Goal: Task Accomplishment & Management: Complete application form

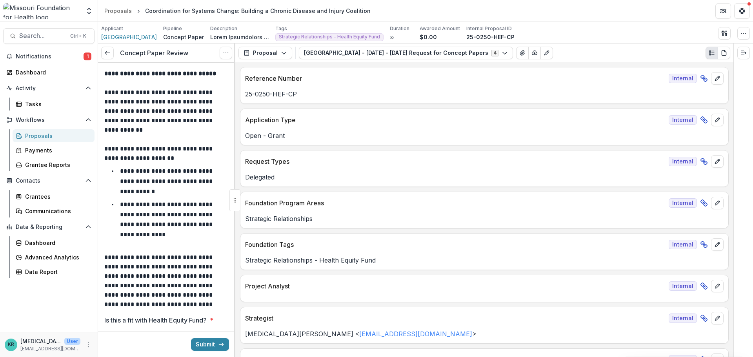
scroll to position [2038, 0]
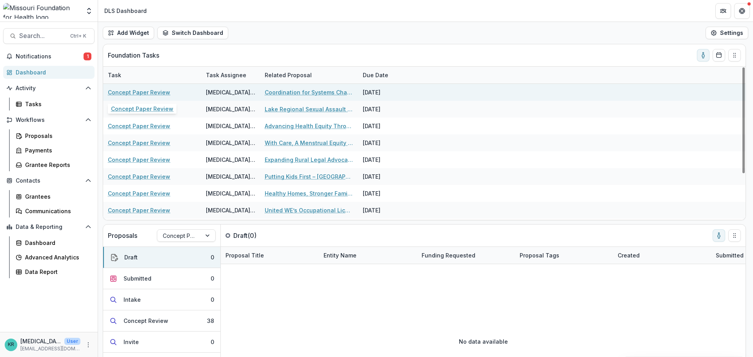
click at [126, 91] on link "Concept Paper Review" at bounding box center [139, 92] width 62 height 8
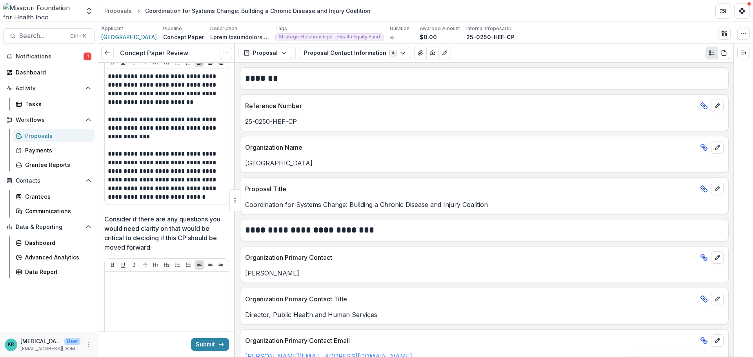
scroll to position [1636, 0]
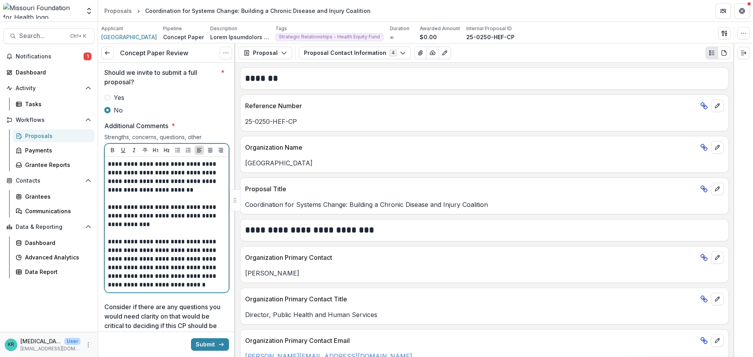
click at [148, 229] on p "**********" at bounding box center [165, 216] width 115 height 26
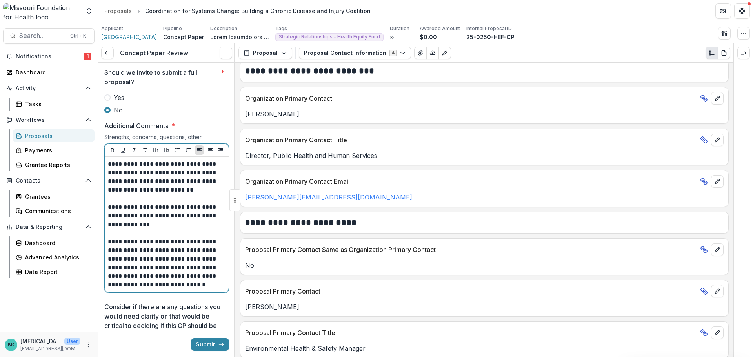
scroll to position [196, 0]
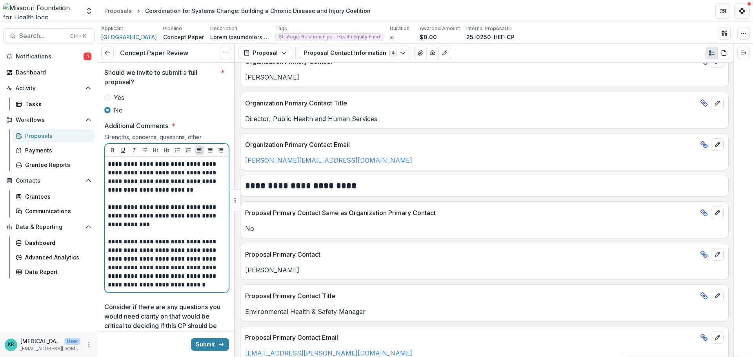
click at [168, 229] on p "**********" at bounding box center [165, 216] width 115 height 26
click at [142, 195] on p "**********" at bounding box center [165, 177] width 115 height 35
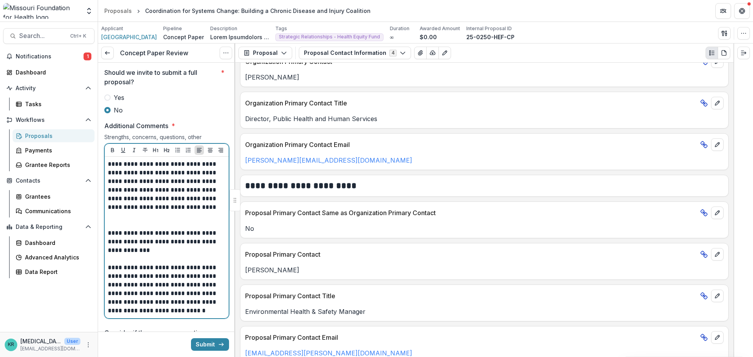
click at [159, 264] on p at bounding box center [167, 259] width 118 height 9
drag, startPoint x: 169, startPoint y: 266, endPoint x: 177, endPoint y: 268, distance: 8.6
click at [177, 268] on div "**********" at bounding box center [167, 237] width 118 height 155
click at [172, 255] on p "**********" at bounding box center [165, 242] width 115 height 26
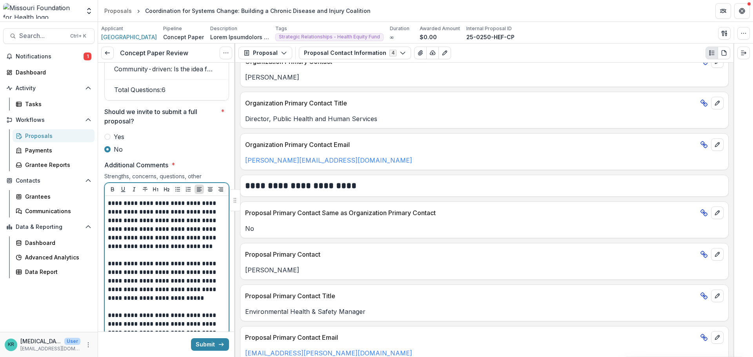
scroll to position [1362, 0]
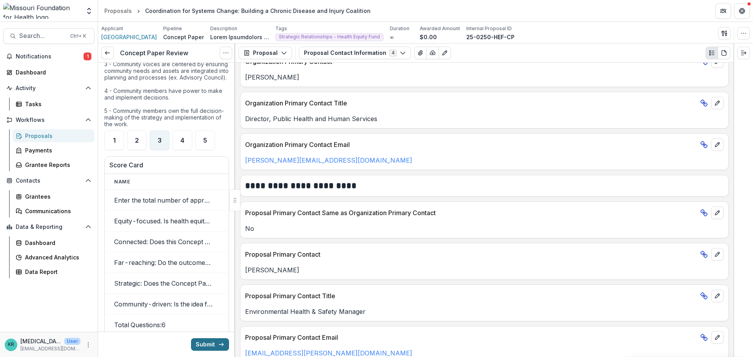
click at [205, 343] on button "Submit" at bounding box center [210, 345] width 38 height 13
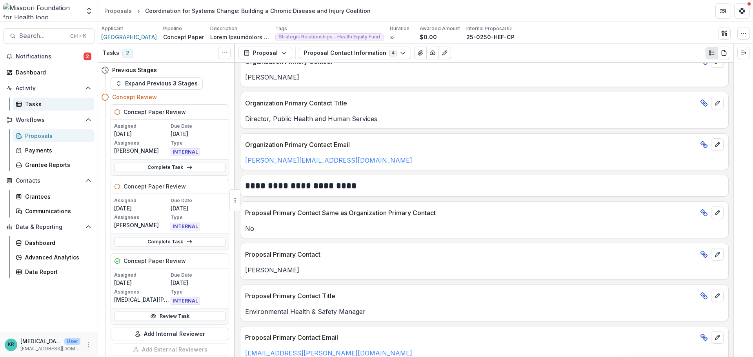
click at [44, 108] on div "Tasks" at bounding box center [56, 104] width 63 height 8
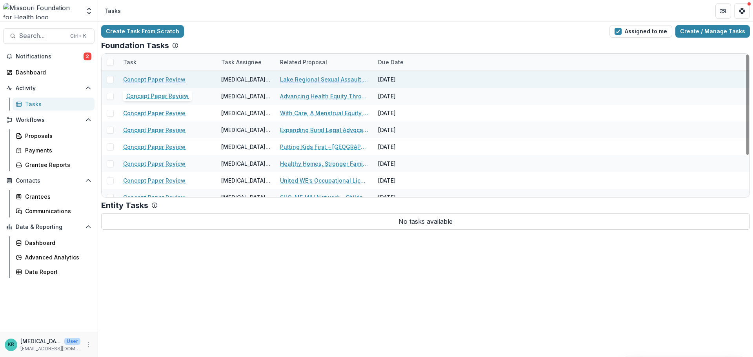
click at [174, 80] on link "Concept Paper Review" at bounding box center [154, 79] width 62 height 8
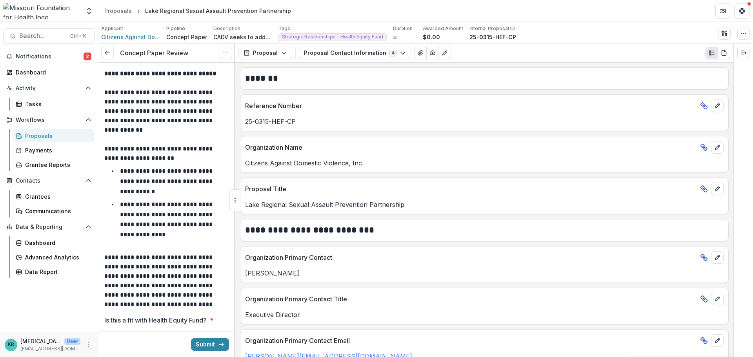
scroll to position [39, 0]
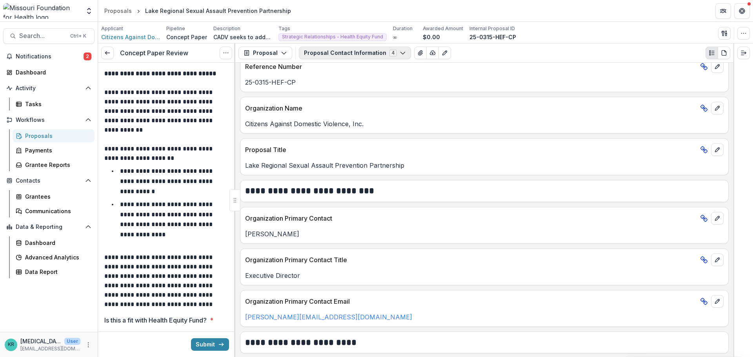
click at [400, 53] on icon "button" at bounding box center [403, 53] width 6 height 6
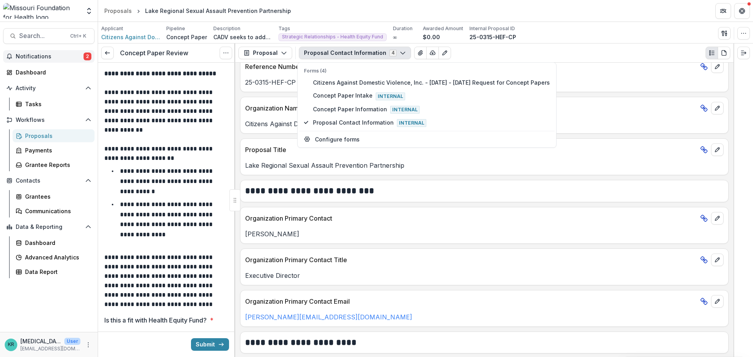
click at [27, 57] on span "Notifications" at bounding box center [50, 56] width 68 height 7
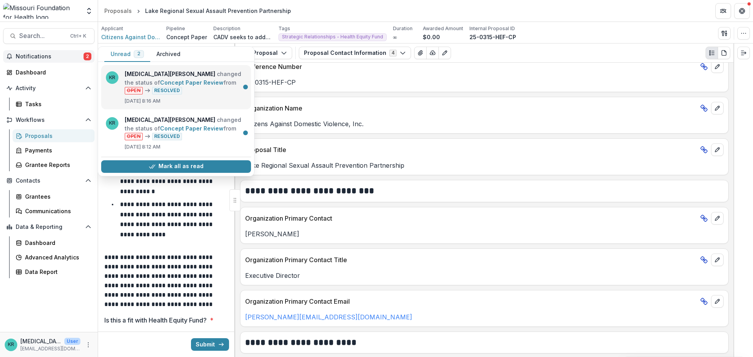
click at [196, 86] on link "Concept Paper Review" at bounding box center [192, 82] width 64 height 7
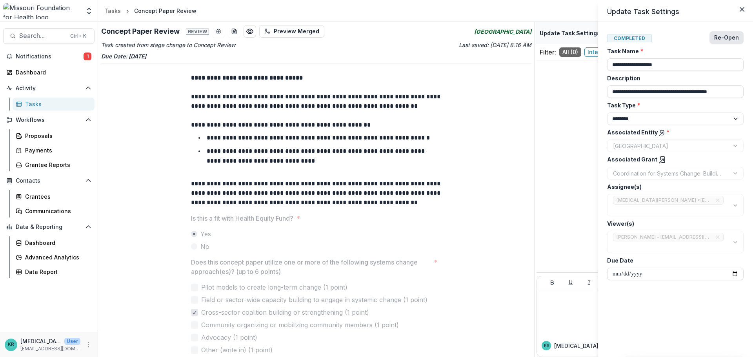
click at [734, 41] on button "Re-Open" at bounding box center [727, 37] width 34 height 13
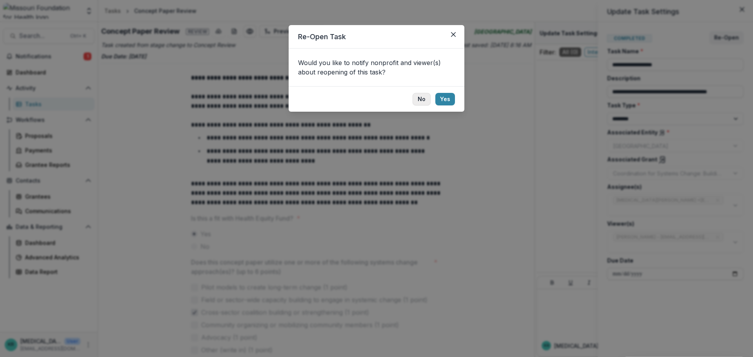
click at [430, 102] on button "No" at bounding box center [422, 99] width 18 height 13
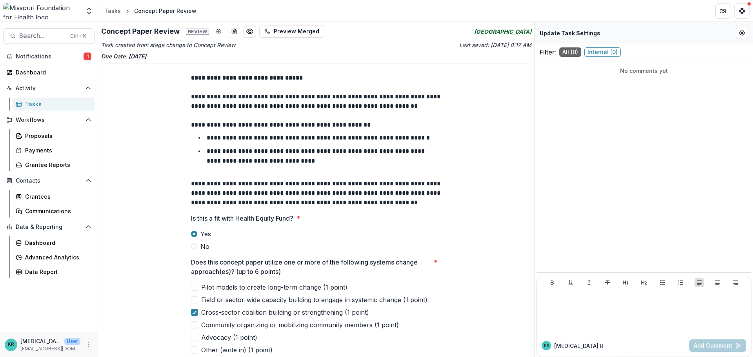
click at [28, 102] on div "Tasks" at bounding box center [56, 104] width 63 height 8
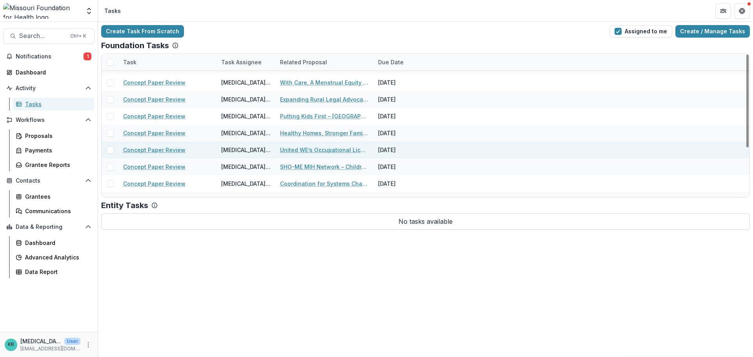
scroll to position [76, 0]
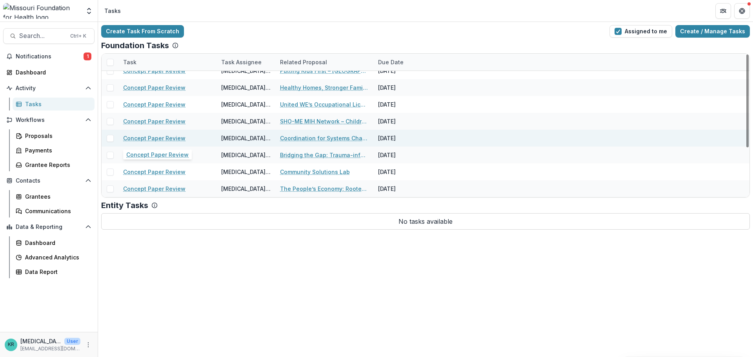
click at [139, 139] on link "Concept Paper Review" at bounding box center [154, 138] width 62 height 8
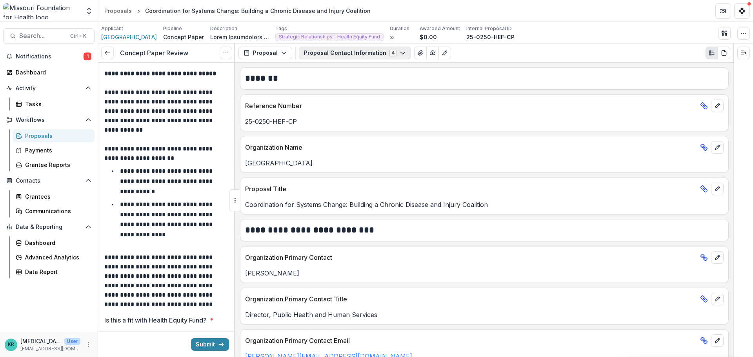
click at [324, 53] on button "Proposal Contact Information 4" at bounding box center [355, 53] width 112 height 13
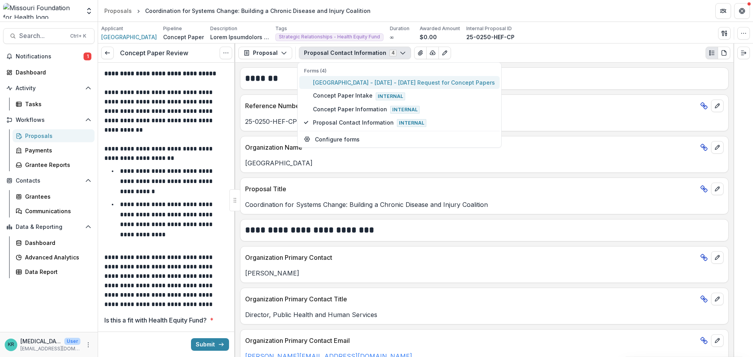
click at [337, 83] on span "City of Columbia - 2025 - 2025 Request for Concept Papers" at bounding box center [404, 82] width 182 height 8
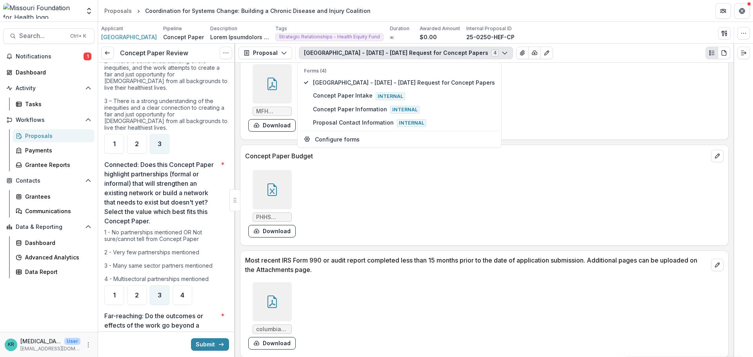
scroll to position [2276, 0]
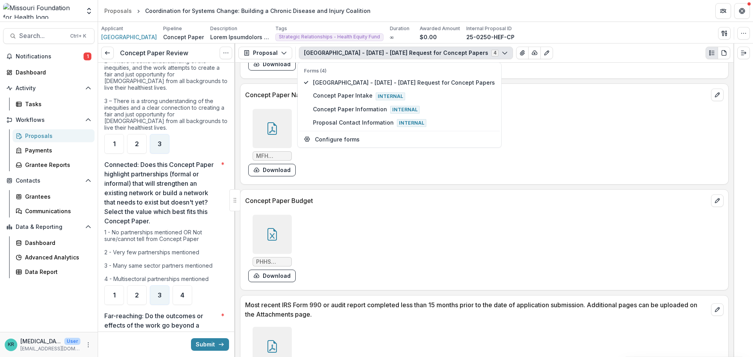
click at [279, 241] on div at bounding box center [272, 234] width 39 height 39
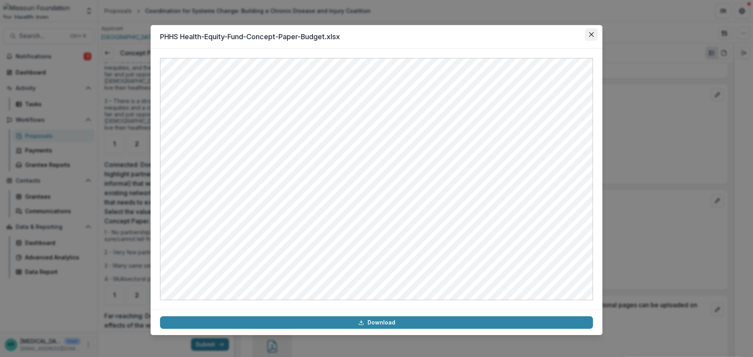
click at [594, 29] on button "Close" at bounding box center [591, 34] width 13 height 13
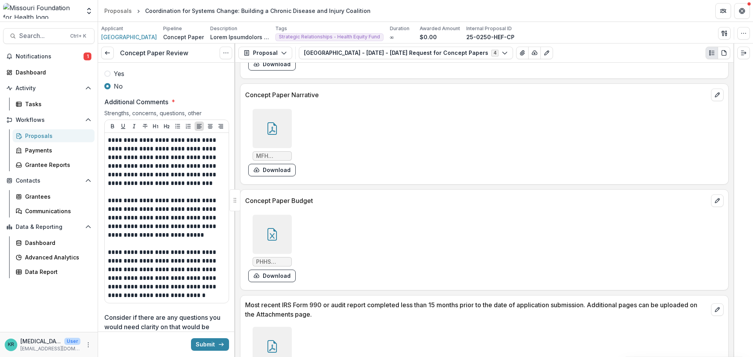
scroll to position [1687, 0]
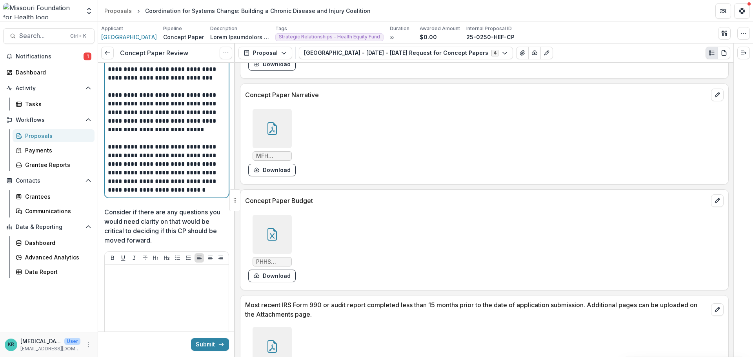
click at [191, 195] on p "**********" at bounding box center [165, 169] width 115 height 52
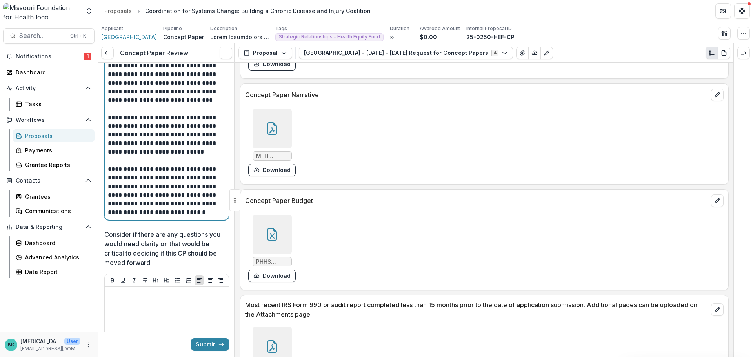
click at [193, 217] on p "**********" at bounding box center [165, 191] width 115 height 52
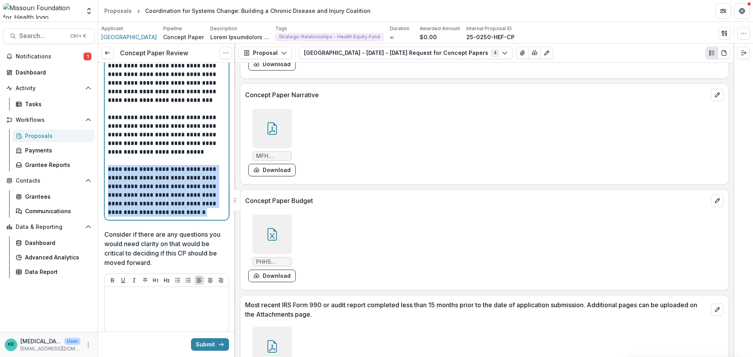
drag, startPoint x: 193, startPoint y: 228, endPoint x: 105, endPoint y: 183, distance: 99.2
click at [105, 183] on div "**********" at bounding box center [167, 135] width 124 height 170
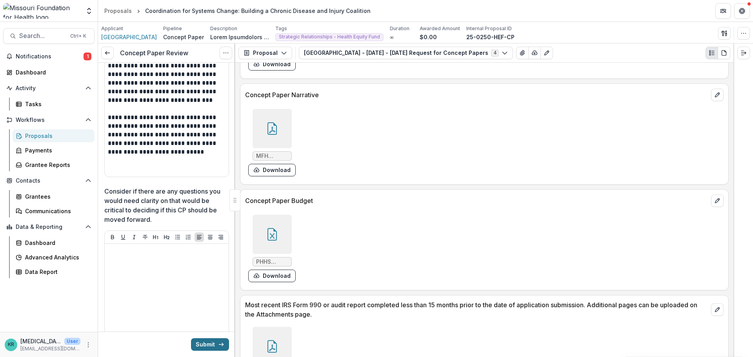
click at [195, 345] on button "Submit" at bounding box center [210, 345] width 38 height 13
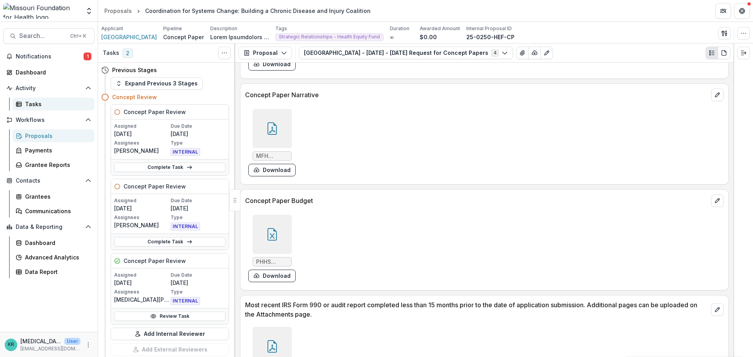
click at [32, 107] on div "Tasks" at bounding box center [56, 104] width 63 height 8
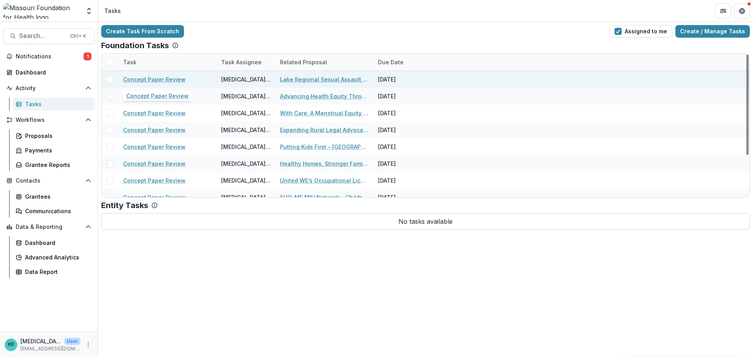
click at [167, 78] on link "Concept Paper Review" at bounding box center [154, 79] width 62 height 8
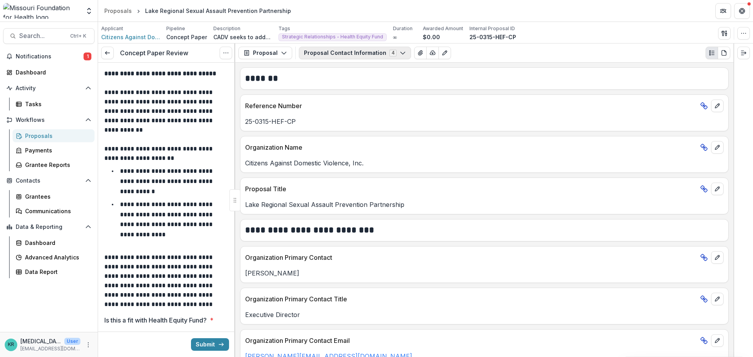
click at [403, 56] on button "Proposal Contact Information 4" at bounding box center [355, 53] width 112 height 13
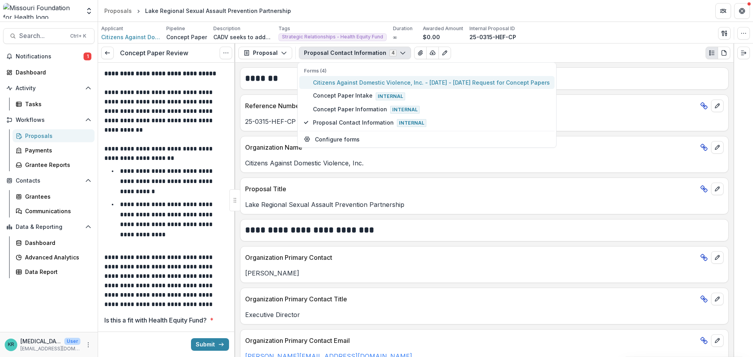
click at [401, 79] on span "Citizens Against Domestic Violence, Inc. - 2025 - 2025 Request for Concept Pape…" at bounding box center [431, 82] width 237 height 8
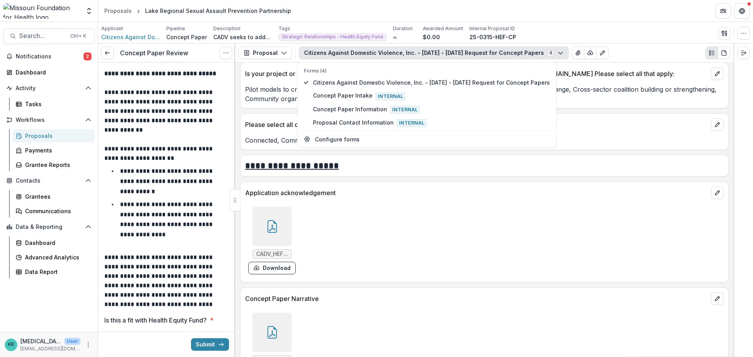
scroll to position [2119, 0]
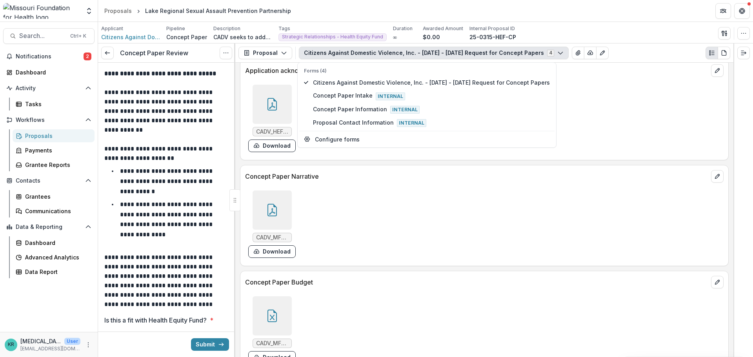
click at [271, 120] on div at bounding box center [272, 104] width 39 height 39
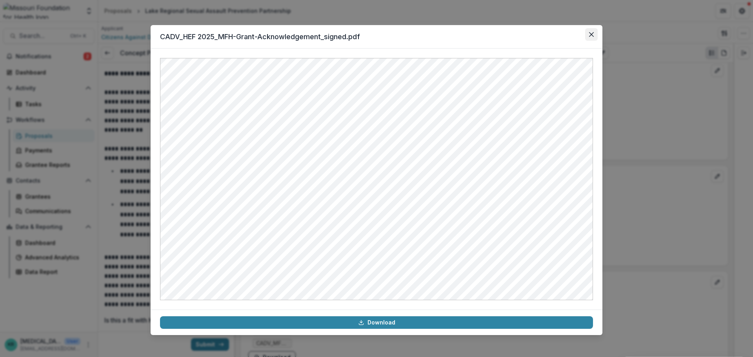
click at [592, 37] on button "Close" at bounding box center [591, 34] width 13 height 13
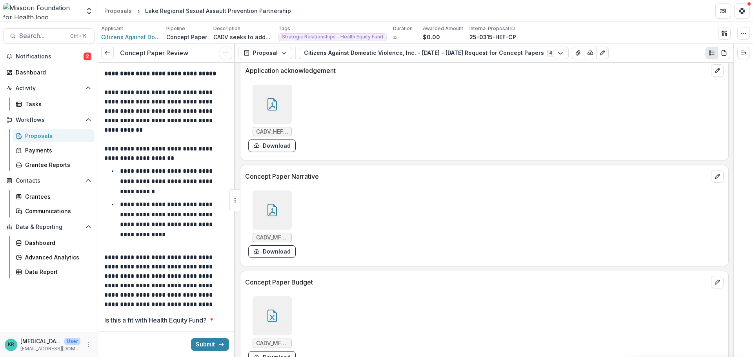
click at [263, 325] on div at bounding box center [272, 316] width 39 height 39
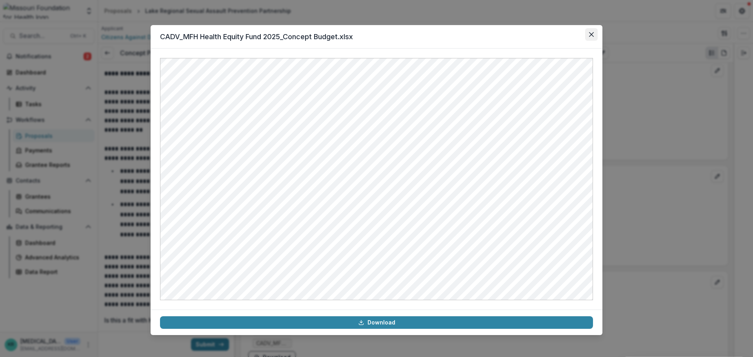
click at [590, 30] on button "Close" at bounding box center [591, 34] width 13 height 13
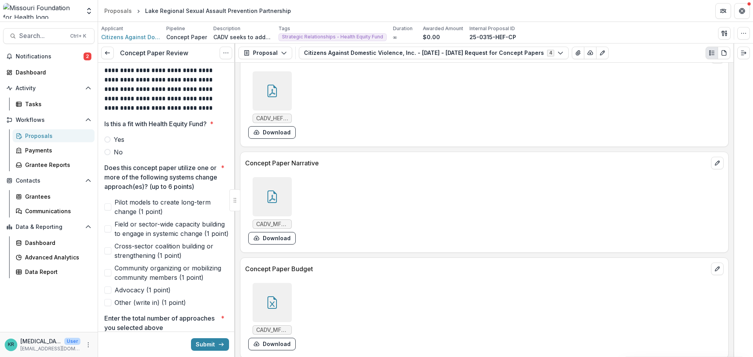
scroll to position [196, 0]
click at [113, 138] on label "Yes" at bounding box center [166, 139] width 125 height 9
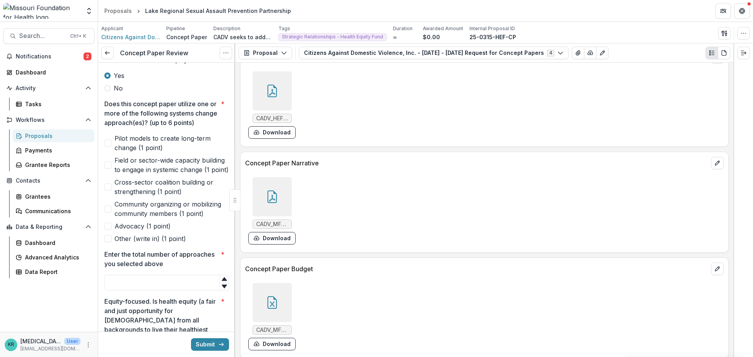
scroll to position [275, 0]
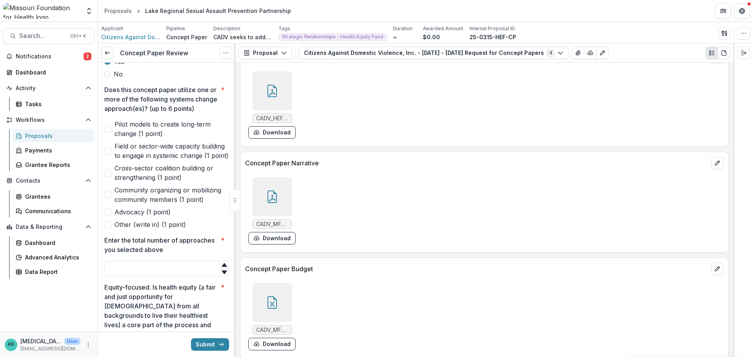
click at [165, 182] on span "Cross-sector coalition building or strengthening (1 point)" at bounding box center [172, 173] width 115 height 19
click at [169, 160] on span "Field or sector-wide capacity building to engage in systemic change (1 point)" at bounding box center [172, 151] width 115 height 19
click at [163, 182] on span "Cross-sector coalition building or strengthening (1 point)" at bounding box center [172, 173] width 115 height 19
click at [156, 217] on span "Advocacy (1 point)" at bounding box center [143, 212] width 56 height 9
click at [160, 204] on span "Community organizing or mobilizing community members (1 point)" at bounding box center [172, 195] width 115 height 19
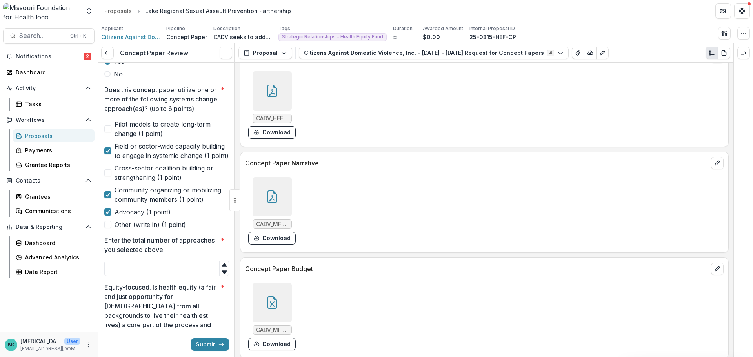
click at [175, 157] on span "Field or sector-wide capacity building to engage in systemic change (1 point)" at bounding box center [172, 151] width 115 height 19
click at [161, 182] on span "Cross-sector coalition building or strengthening (1 point)" at bounding box center [172, 173] width 115 height 19
click at [186, 277] on input "Enter the total number of approaches you selected above *" at bounding box center [166, 269] width 125 height 16
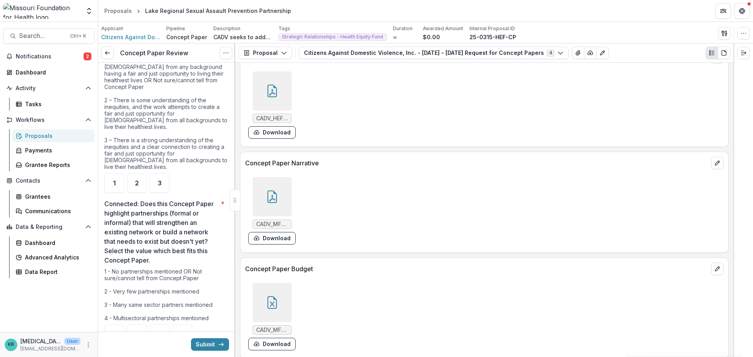
scroll to position [667, 0]
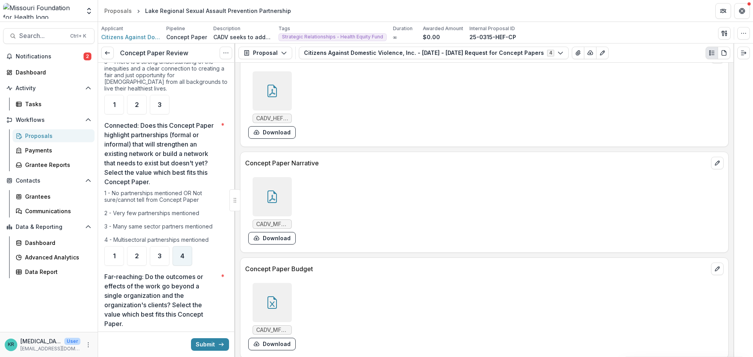
type input "*"
click at [187, 249] on div "4" at bounding box center [183, 256] width 20 height 20
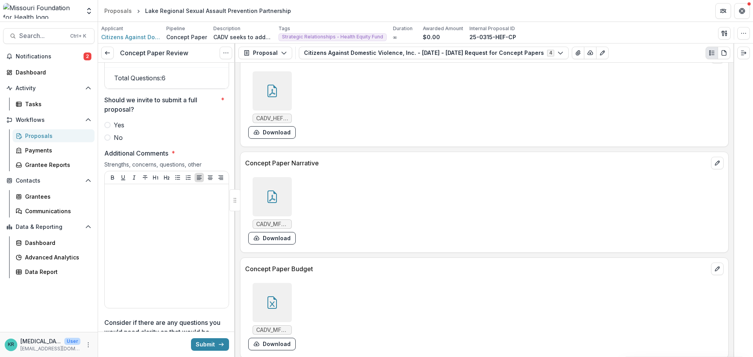
scroll to position [1570, 0]
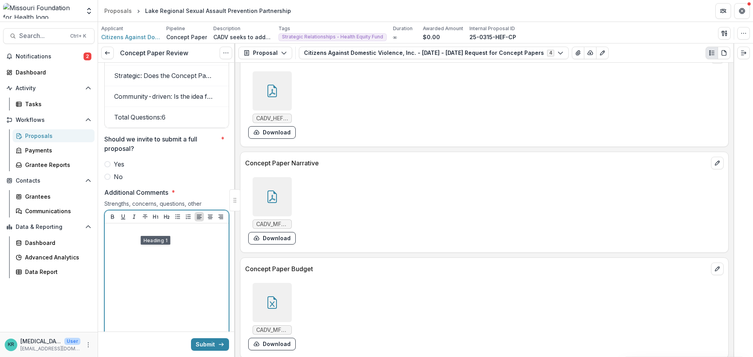
click at [148, 248] on div at bounding box center [167, 286] width 118 height 118
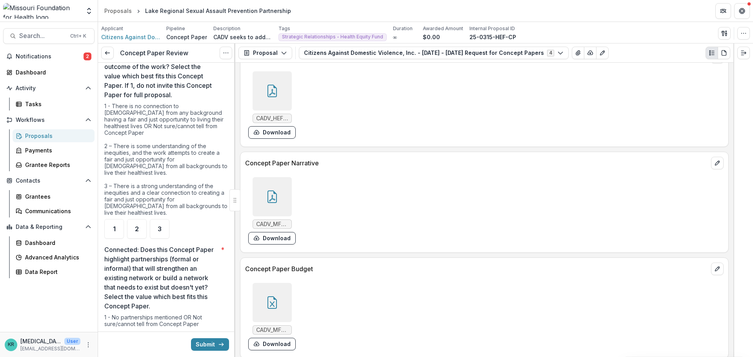
scroll to position [549, 0]
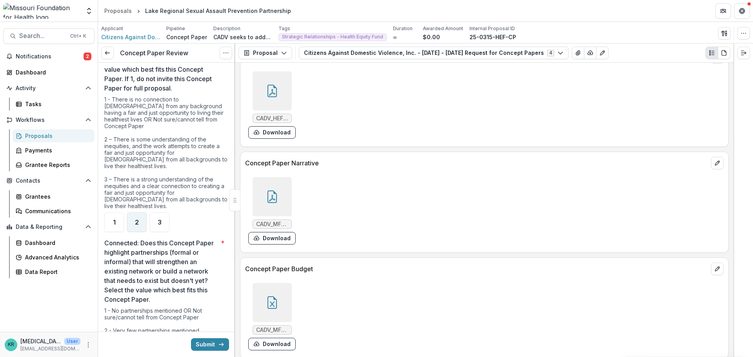
click at [131, 224] on div "2" at bounding box center [137, 223] width 20 height 20
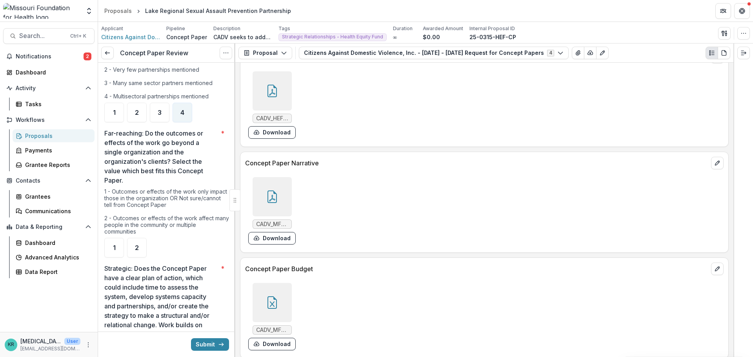
scroll to position [824, 0]
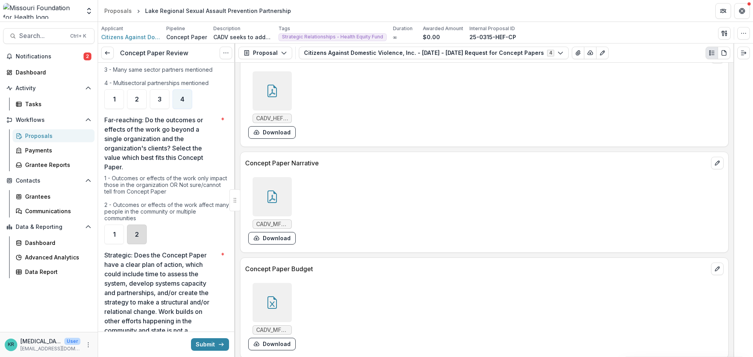
click at [137, 228] on div "2" at bounding box center [137, 235] width 20 height 20
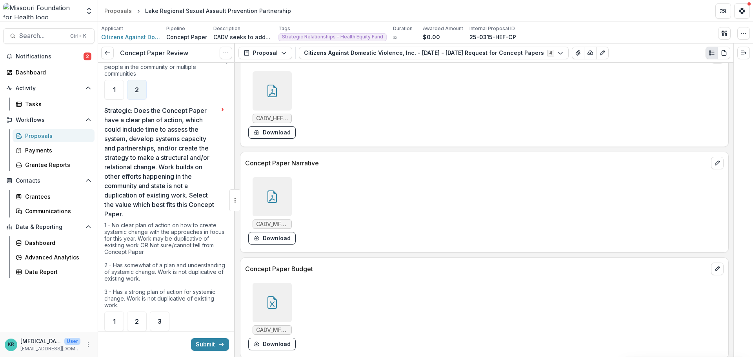
scroll to position [981, 0]
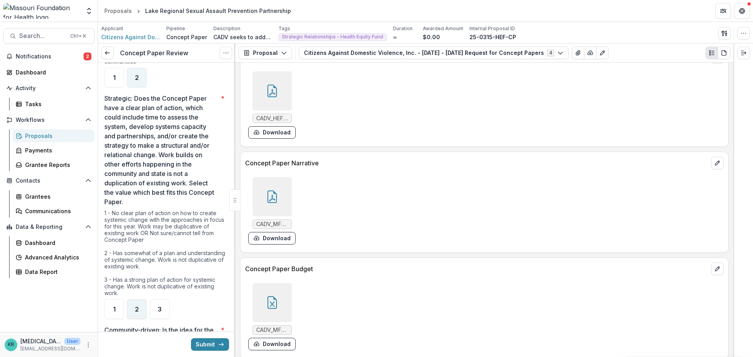
click at [140, 306] on div "2" at bounding box center [137, 310] width 20 height 20
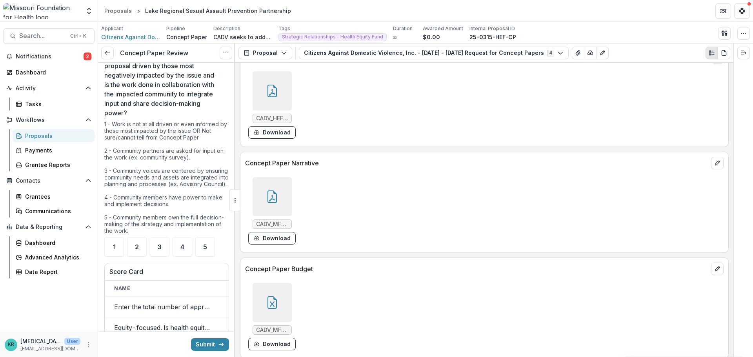
scroll to position [1256, 0]
click at [145, 250] on div "2" at bounding box center [137, 247] width 20 height 20
click at [160, 245] on div "3" at bounding box center [160, 247] width 20 height 20
click at [131, 251] on div "2" at bounding box center [137, 247] width 20 height 20
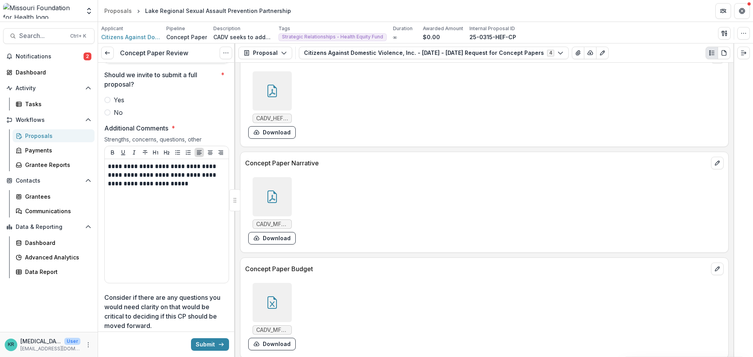
scroll to position [1648, 0]
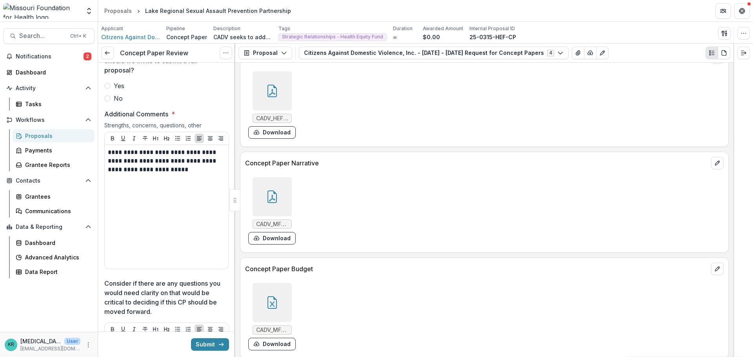
click at [111, 91] on label "Yes" at bounding box center [166, 85] width 125 height 9
click at [211, 341] on button "Submit" at bounding box center [210, 345] width 38 height 13
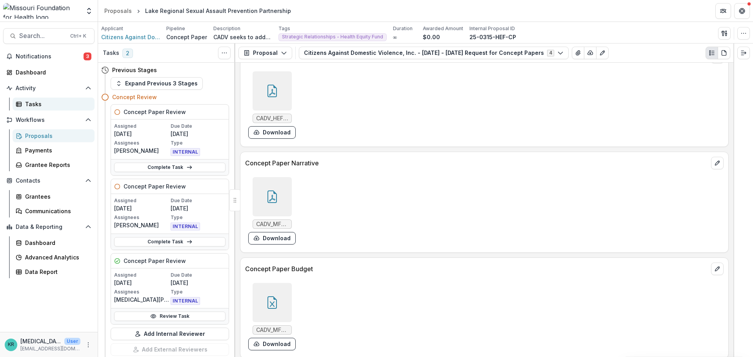
click at [47, 98] on link "Tasks" at bounding box center [54, 104] width 82 height 13
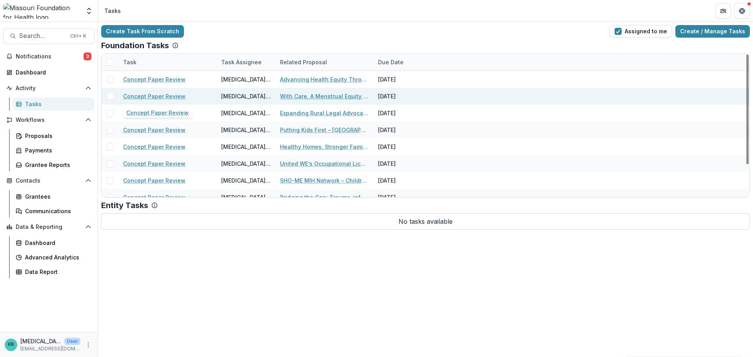
click at [154, 93] on link "Concept Paper Review" at bounding box center [154, 96] width 62 height 8
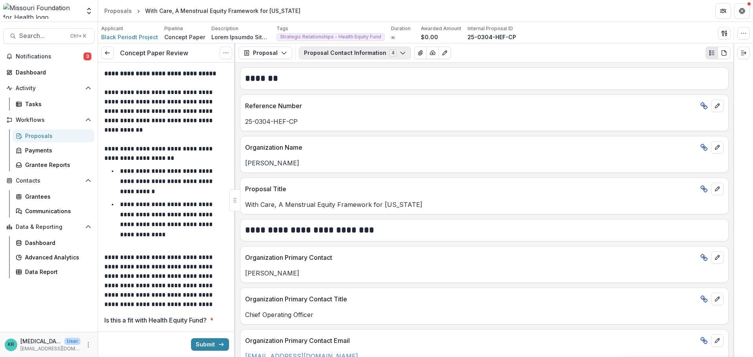
click at [397, 59] on button "Proposal Contact Information 4" at bounding box center [355, 53] width 112 height 13
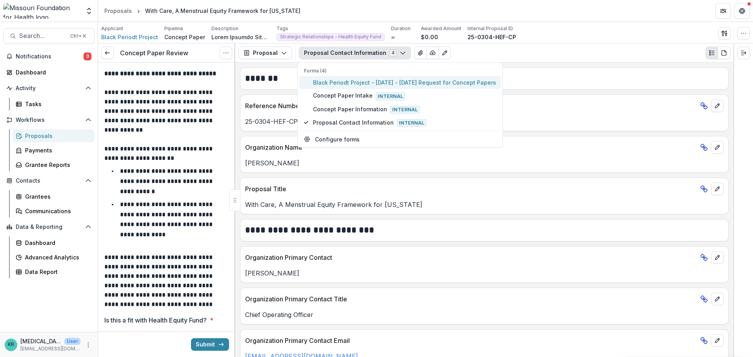
click at [390, 79] on span "Black Periodt Project - 2025 - 2025 Request for Concept Papers" at bounding box center [404, 82] width 183 height 8
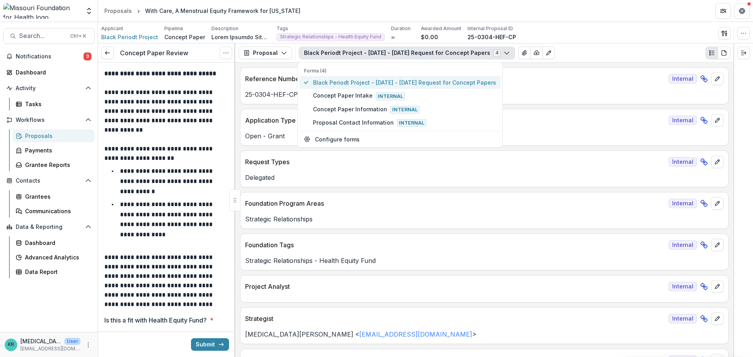
click at [477, 88] on button "Black Periodt Project - 2025 - 2025 Request for Concept Papers" at bounding box center [400, 82] width 202 height 13
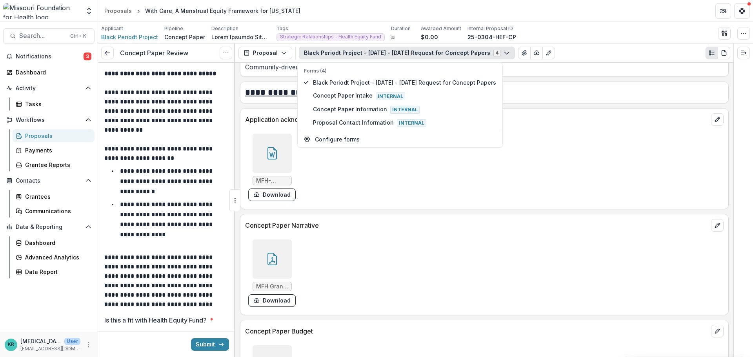
scroll to position [1962, 0]
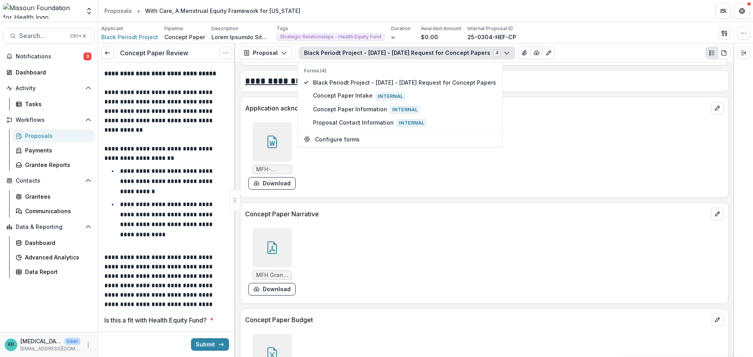
click at [283, 261] on div at bounding box center [272, 247] width 39 height 39
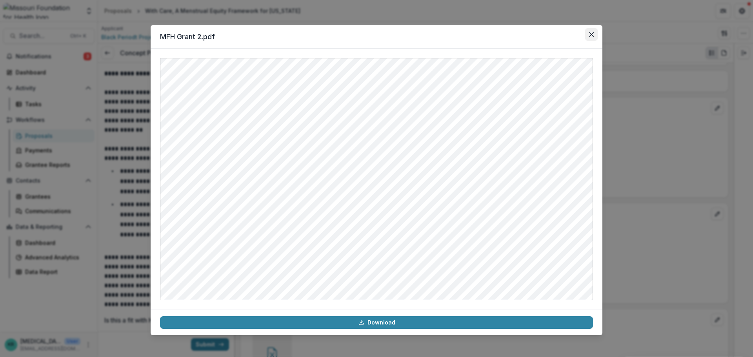
click at [594, 37] on button "Close" at bounding box center [591, 34] width 13 height 13
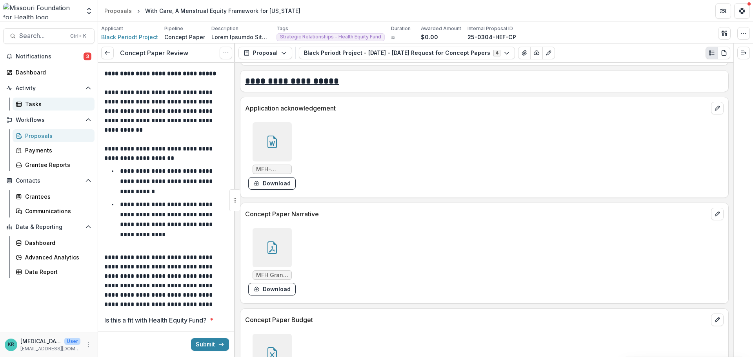
click at [43, 102] on div "Tasks" at bounding box center [56, 104] width 63 height 8
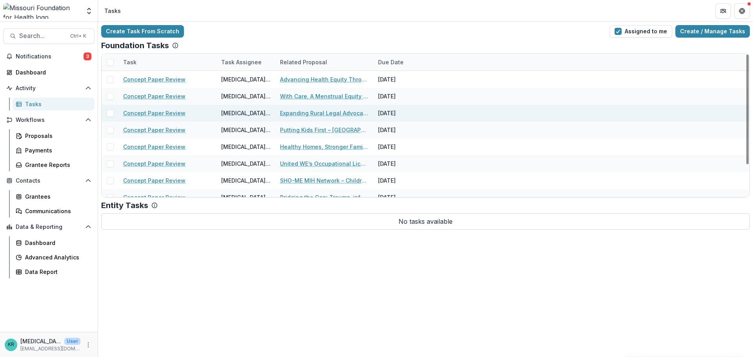
click at [150, 110] on link "Concept Paper Review" at bounding box center [154, 113] width 62 height 8
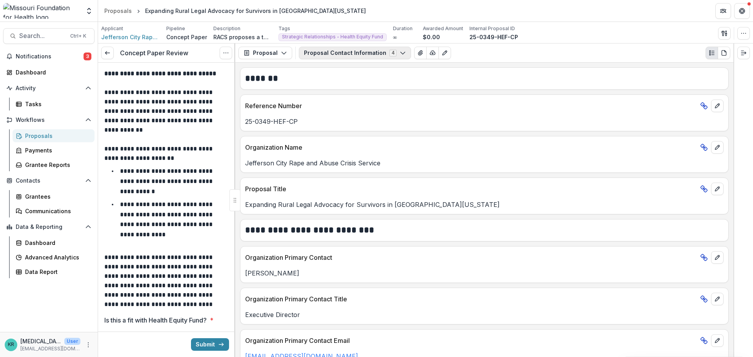
click at [383, 51] on button "Proposal Contact Information 4" at bounding box center [355, 53] width 112 height 13
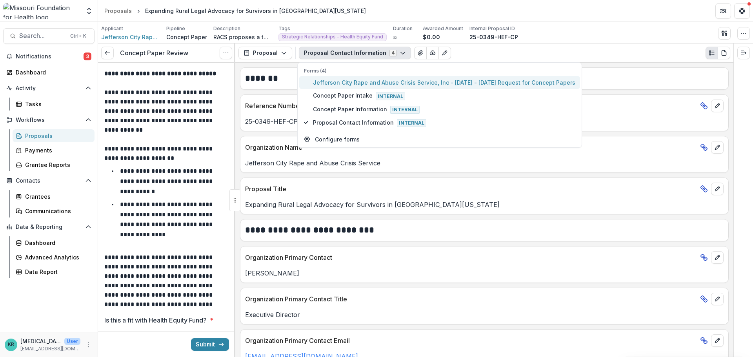
click at [388, 77] on button "Jefferson City Rape and Abuse Crisis Service, Inc - 2025 - 2025 Request for Con…" at bounding box center [439, 82] width 281 height 13
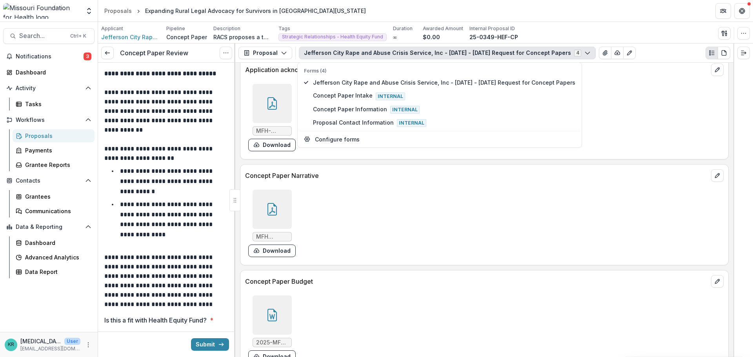
scroll to position [2001, 0]
click at [271, 202] on icon at bounding box center [272, 208] width 13 height 13
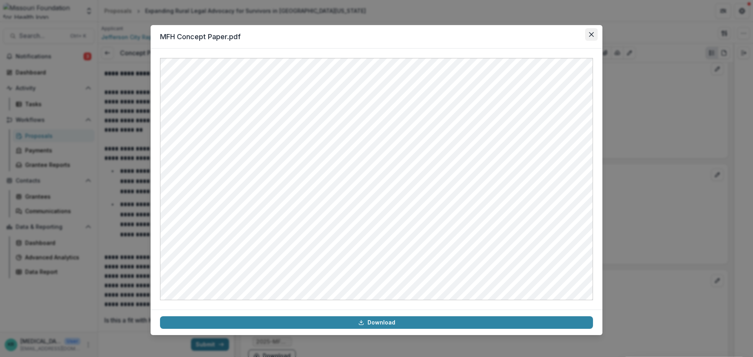
click at [590, 37] on button "Close" at bounding box center [591, 34] width 13 height 13
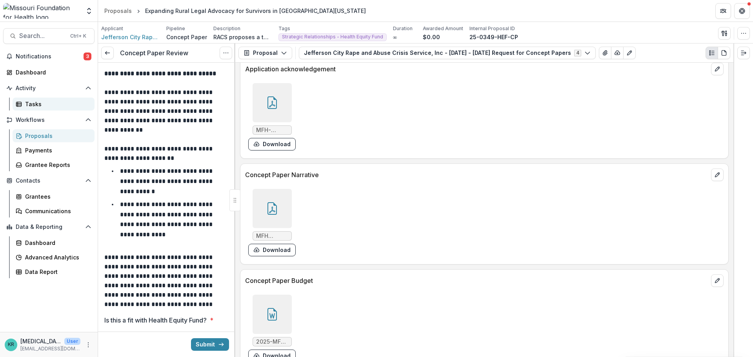
click at [38, 108] on div "Tasks" at bounding box center [56, 104] width 63 height 8
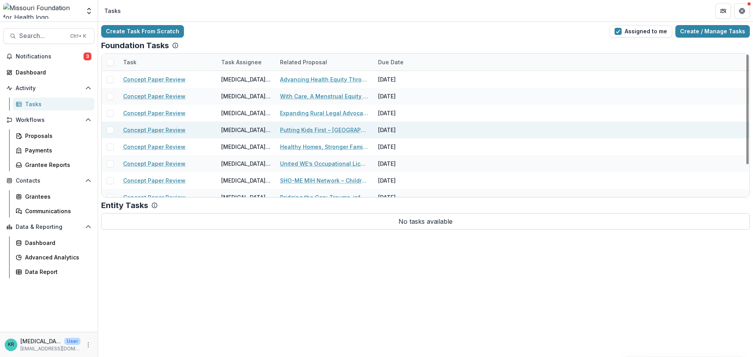
click at [158, 128] on link "Concept Paper Review" at bounding box center [154, 130] width 62 height 8
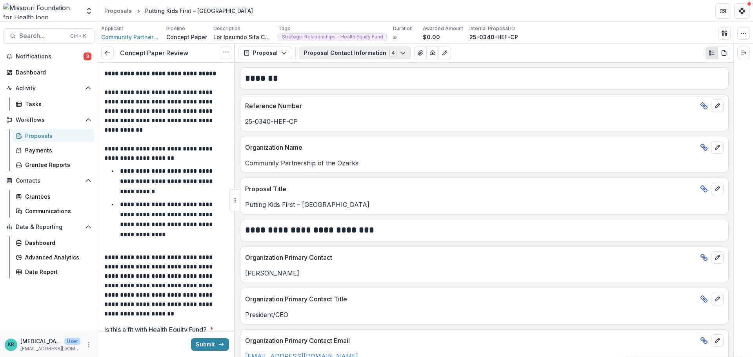
click at [385, 55] on button "Proposal Contact Information 4" at bounding box center [355, 53] width 112 height 13
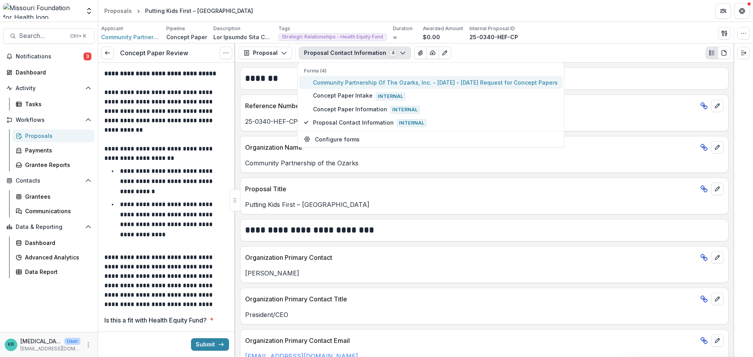
click at [385, 85] on span "Community Partnership Of The Ozarks, Inc. - [DATE] - [DATE] Request for Concept…" at bounding box center [435, 82] width 245 height 8
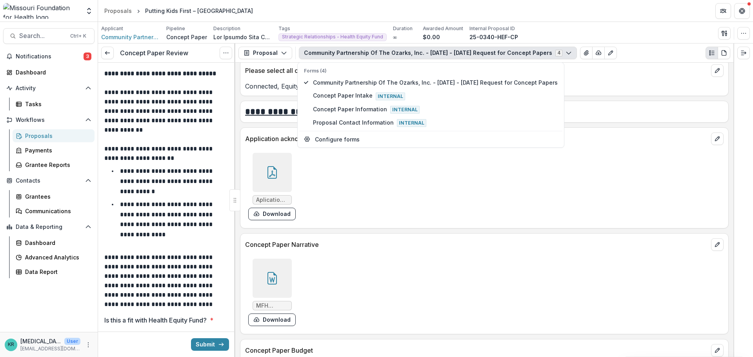
scroll to position [2472, 0]
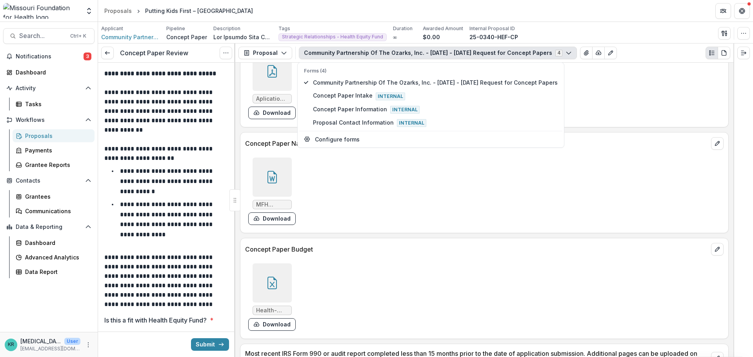
click at [286, 190] on div at bounding box center [272, 177] width 39 height 39
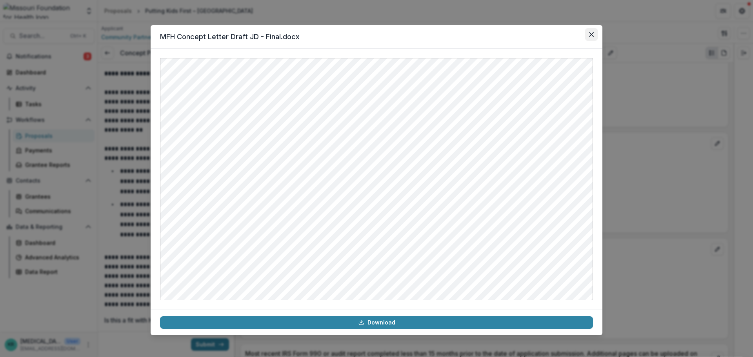
click at [596, 30] on button "Close" at bounding box center [591, 34] width 13 height 13
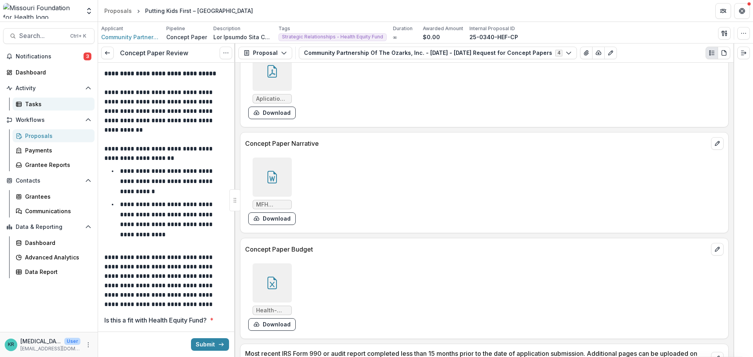
click at [33, 99] on link "Tasks" at bounding box center [54, 104] width 82 height 13
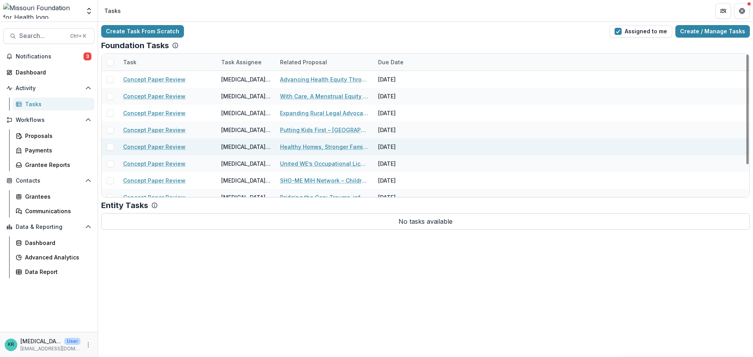
click at [129, 145] on link "Concept Paper Review" at bounding box center [154, 147] width 62 height 8
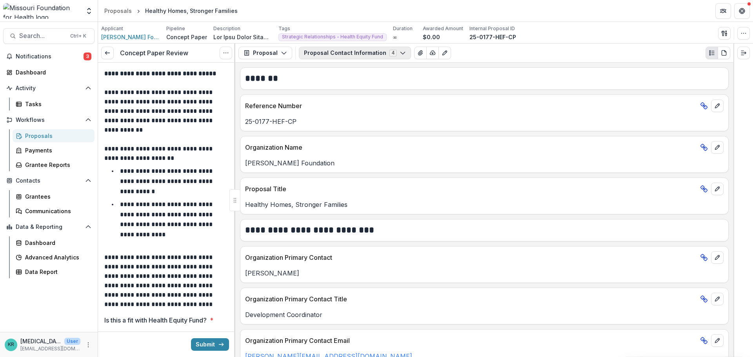
click at [341, 56] on button "Proposal Contact Information 4" at bounding box center [355, 53] width 112 height 13
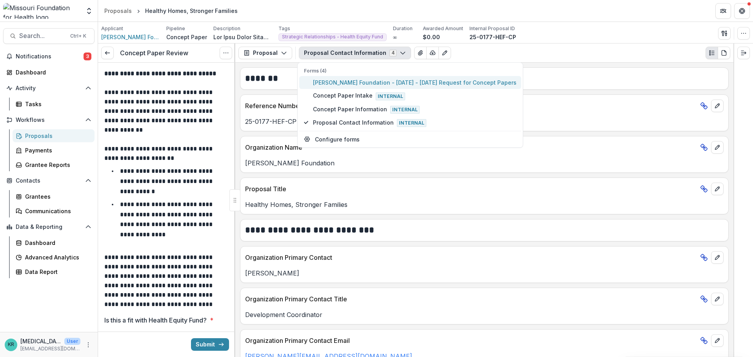
click at [352, 81] on span "Drew Lewis Foundation - 2025 - 2025 Request for Concept Papers" at bounding box center [415, 82] width 204 height 8
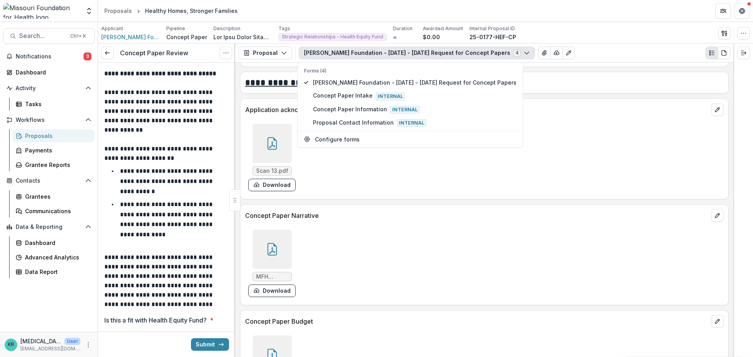
scroll to position [2040, 0]
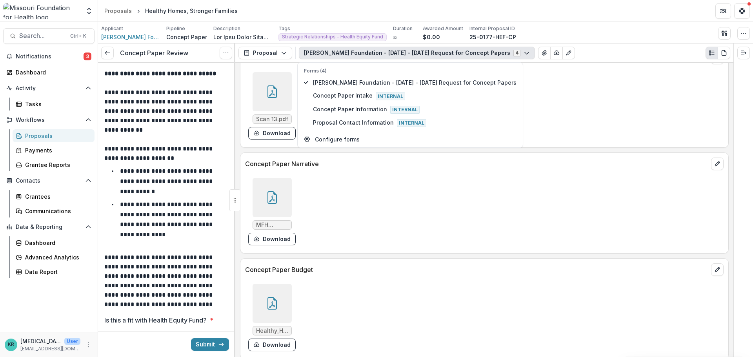
click at [288, 189] on div at bounding box center [272, 197] width 39 height 39
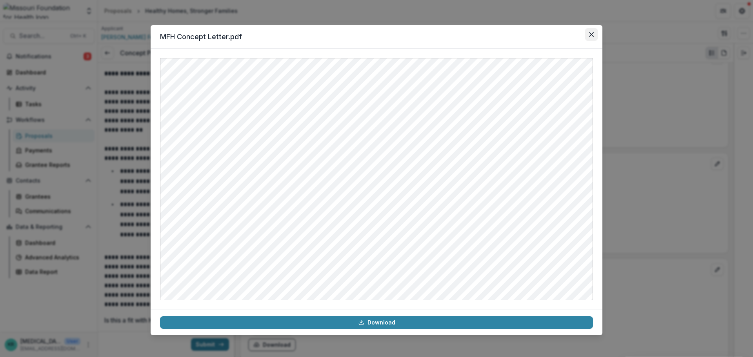
click at [594, 32] on button "Close" at bounding box center [591, 34] width 13 height 13
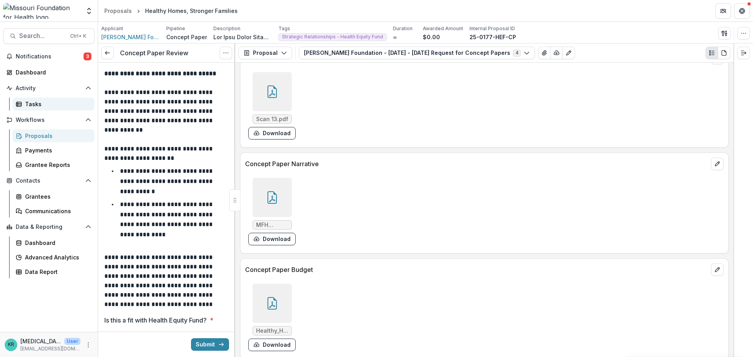
click at [39, 101] on div "Tasks" at bounding box center [56, 104] width 63 height 8
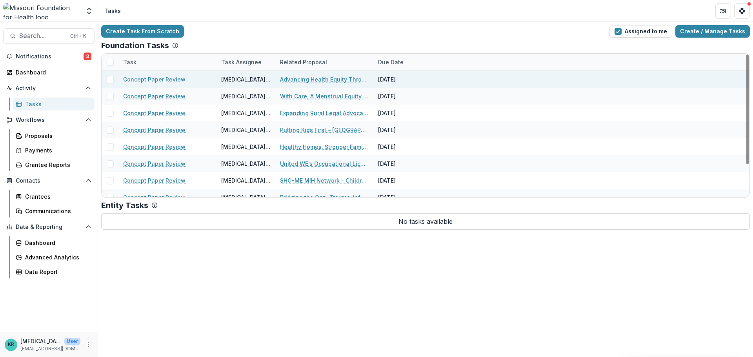
drag, startPoint x: 161, startPoint y: 81, endPoint x: 159, endPoint y: 85, distance: 4.0
click at [162, 81] on link "Concept Paper Review" at bounding box center [154, 79] width 62 height 8
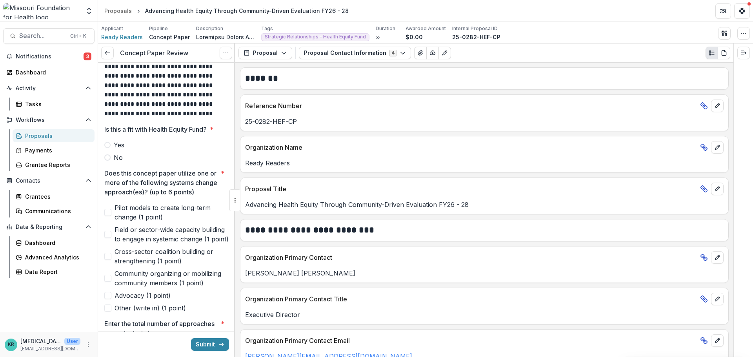
scroll to position [235, 0]
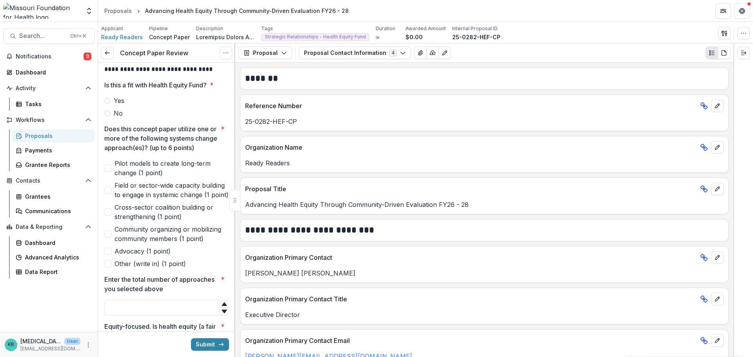
click at [131, 177] on span "Pilot models to create long-term change (1 point)" at bounding box center [172, 168] width 115 height 19
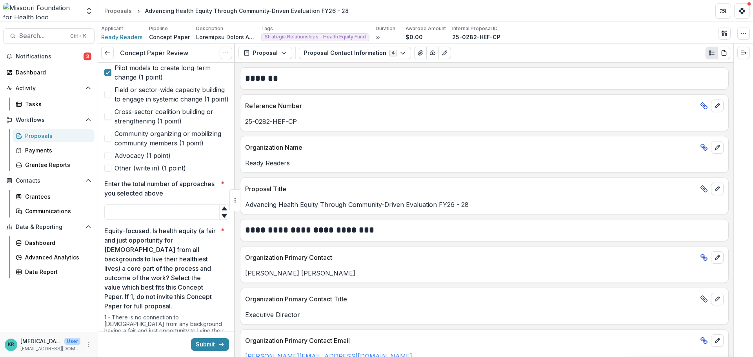
scroll to position [353, 0]
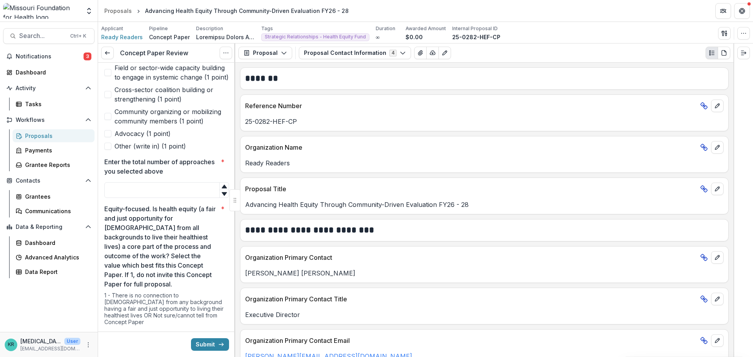
click at [123, 126] on span "Community organizing or mobilizing community members (1 point)" at bounding box center [172, 116] width 115 height 19
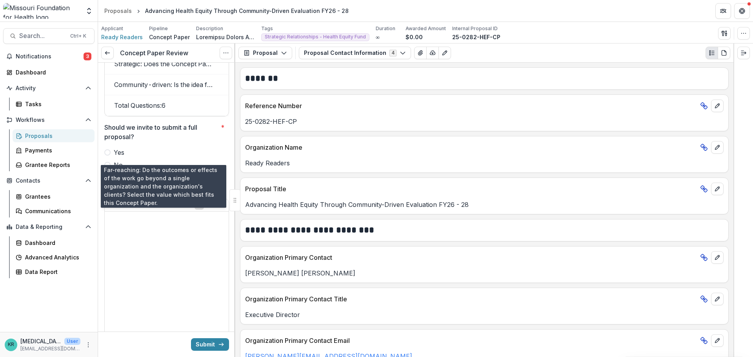
scroll to position [1609, 0]
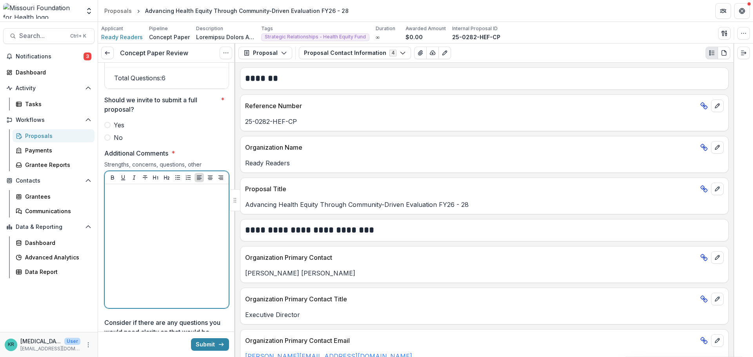
click at [137, 213] on div at bounding box center [167, 247] width 118 height 118
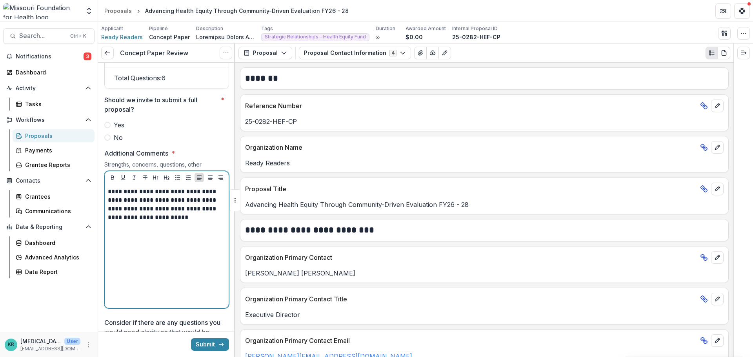
click at [151, 218] on p "**********" at bounding box center [165, 205] width 115 height 35
click at [122, 130] on span "Yes" at bounding box center [119, 124] width 11 height 9
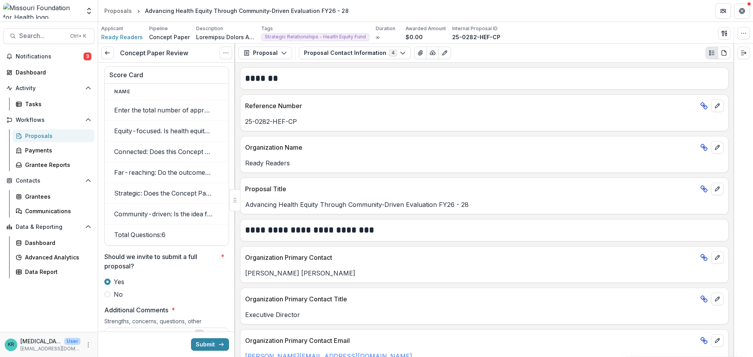
scroll to position [1256, 0]
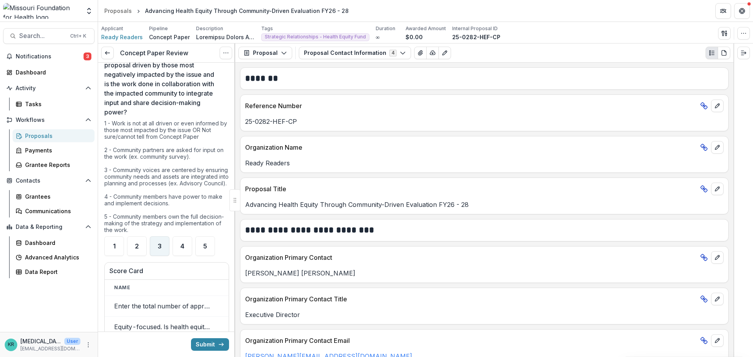
click at [156, 253] on div "3" at bounding box center [160, 247] width 20 height 20
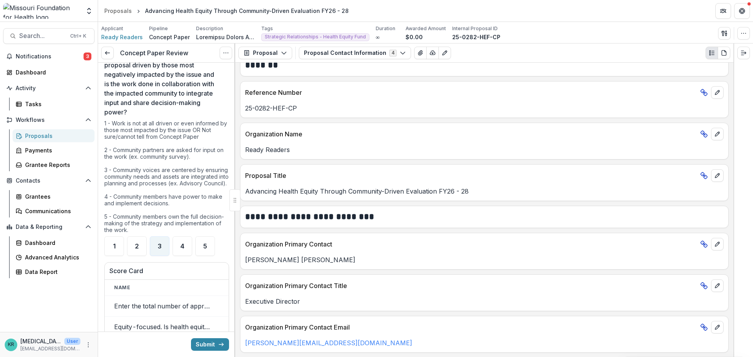
scroll to position [0, 0]
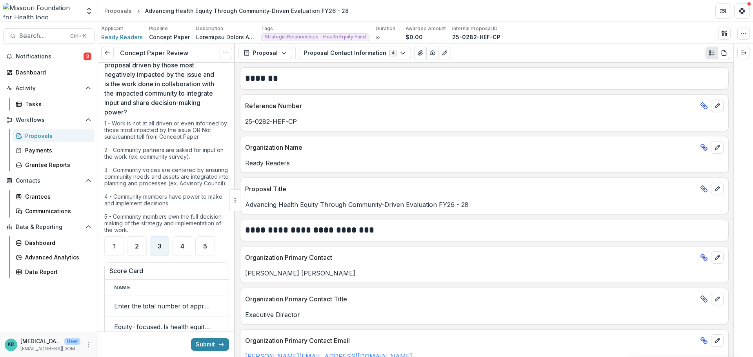
click at [380, 60] on div "Proposal Proposal Payments Reports Grant Agreements Board Summaries Bank Detail…" at bounding box center [484, 53] width 498 height 19
click at [383, 57] on button "Proposal Contact Information 4" at bounding box center [355, 53] width 112 height 13
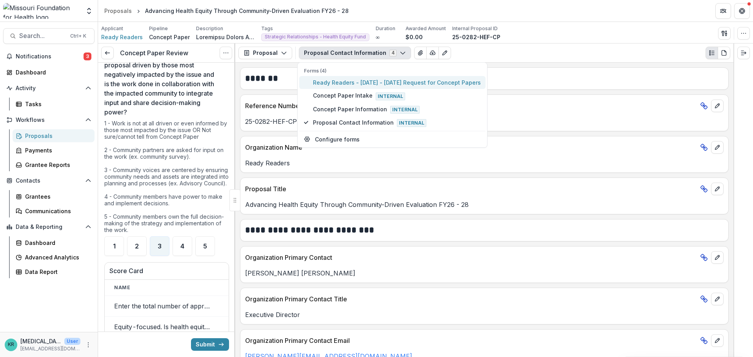
click at [383, 79] on span "Ready Readers - 2025 - 2025 Request for Concept Papers" at bounding box center [397, 82] width 168 height 8
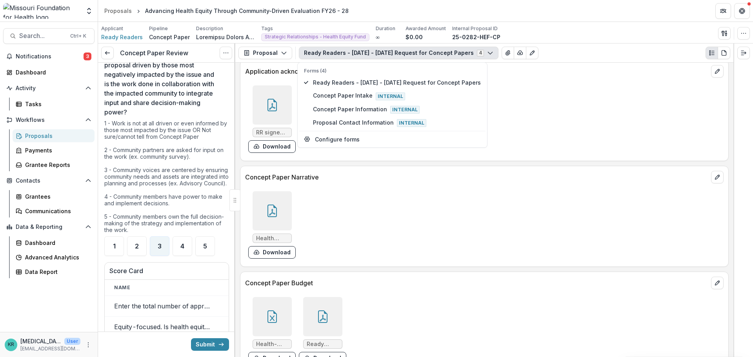
scroll to position [2040, 0]
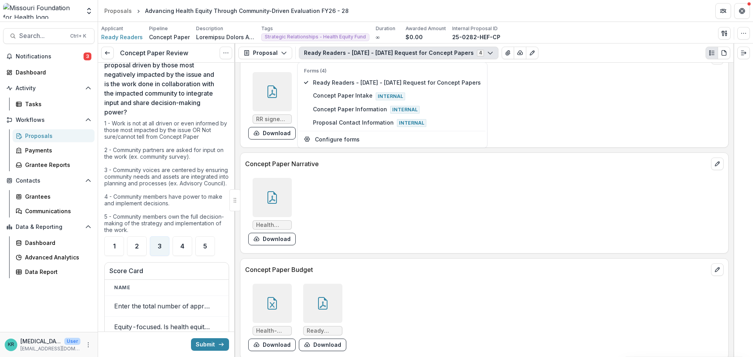
click at [335, 309] on div at bounding box center [322, 303] width 39 height 39
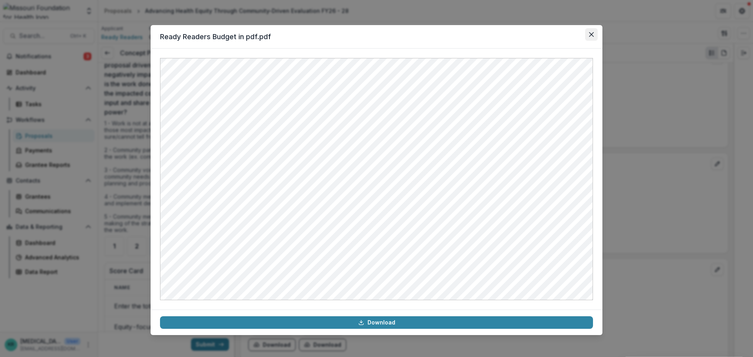
click at [595, 37] on button "Close" at bounding box center [591, 34] width 13 height 13
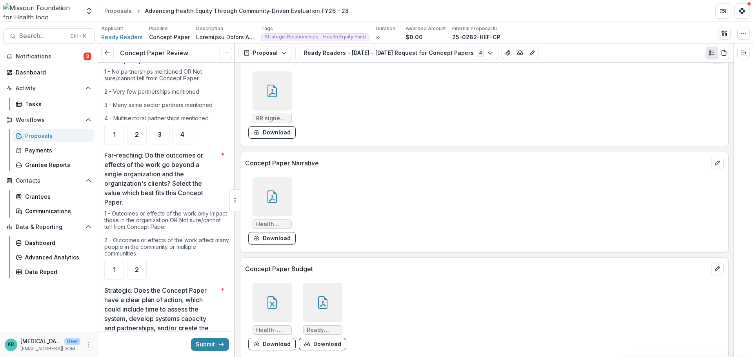
scroll to position [785, 0]
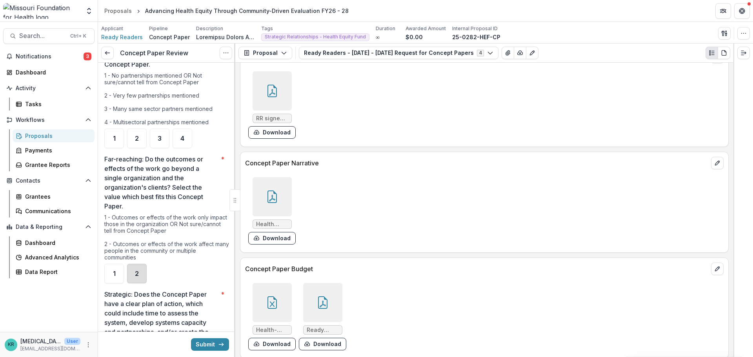
click at [133, 281] on div "2" at bounding box center [137, 274] width 20 height 20
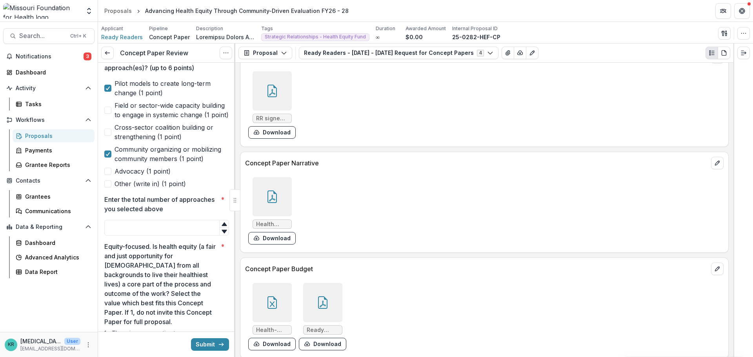
scroll to position [314, 0]
click at [160, 121] on span "Field or sector-wide capacity building to engage in systemic change (1 point)" at bounding box center [172, 111] width 115 height 19
click at [117, 237] on input "Enter the total number of approaches you selected above *" at bounding box center [166, 230] width 125 height 16
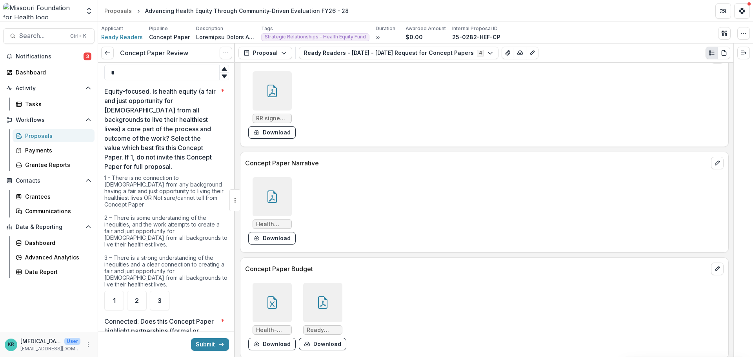
scroll to position [510, 0]
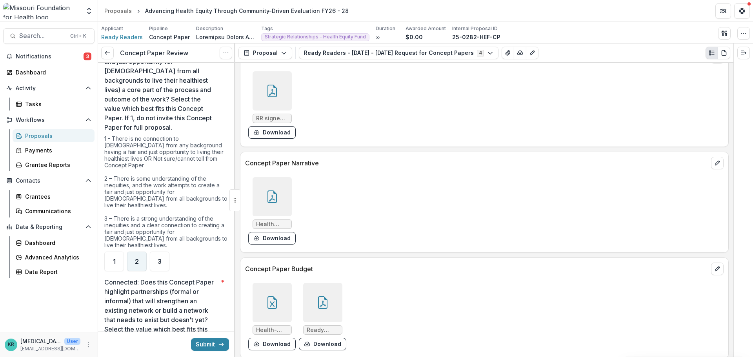
click at [137, 264] on span "2" at bounding box center [137, 262] width 4 height 6
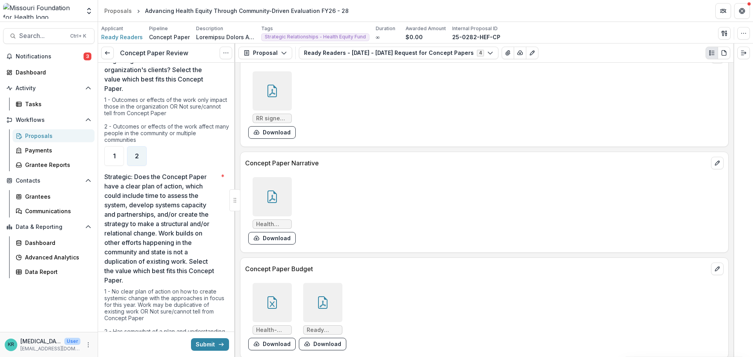
scroll to position [1059, 0]
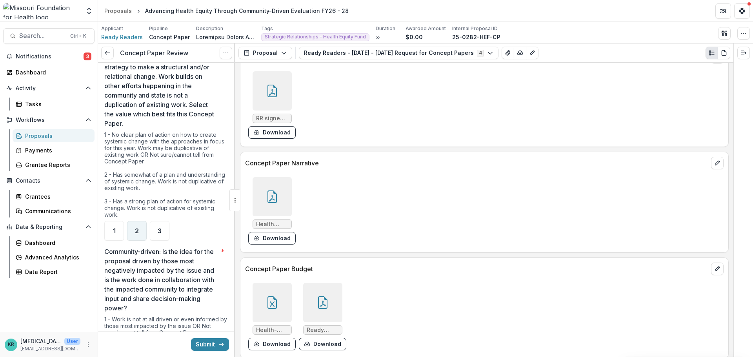
type input "*"
click at [142, 235] on div "2" at bounding box center [137, 231] width 20 height 20
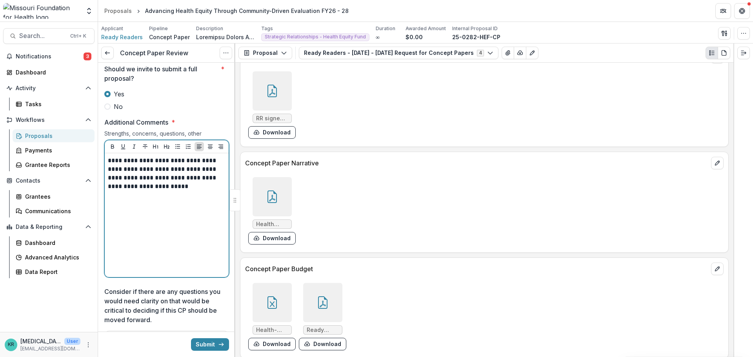
click at [202, 232] on div "**********" at bounding box center [167, 216] width 118 height 118
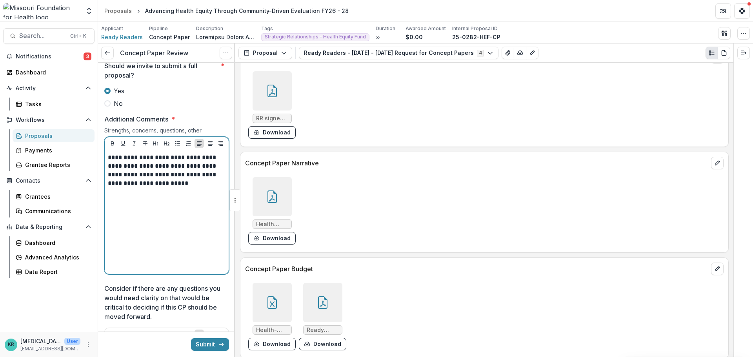
scroll to position [1609, 0]
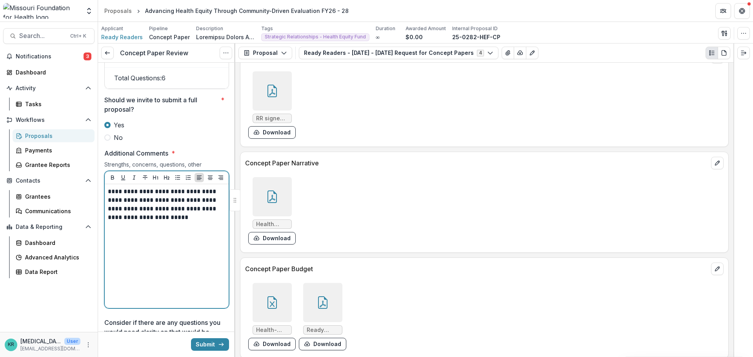
click at [199, 236] on div "**********" at bounding box center [167, 247] width 118 height 118
click at [215, 248] on p "**********" at bounding box center [165, 218] width 115 height 60
click at [222, 246] on p "**********" at bounding box center [165, 218] width 115 height 60
click at [208, 248] on p "**********" at bounding box center [165, 218] width 115 height 60
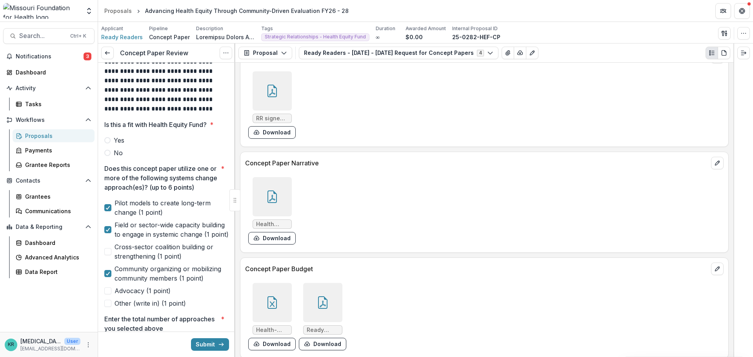
scroll to position [196, 0]
click at [119, 135] on div at bounding box center [166, 133] width 125 height 3
click at [119, 139] on span "Yes" at bounding box center [119, 139] width 11 height 9
click at [218, 346] on icon "submit" at bounding box center [221, 345] width 6 height 6
click at [215, 343] on button "Submit" at bounding box center [210, 345] width 38 height 13
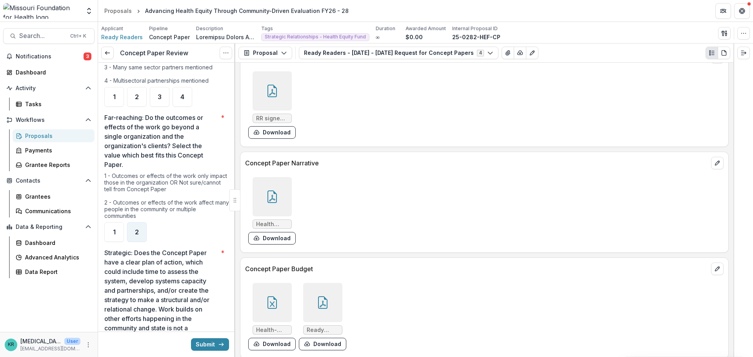
scroll to position [628, 0]
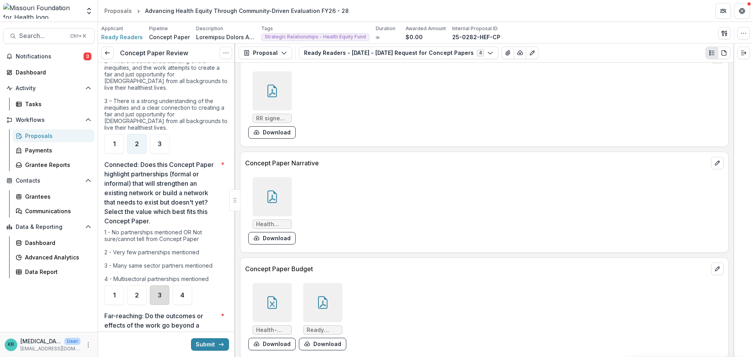
click at [166, 292] on div "3" at bounding box center [160, 296] width 20 height 20
click at [135, 292] on span "2" at bounding box center [137, 295] width 4 height 6
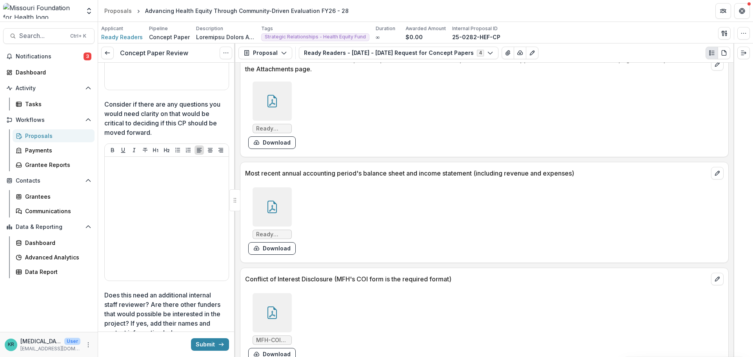
scroll to position [1687, 0]
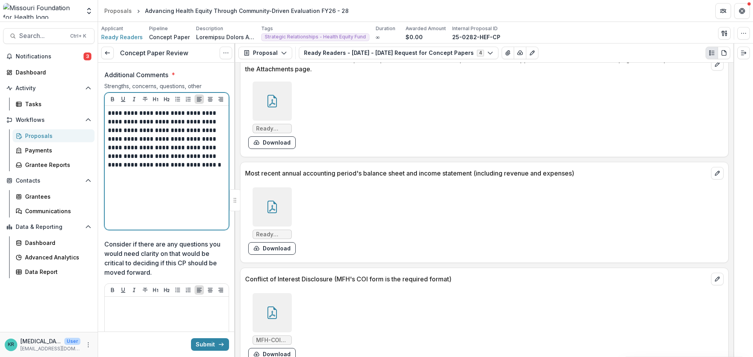
click at [167, 170] on p "**********" at bounding box center [165, 139] width 115 height 60
click at [172, 169] on p "**********" at bounding box center [165, 139] width 115 height 60
click at [201, 170] on p "**********" at bounding box center [165, 139] width 115 height 60
click at [118, 187] on p "**********" at bounding box center [165, 148] width 115 height 78
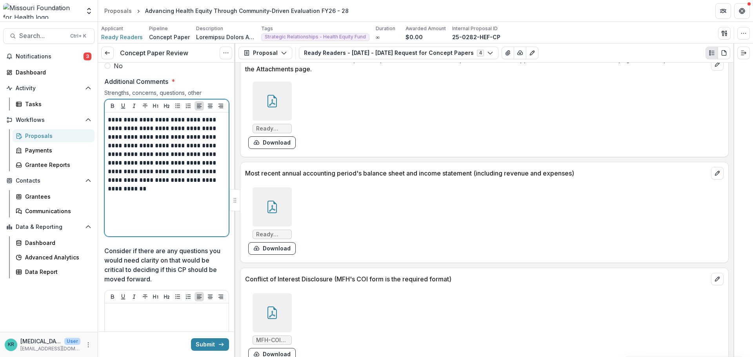
scroll to position [1805, 0]
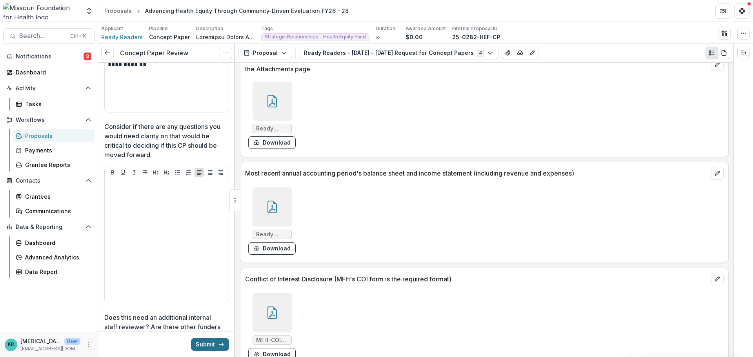
click at [213, 344] on button "Submit" at bounding box center [210, 345] width 38 height 13
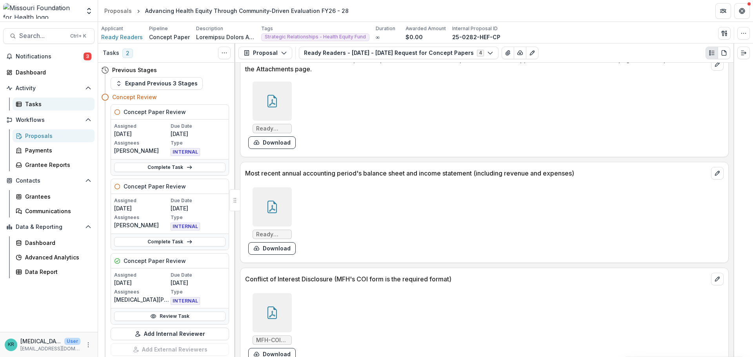
click at [38, 107] on div "Tasks" at bounding box center [56, 104] width 63 height 8
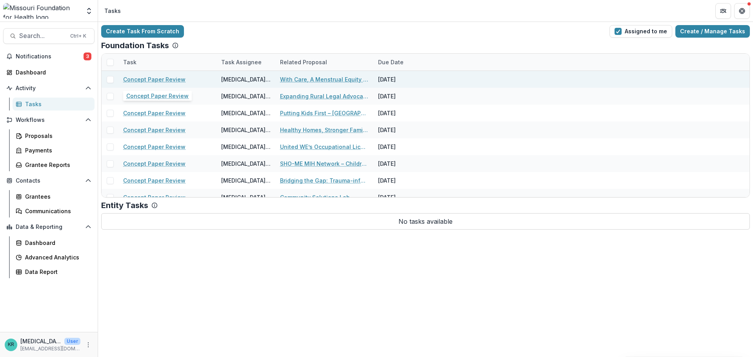
click at [147, 81] on link "Concept Paper Review" at bounding box center [154, 79] width 62 height 8
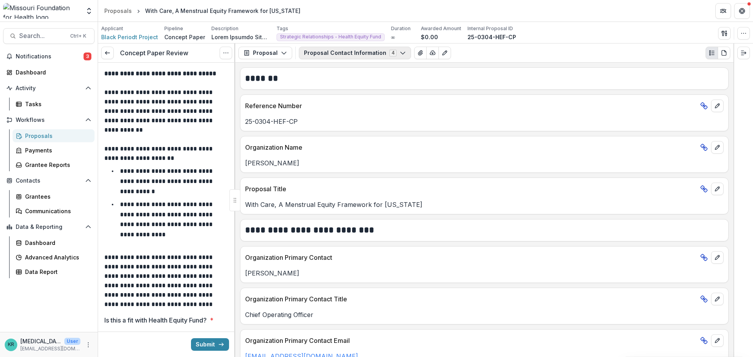
click at [339, 55] on button "Proposal Contact Information 4" at bounding box center [355, 53] width 112 height 13
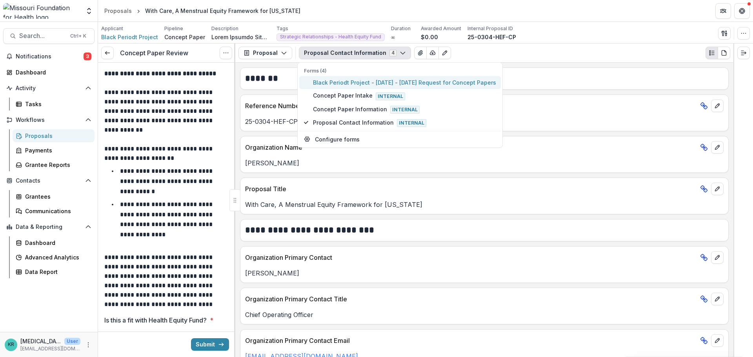
click at [342, 80] on span "Black Periodt Project - 2025 - 2025 Request for Concept Papers" at bounding box center [404, 82] width 183 height 8
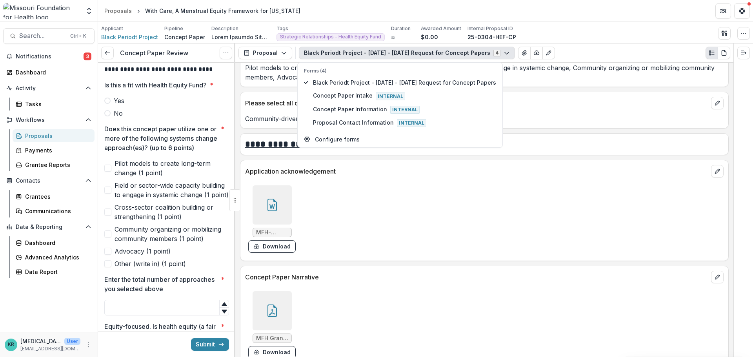
scroll to position [2001, 0]
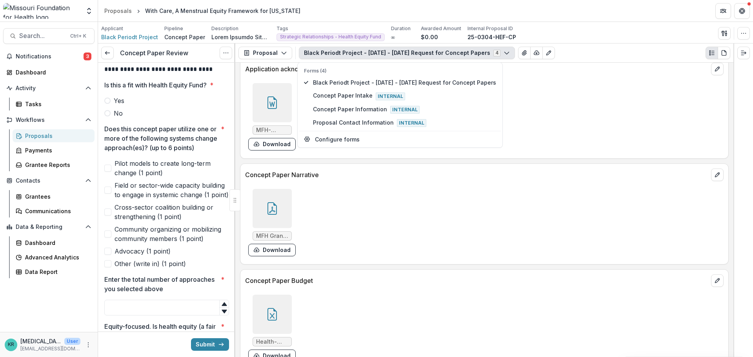
click at [285, 319] on div at bounding box center [272, 314] width 39 height 39
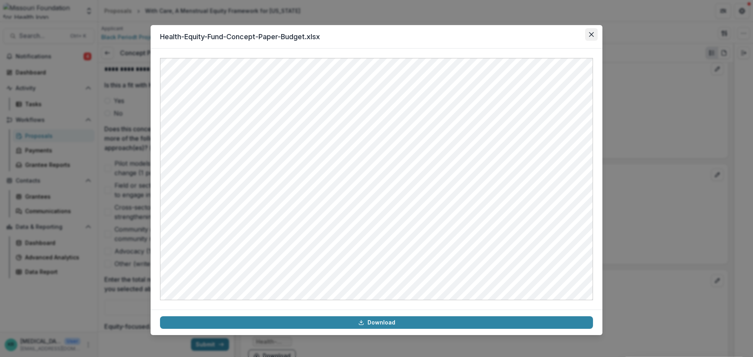
click at [587, 34] on button "Close" at bounding box center [591, 34] width 13 height 13
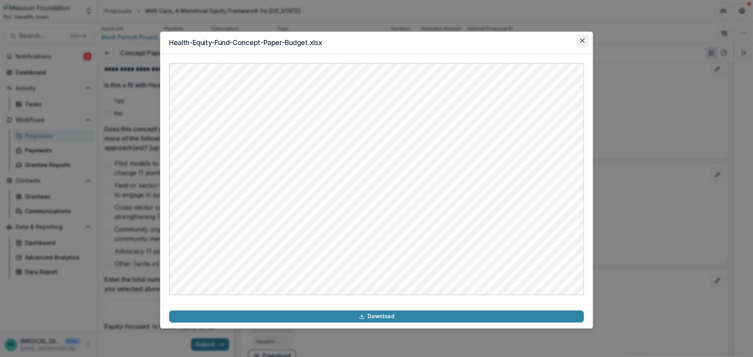
scroll to position [2013, 0]
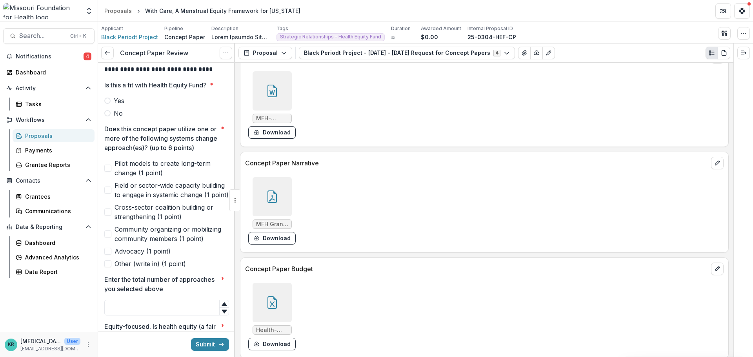
click at [137, 97] on label "Yes" at bounding box center [166, 100] width 125 height 9
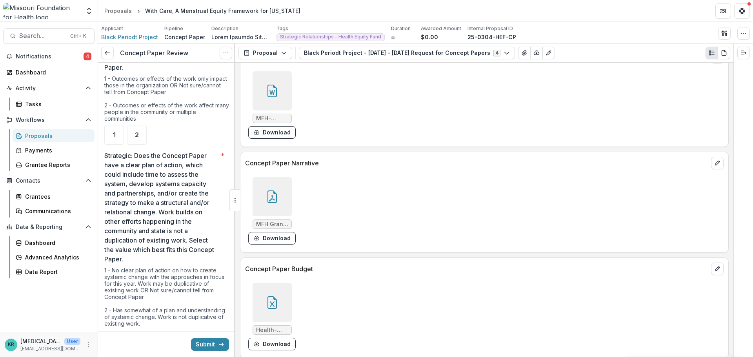
scroll to position [1059, 0]
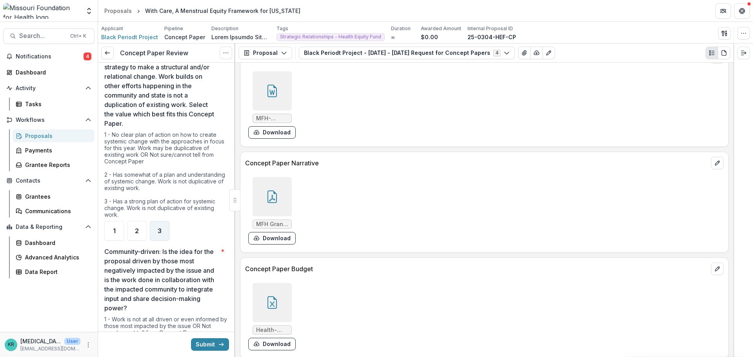
click at [157, 223] on div "3" at bounding box center [160, 231] width 20 height 20
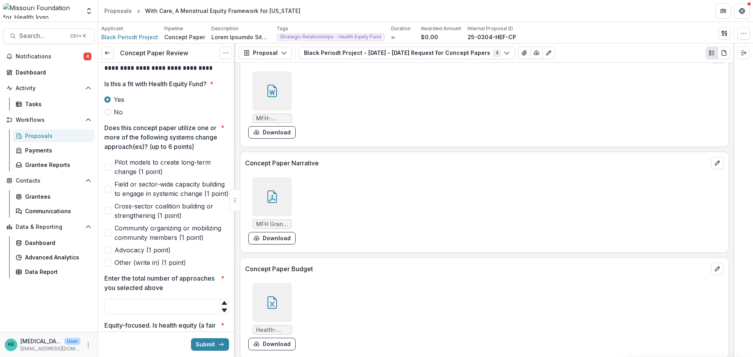
scroll to position [275, 0]
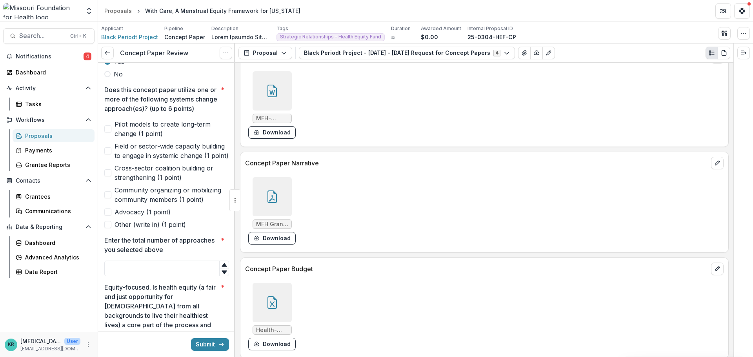
click at [170, 136] on span "Pilot models to create long-term change (1 point)" at bounding box center [172, 129] width 115 height 19
click at [159, 217] on span "Advocacy (1 point)" at bounding box center [143, 212] width 56 height 9
click at [173, 204] on span "Community organizing or mobilizing community members (1 point)" at bounding box center [172, 195] width 115 height 19
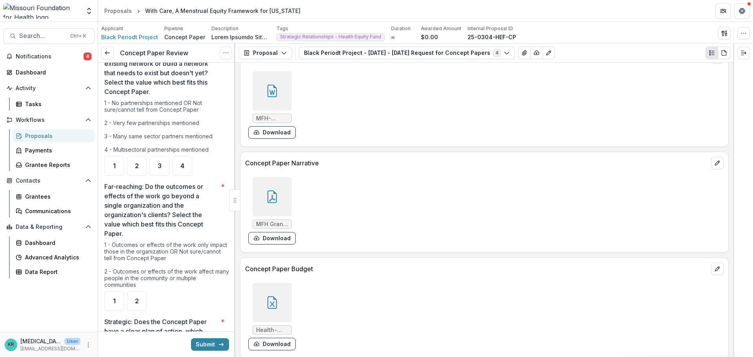
scroll to position [785, 0]
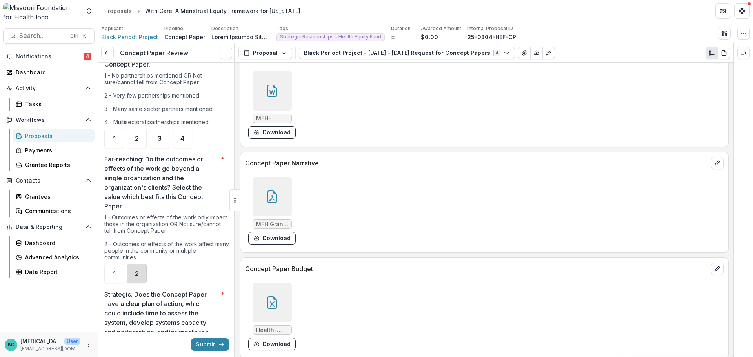
click at [141, 268] on div "2" at bounding box center [137, 274] width 20 height 20
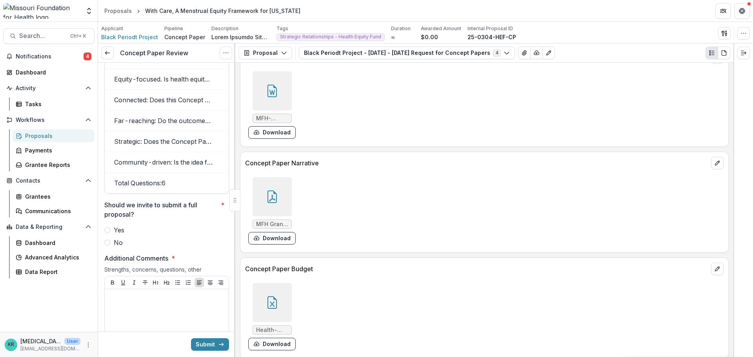
scroll to position [1648, 0]
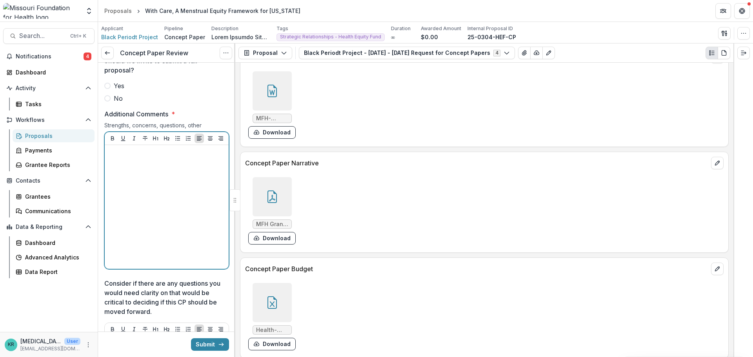
click at [132, 210] on div at bounding box center [167, 207] width 118 height 118
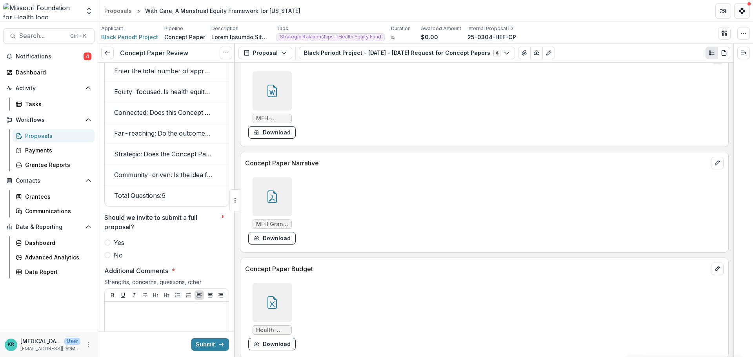
drag, startPoint x: 132, startPoint y: 210, endPoint x: 170, endPoint y: 264, distance: 66.2
click at [170, 260] on label "No" at bounding box center [166, 255] width 125 height 9
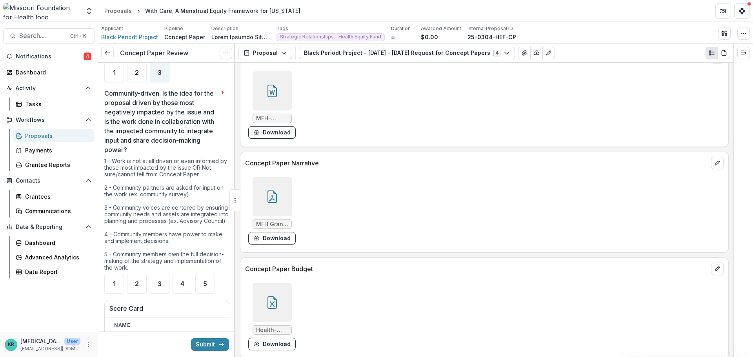
scroll to position [1216, 0]
click at [185, 294] on div "4" at bounding box center [183, 286] width 20 height 20
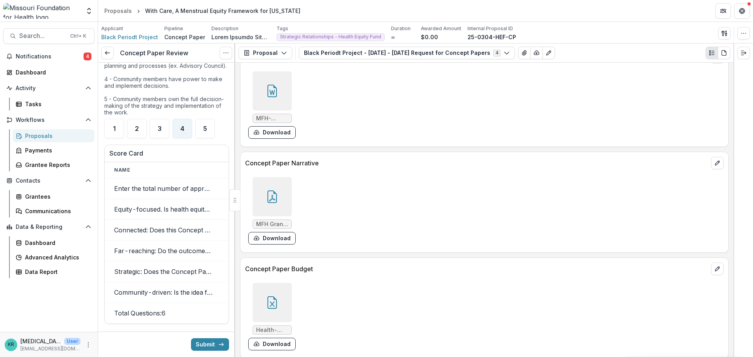
scroll to position [1570, 0]
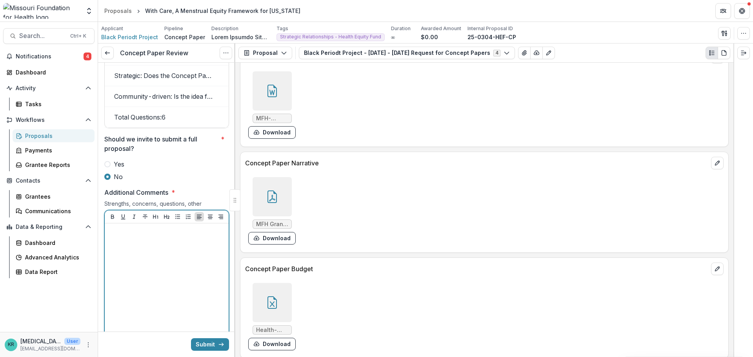
click at [149, 252] on div at bounding box center [167, 286] width 118 height 118
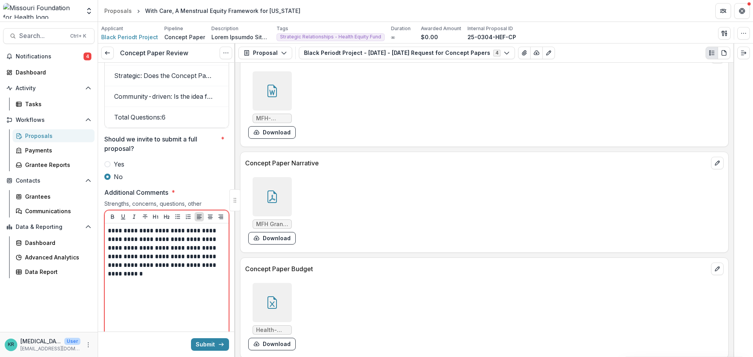
click at [110, 169] on label "Yes" at bounding box center [166, 164] width 125 height 9
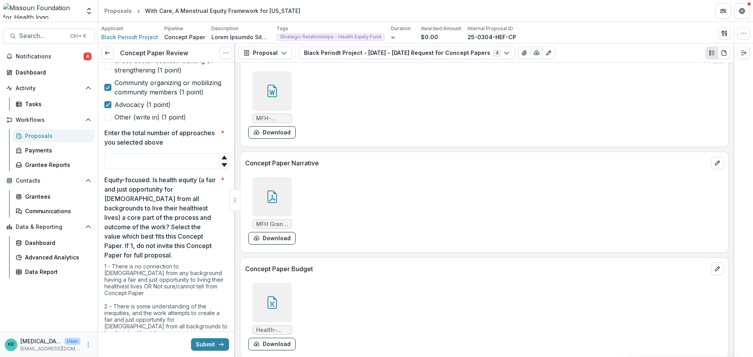
scroll to position [510, 0]
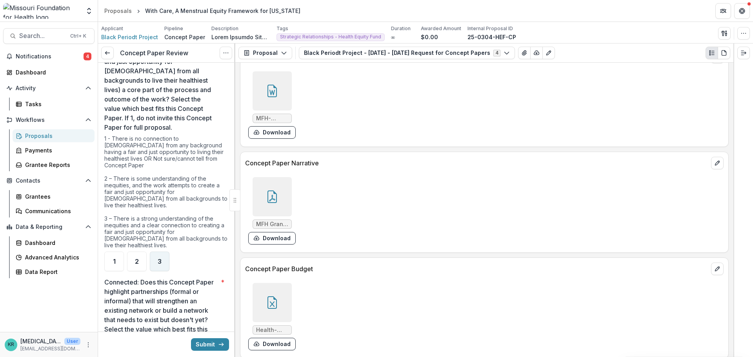
click at [169, 255] on div "3" at bounding box center [160, 262] width 20 height 20
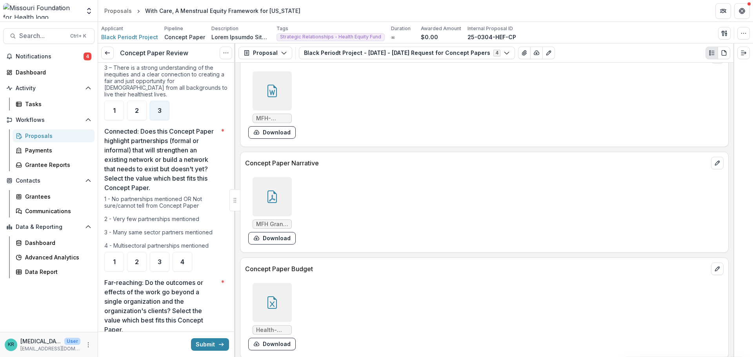
scroll to position [667, 0]
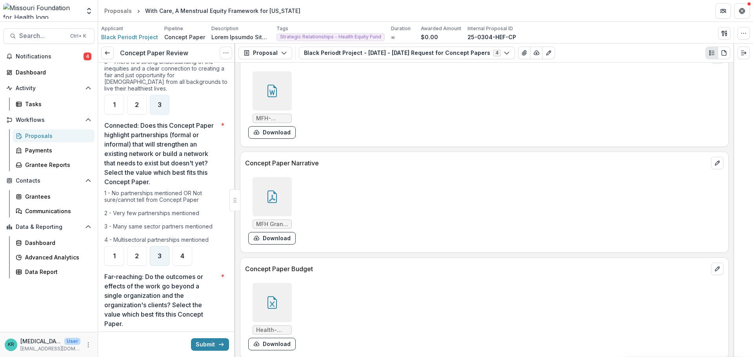
click at [155, 257] on div "3" at bounding box center [160, 256] width 20 height 20
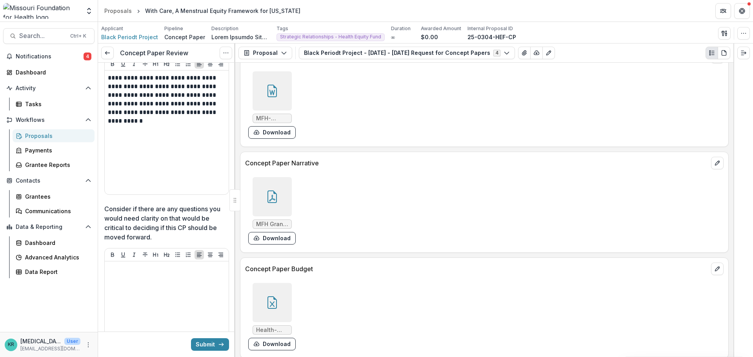
scroll to position [1687, 0]
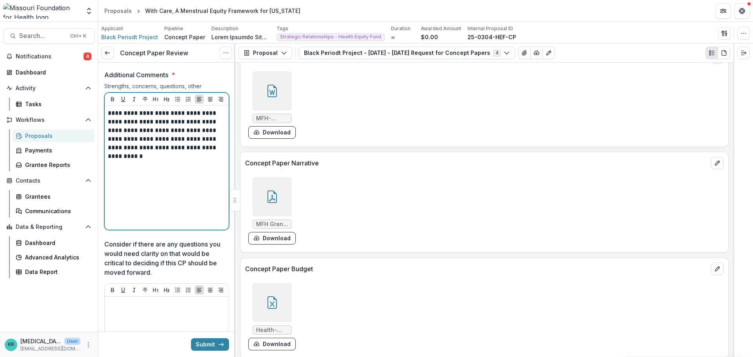
click at [141, 124] on p "**********" at bounding box center [165, 135] width 115 height 52
click at [138, 126] on p "**********" at bounding box center [165, 135] width 115 height 52
click at [172, 161] on p "**********" at bounding box center [165, 135] width 115 height 52
click at [208, 185] on div "**********" at bounding box center [167, 168] width 118 height 118
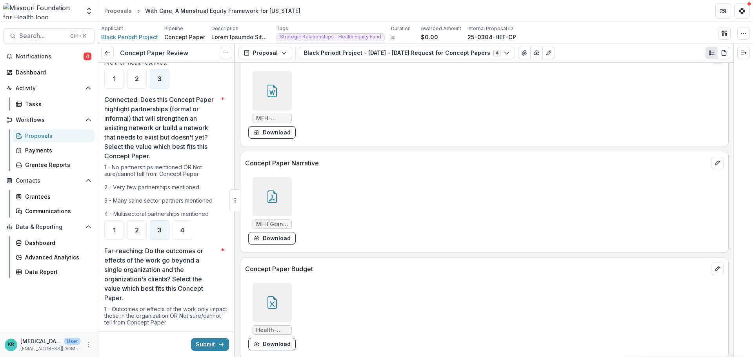
scroll to position [706, 0]
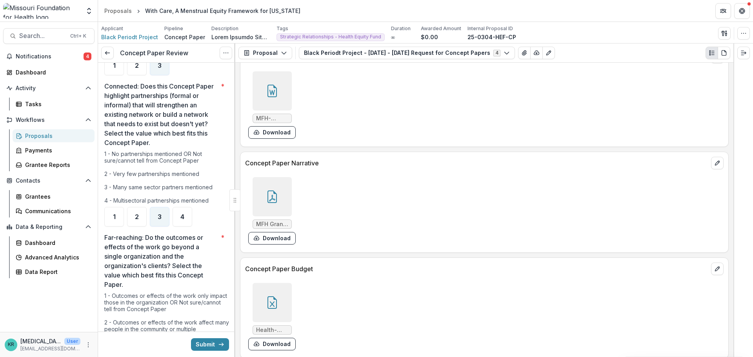
click at [197, 215] on ul "1 2 3 4" at bounding box center [166, 217] width 125 height 20
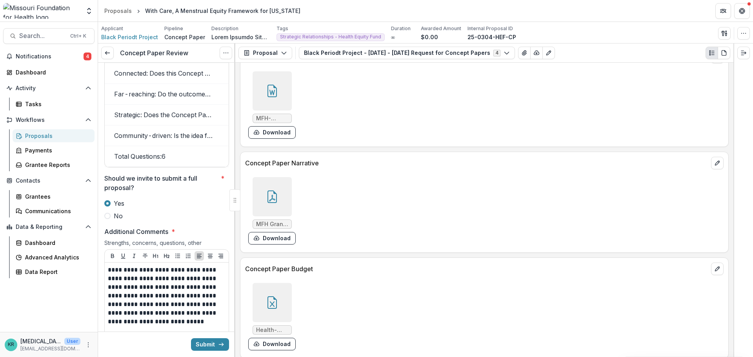
scroll to position [1923, 0]
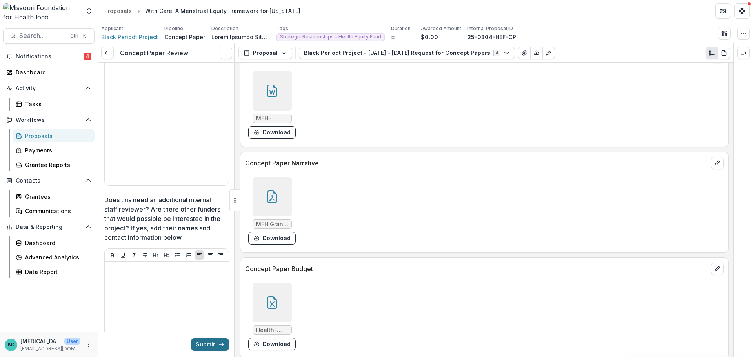
click at [200, 346] on button "Submit" at bounding box center [210, 345] width 38 height 13
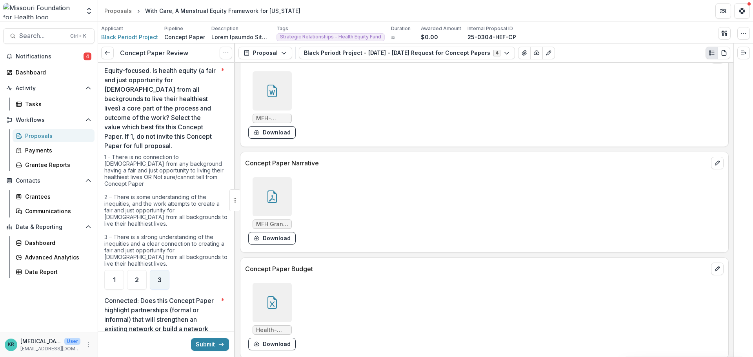
scroll to position [335, 0]
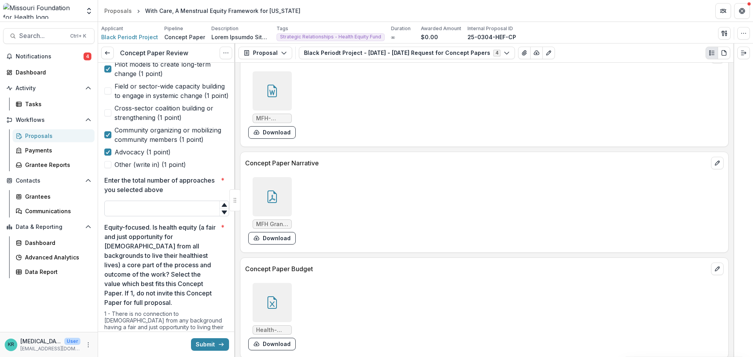
click at [152, 217] on input "Enter the total number of approaches you selected above *" at bounding box center [166, 209] width 125 height 16
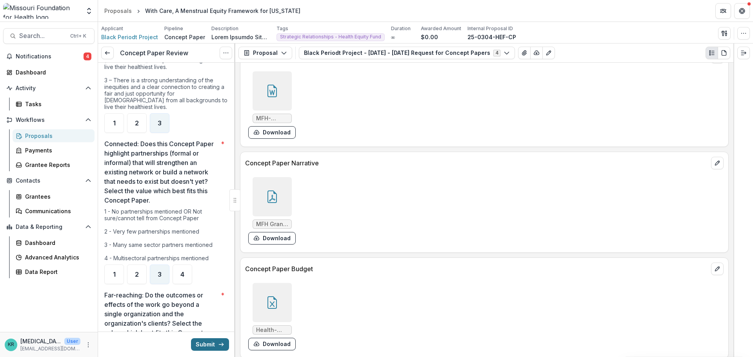
type input "*"
click at [215, 346] on button "Submit" at bounding box center [210, 345] width 38 height 13
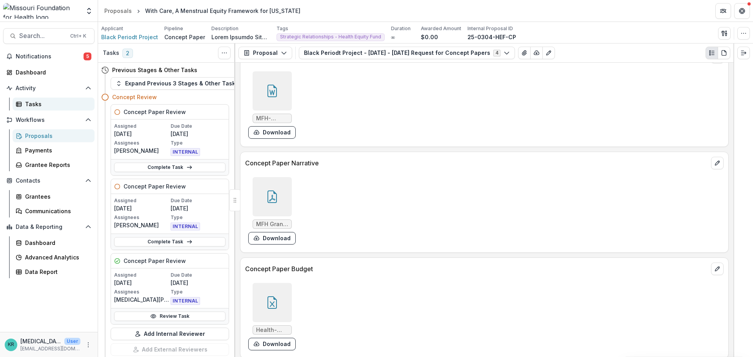
click at [23, 105] on link "Tasks" at bounding box center [54, 104] width 82 height 13
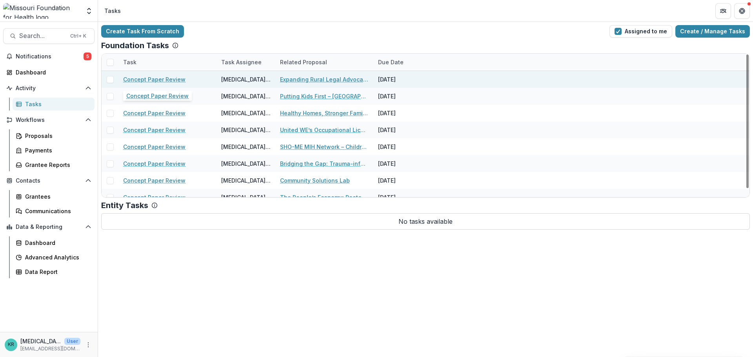
click at [135, 80] on link "Concept Paper Review" at bounding box center [154, 79] width 62 height 8
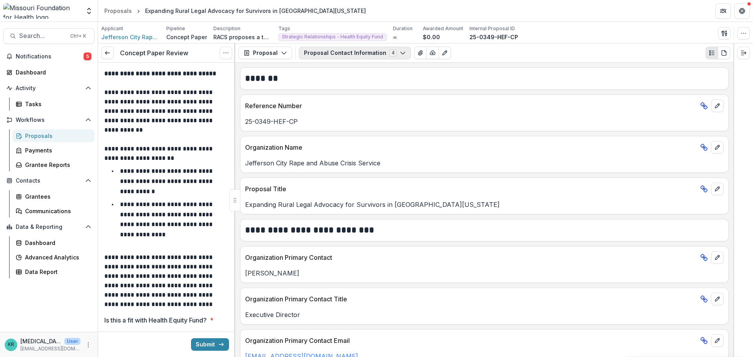
click at [339, 53] on button "Proposal Contact Information 4" at bounding box center [355, 53] width 112 height 13
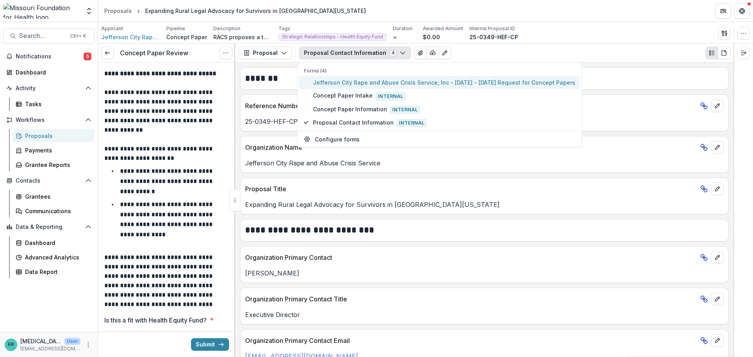
click at [351, 85] on span "Jefferson City Rape and Abuse Crisis Service, Inc - 2025 - 2025 Request for Con…" at bounding box center [444, 82] width 263 height 8
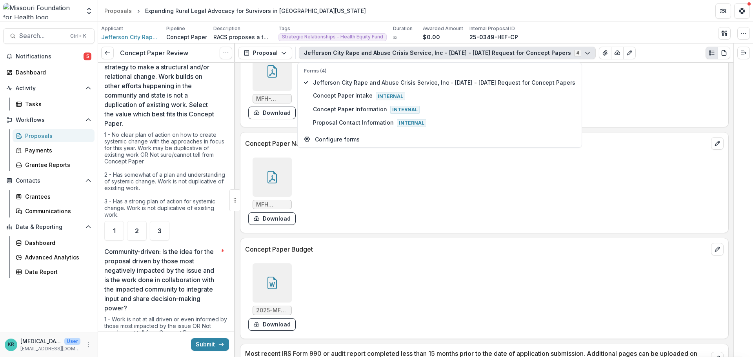
scroll to position [2040, 0]
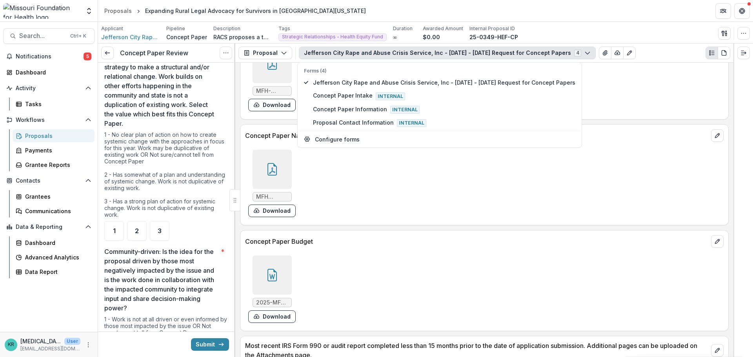
click at [270, 277] on icon at bounding box center [271, 276] width 5 height 5
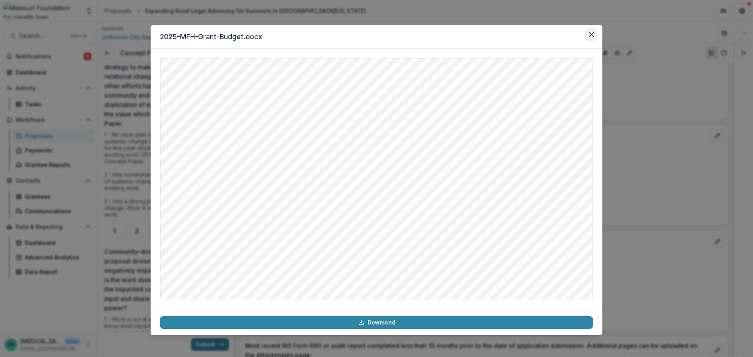
click at [589, 36] on button "Close" at bounding box center [591, 34] width 13 height 13
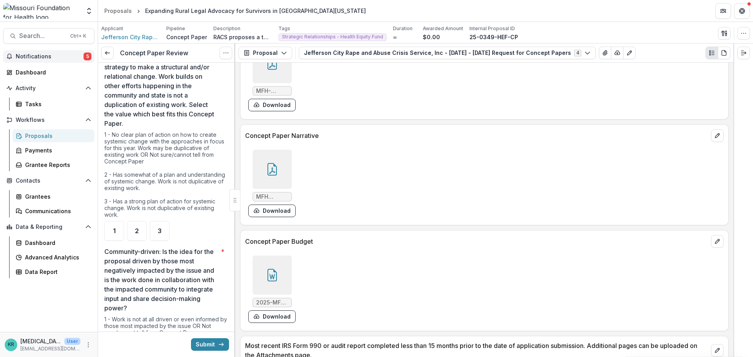
click at [32, 55] on span "Notifications" at bounding box center [50, 56] width 68 height 7
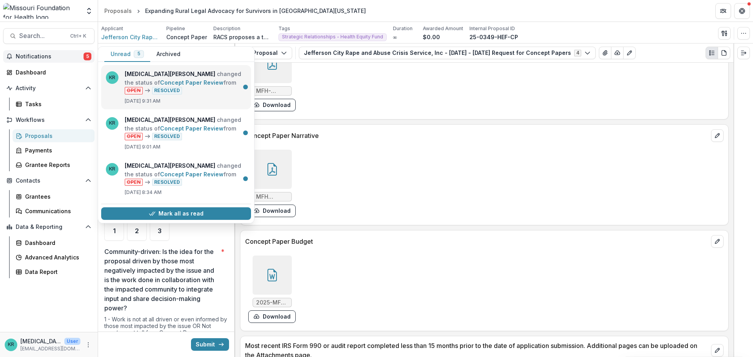
click at [206, 86] on link "Concept Paper Review" at bounding box center [192, 82] width 64 height 7
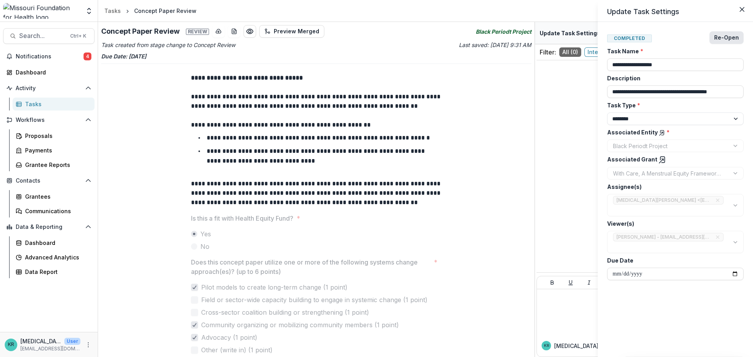
click at [737, 41] on button "Re-Open" at bounding box center [727, 37] width 34 height 13
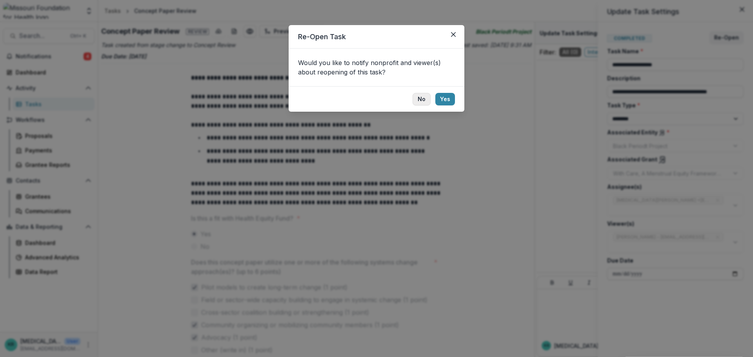
click at [420, 97] on button "No" at bounding box center [422, 99] width 18 height 13
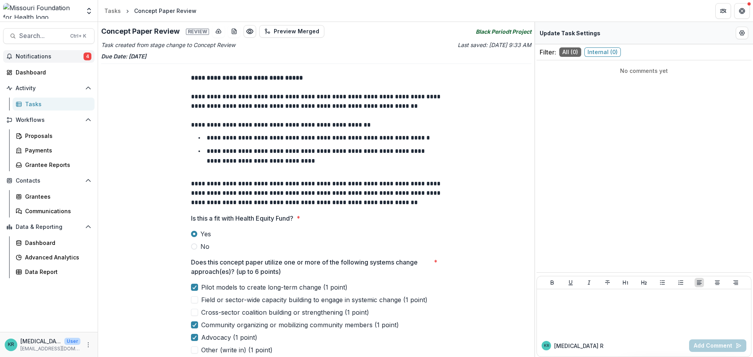
click at [51, 53] on button "Notifications 4" at bounding box center [48, 56] width 91 height 13
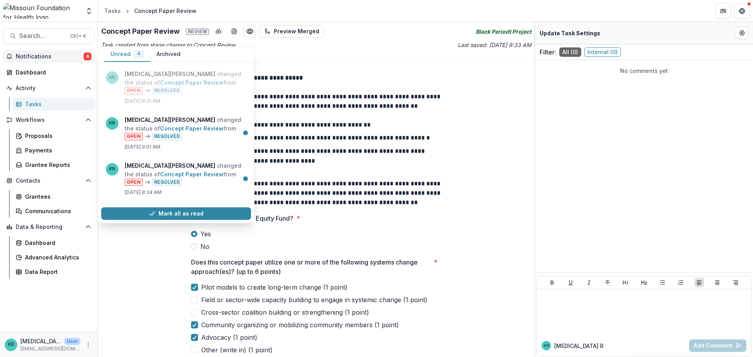
click at [42, 102] on div "Tasks" at bounding box center [56, 104] width 63 height 8
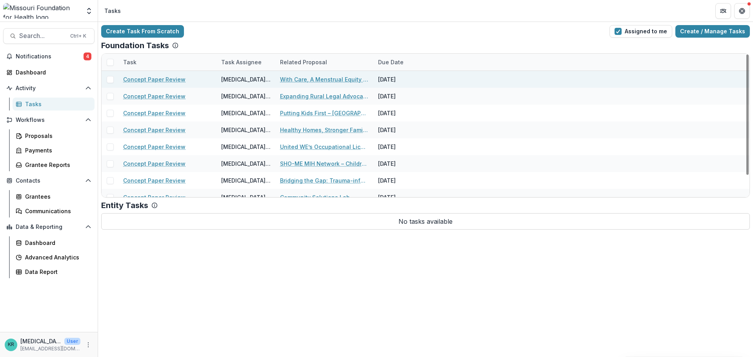
click at [144, 79] on link "Concept Paper Review" at bounding box center [154, 79] width 62 height 8
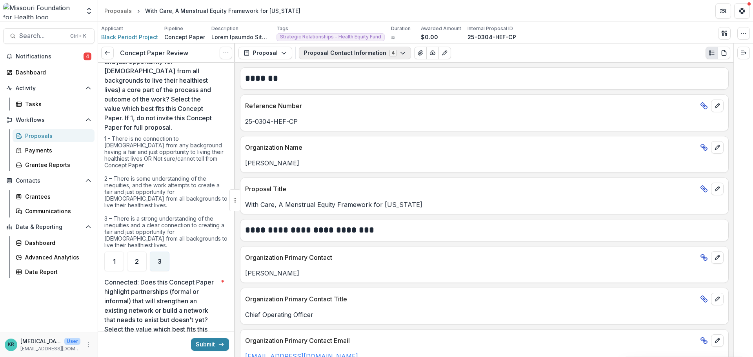
click at [361, 53] on button "Proposal Contact Information 4" at bounding box center [355, 53] width 112 height 13
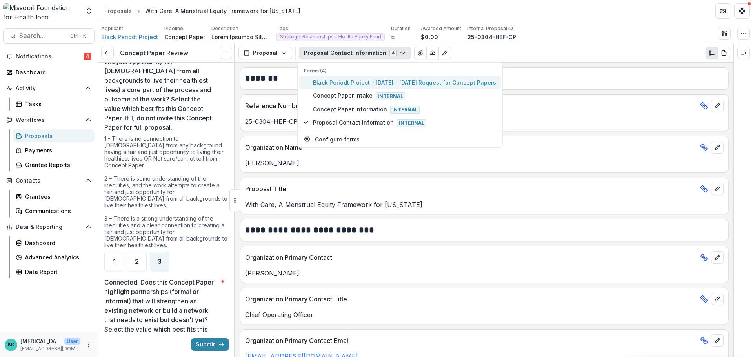
click at [359, 82] on span "Black Periodt Project - 2025 - 2025 Request for Concept Papers" at bounding box center [404, 82] width 183 height 8
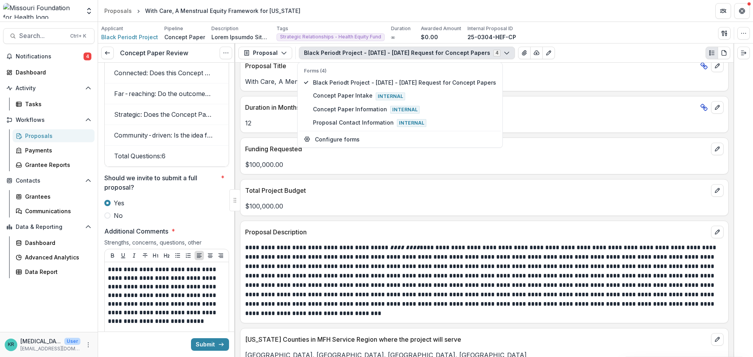
scroll to position [1609, 0]
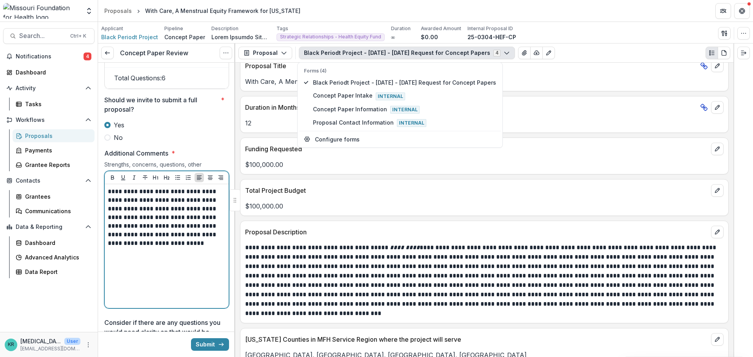
click at [178, 261] on div "**********" at bounding box center [167, 247] width 118 height 118
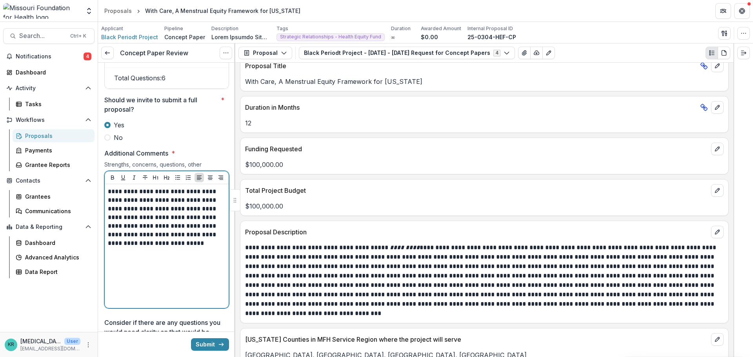
click at [179, 248] on p "**********" at bounding box center [165, 218] width 115 height 60
drag, startPoint x: 131, startPoint y: 255, endPoint x: 102, endPoint y: 259, distance: 28.9
click at [185, 257] on p "**********" at bounding box center [165, 222] width 115 height 69
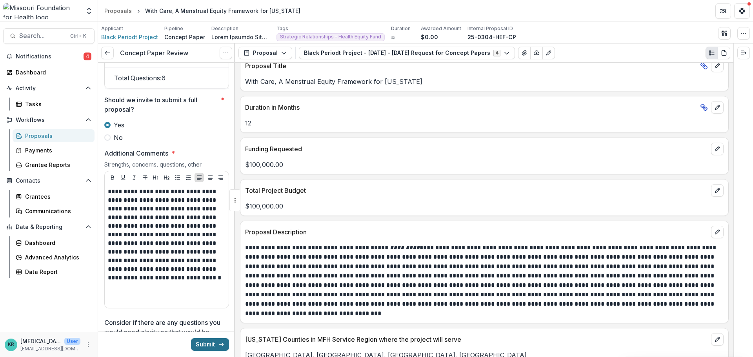
click at [202, 346] on button "Submit" at bounding box center [210, 345] width 38 height 13
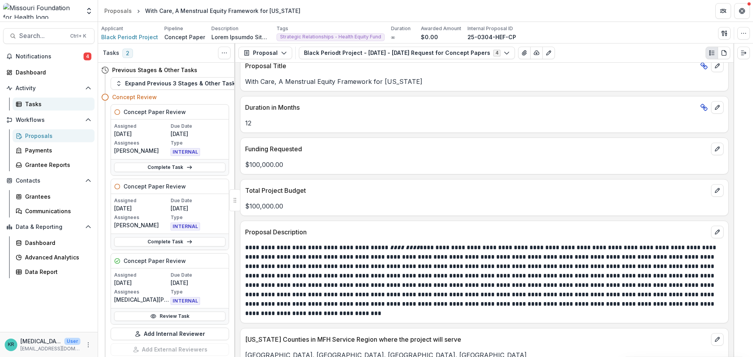
click at [30, 105] on div "Tasks" at bounding box center [56, 104] width 63 height 8
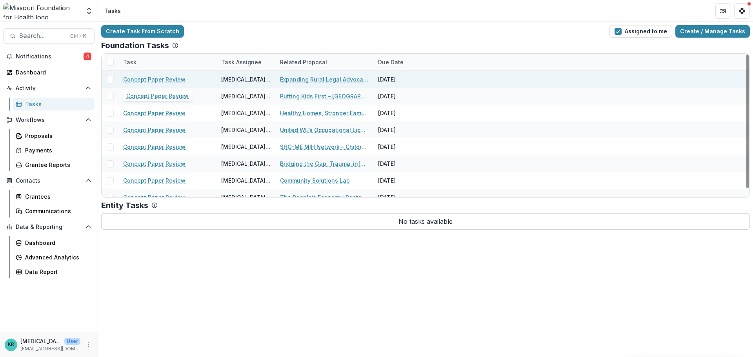
click at [145, 78] on link "Concept Paper Review" at bounding box center [154, 79] width 62 height 8
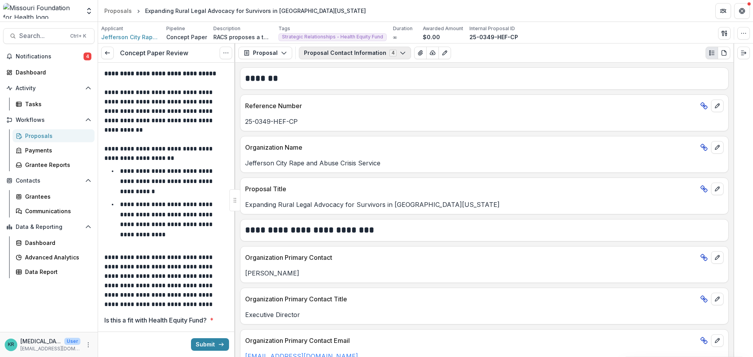
click at [332, 51] on button "Proposal Contact Information 4" at bounding box center [355, 53] width 112 height 13
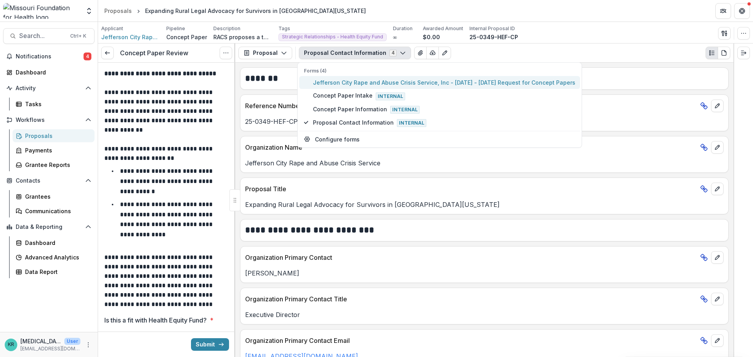
click at [359, 88] on button "Jefferson City Rape and Abuse Crisis Service, Inc - 2025 - 2025 Request for Con…" at bounding box center [439, 82] width 281 height 13
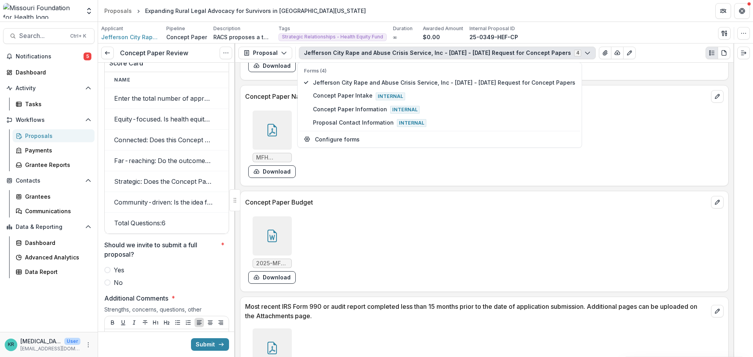
scroll to position [1648, 0]
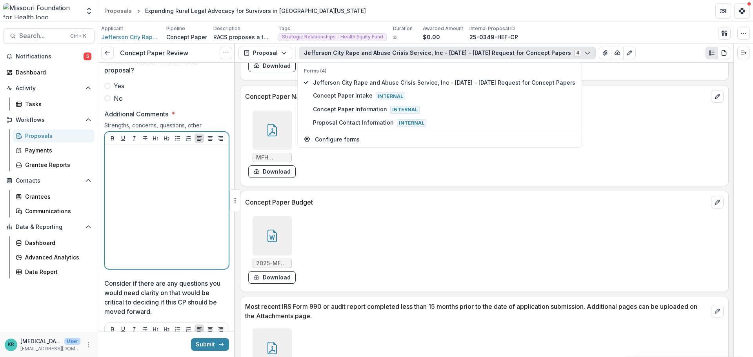
click at [139, 180] on div at bounding box center [167, 207] width 118 height 118
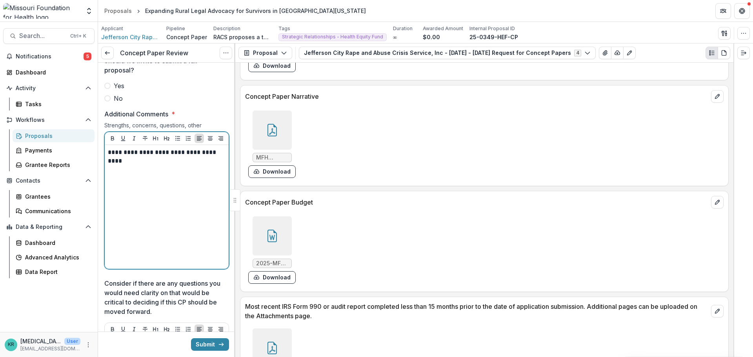
click at [182, 179] on div "**********" at bounding box center [167, 207] width 118 height 118
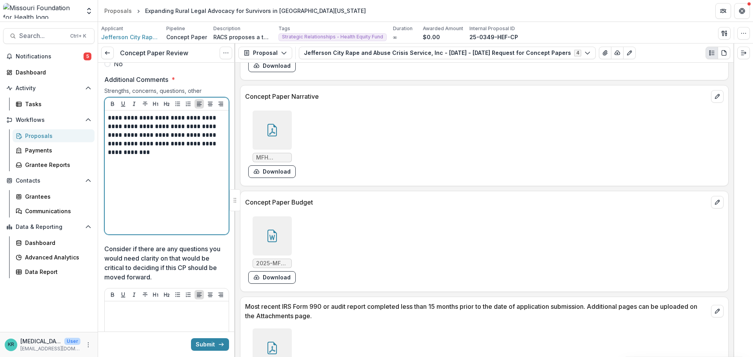
scroll to position [1727, 0]
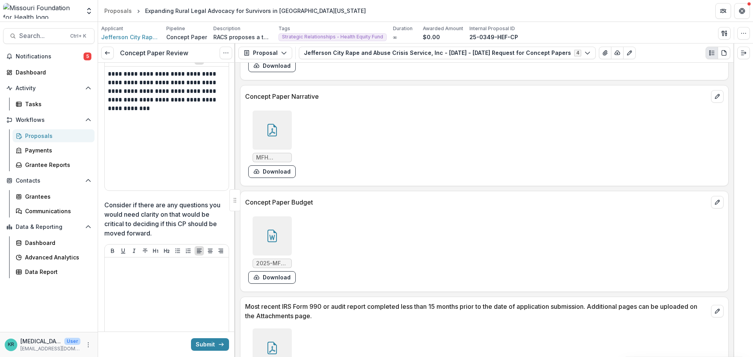
drag, startPoint x: 180, startPoint y: 259, endPoint x: 149, endPoint y: 240, distance: 36.9
click at [149, 238] on p "Consider if there are any questions you would need clarity on that would be cri…" at bounding box center [164, 220] width 120 height 38
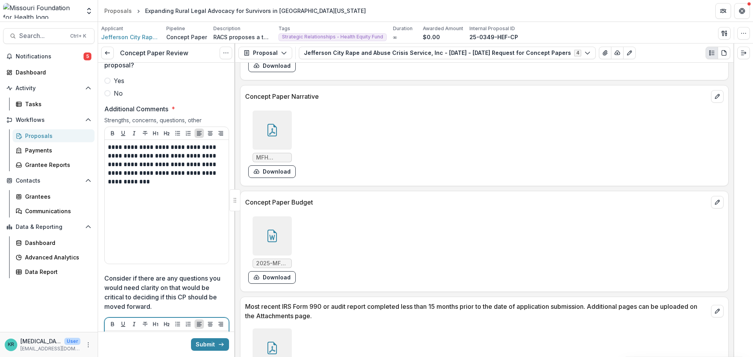
scroll to position [1609, 0]
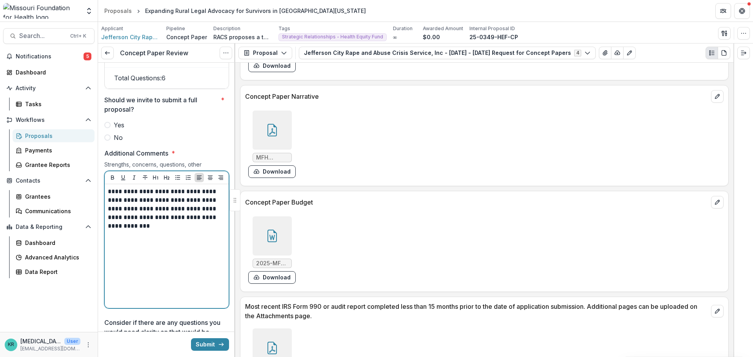
click at [152, 231] on p "**********" at bounding box center [165, 209] width 115 height 43
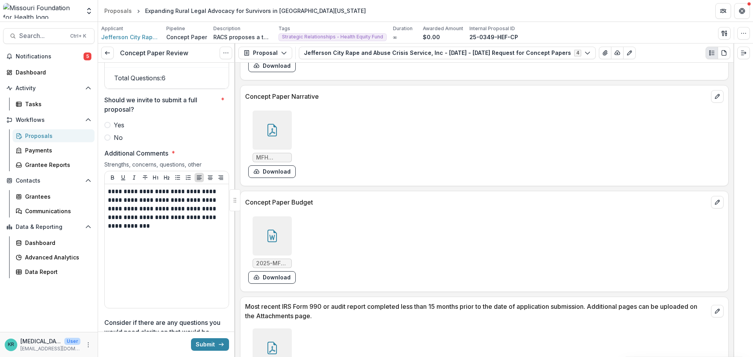
click at [276, 248] on div at bounding box center [272, 236] width 39 height 39
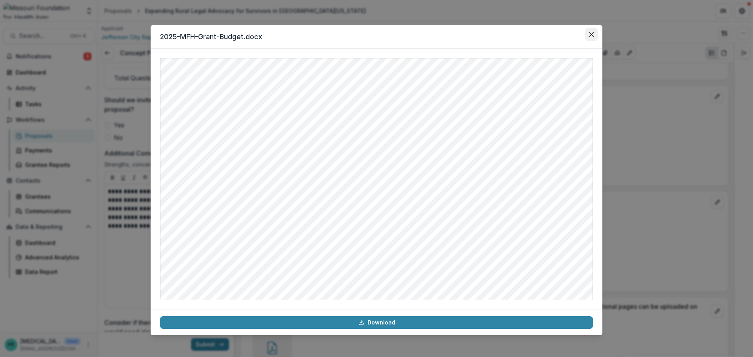
click at [592, 35] on icon "Close" at bounding box center [591, 34] width 5 height 5
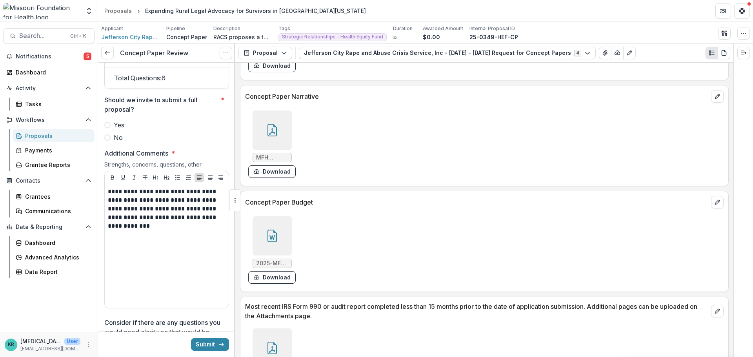
click at [127, 142] on label "No" at bounding box center [166, 137] width 125 height 9
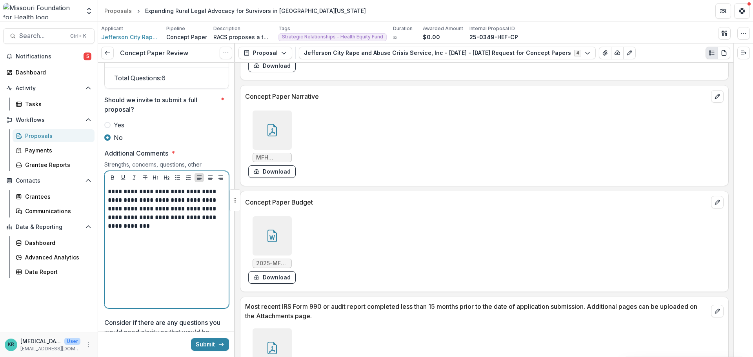
click at [159, 243] on div "**********" at bounding box center [167, 247] width 118 height 118
drag, startPoint x: 190, startPoint y: 230, endPoint x: 204, endPoint y: 254, distance: 27.5
click at [204, 254] on div "**********" at bounding box center [167, 247] width 118 height 118
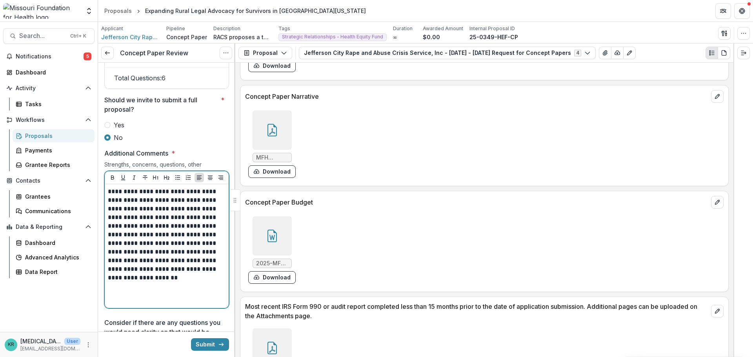
click at [208, 286] on div "**********" at bounding box center [167, 247] width 118 height 118
drag, startPoint x: 183, startPoint y: 229, endPoint x: 141, endPoint y: 211, distance: 45.7
click at [141, 211] on p "**********" at bounding box center [165, 231] width 115 height 86
drag, startPoint x: 188, startPoint y: 263, endPoint x: 156, endPoint y: 268, distance: 32.1
click at [156, 257] on p "**********" at bounding box center [165, 222] width 115 height 69
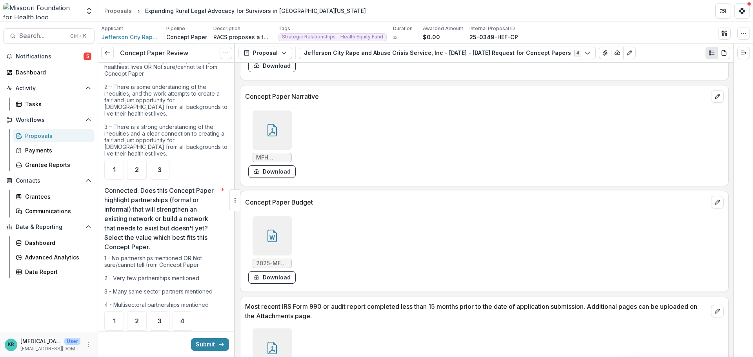
scroll to position [667, 0]
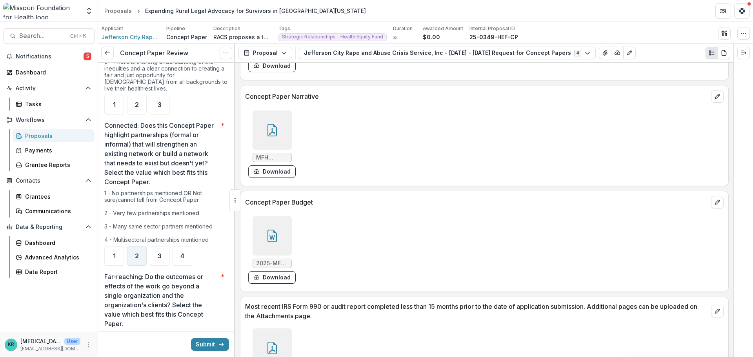
click at [140, 258] on div "2" at bounding box center [137, 256] width 20 height 20
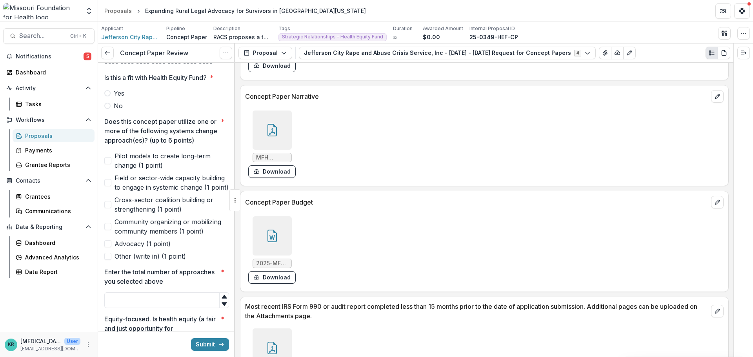
scroll to position [235, 0]
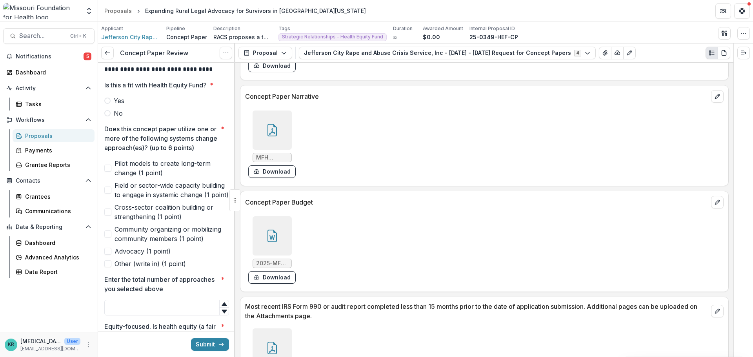
click at [156, 178] on span "Pilot models to create long-term change (1 point)" at bounding box center [172, 168] width 115 height 19
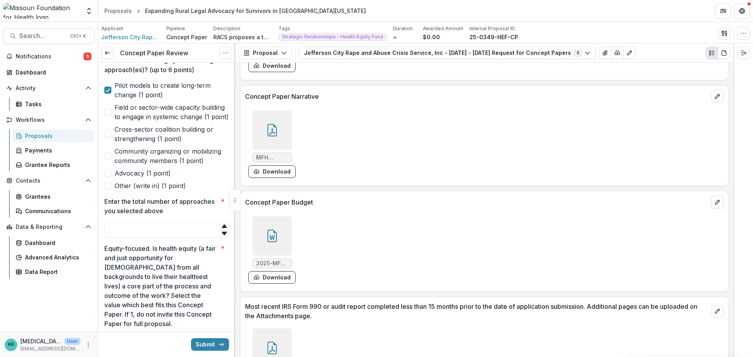
scroll to position [314, 0]
click at [127, 237] on input "Enter the total number of approaches you selected above *" at bounding box center [166, 230] width 125 height 16
type input "*"
drag, startPoint x: 127, startPoint y: 245, endPoint x: 113, endPoint y: 179, distance: 67.0
click at [113, 165] on label "Community organizing or mobilizing community members (1 point)" at bounding box center [166, 155] width 125 height 19
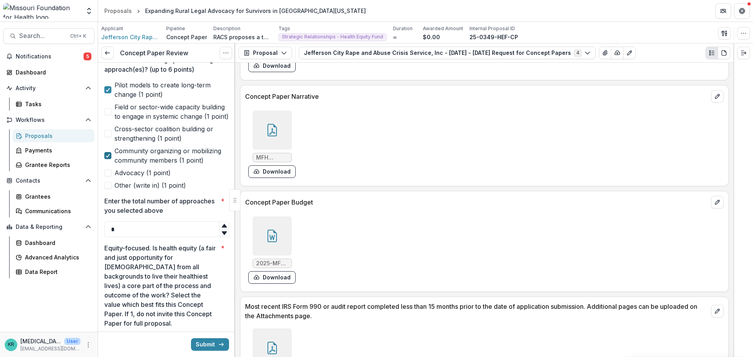
click at [109, 159] on div at bounding box center [108, 156] width 5 height 6
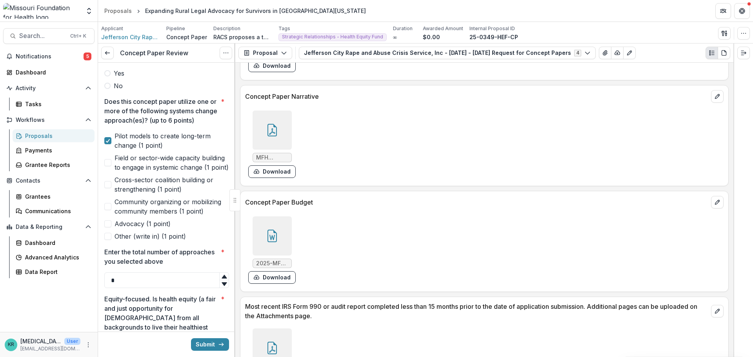
scroll to position [196, 0]
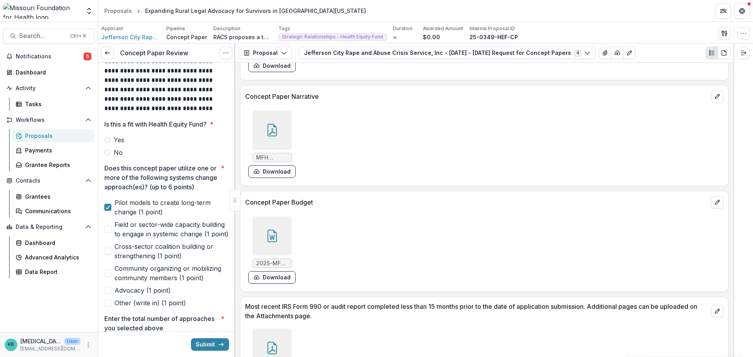
click at [109, 149] on label "No" at bounding box center [166, 152] width 125 height 9
click at [115, 126] on p "Is this a fit with Health Equity Fund?" at bounding box center [155, 124] width 102 height 9
click at [117, 138] on span "Yes" at bounding box center [119, 139] width 11 height 9
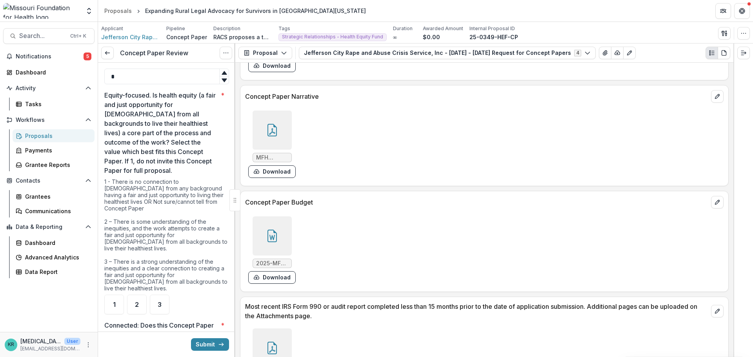
scroll to position [471, 0]
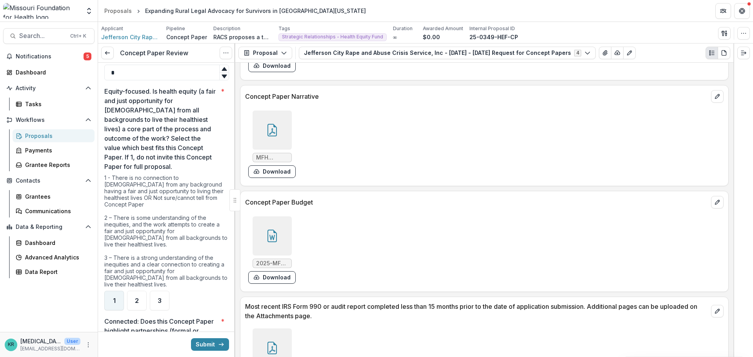
click at [109, 294] on div "1" at bounding box center [114, 301] width 20 height 20
click at [135, 302] on div "2" at bounding box center [137, 301] width 20 height 20
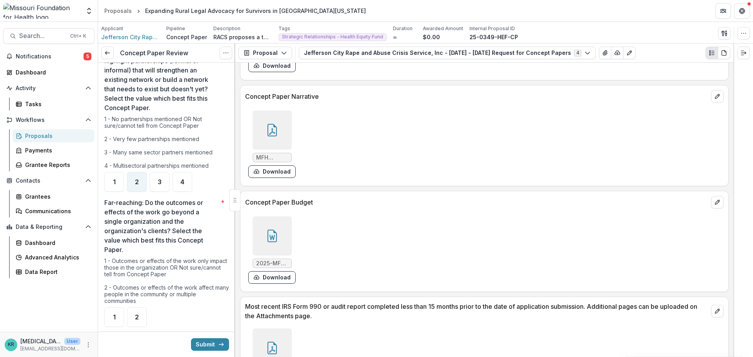
scroll to position [746, 0]
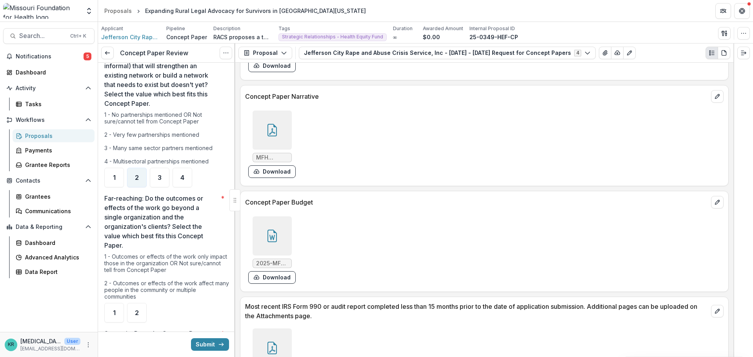
click at [140, 182] on div "2" at bounding box center [137, 178] width 20 height 20
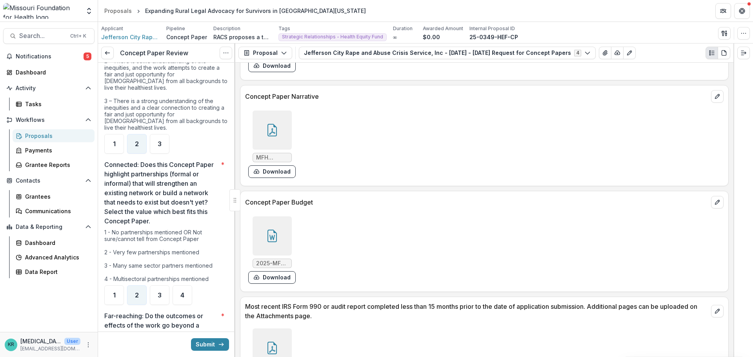
scroll to position [785, 0]
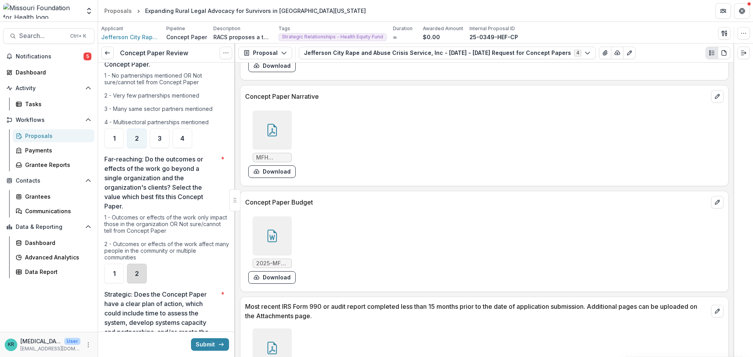
click at [135, 270] on div "2" at bounding box center [137, 274] width 20 height 20
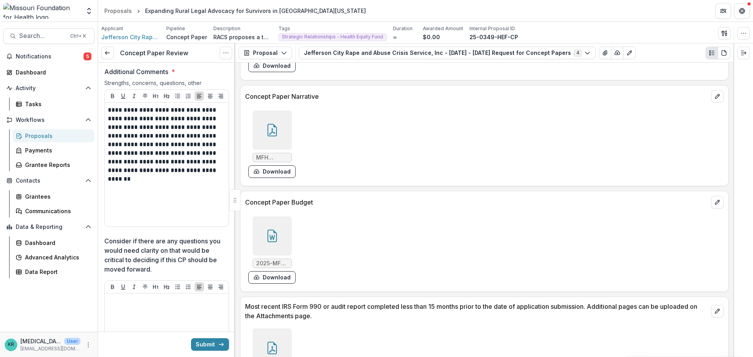
scroll to position [1648, 0]
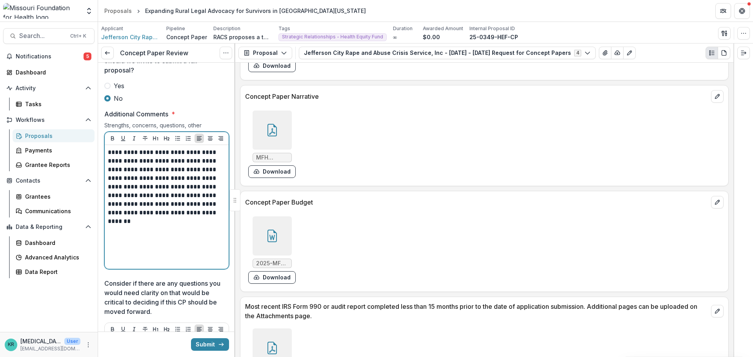
drag, startPoint x: 201, startPoint y: 231, endPoint x: 198, endPoint y: 244, distance: 13.9
click at [198, 244] on div "**********" at bounding box center [167, 207] width 118 height 118
click at [143, 173] on p "**********" at bounding box center [165, 182] width 115 height 69
click at [147, 182] on p "**********" at bounding box center [165, 182] width 115 height 69
click at [208, 217] on p "**********" at bounding box center [165, 182] width 115 height 69
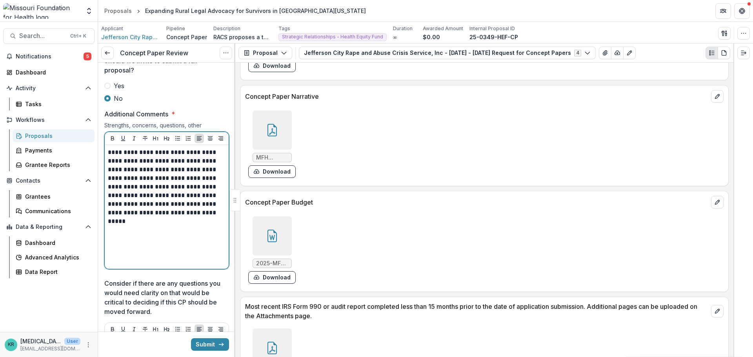
click at [209, 217] on p "**********" at bounding box center [165, 182] width 115 height 69
click at [187, 198] on p "**********" at bounding box center [165, 182] width 115 height 69
click at [204, 217] on p "**********" at bounding box center [165, 182] width 115 height 69
click at [202, 217] on p "**********" at bounding box center [165, 182] width 115 height 69
click at [203, 217] on p "**********" at bounding box center [165, 182] width 115 height 69
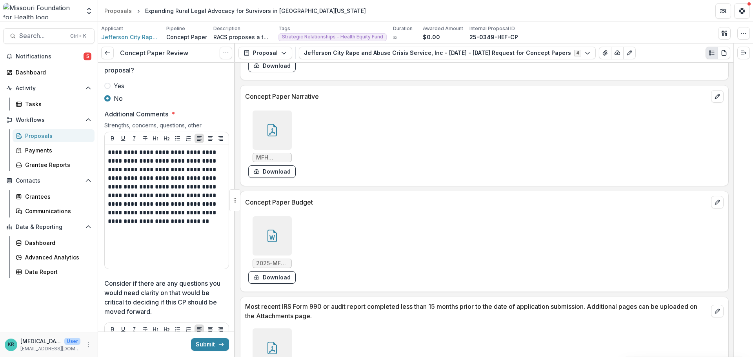
drag, startPoint x: 355, startPoint y: 225, endPoint x: 334, endPoint y: 235, distance: 23.5
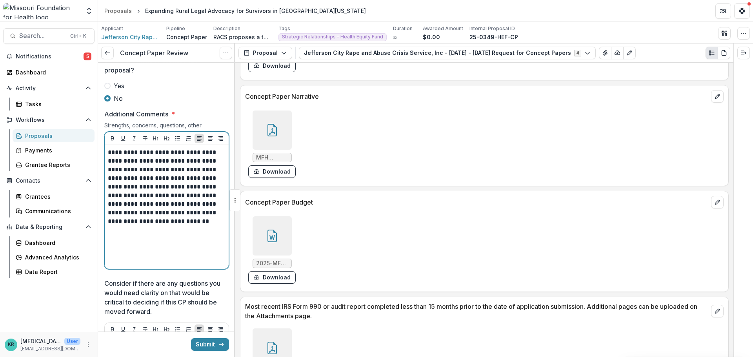
drag, startPoint x: 334, startPoint y: 235, endPoint x: 182, endPoint y: 241, distance: 151.6
click at [182, 241] on div "**********" at bounding box center [167, 207] width 118 height 118
click at [181, 226] on p "**********" at bounding box center [165, 187] width 115 height 78
drag, startPoint x: 166, startPoint y: 191, endPoint x: 170, endPoint y: 203, distance: 12.4
click at [171, 202] on p "**********" at bounding box center [165, 187] width 115 height 78
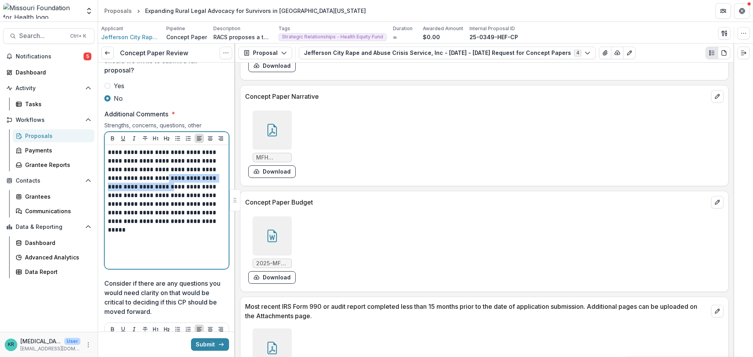
click at [170, 203] on p "**********" at bounding box center [165, 187] width 115 height 78
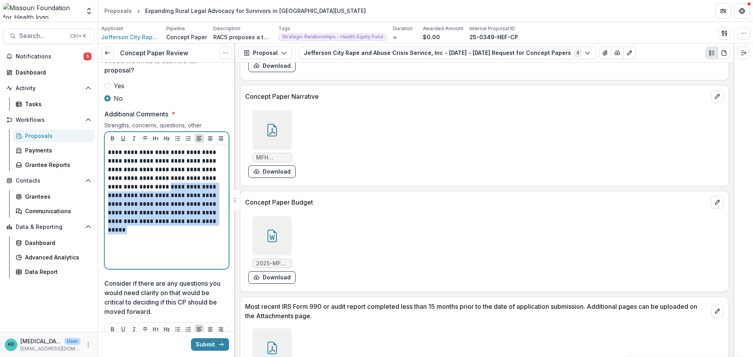
drag, startPoint x: 166, startPoint y: 199, endPoint x: 188, endPoint y: 240, distance: 46.3
click at [188, 240] on div "**********" at bounding box center [167, 207] width 118 height 118
click at [205, 226] on p "**********" at bounding box center [165, 187] width 115 height 78
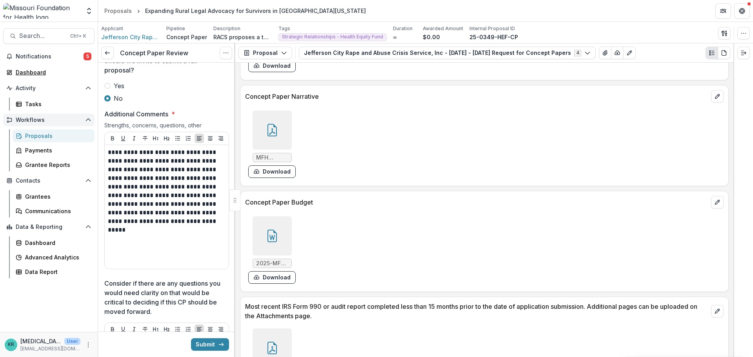
drag, startPoint x: 60, startPoint y: 92, endPoint x: 45, endPoint y: 117, distance: 28.7
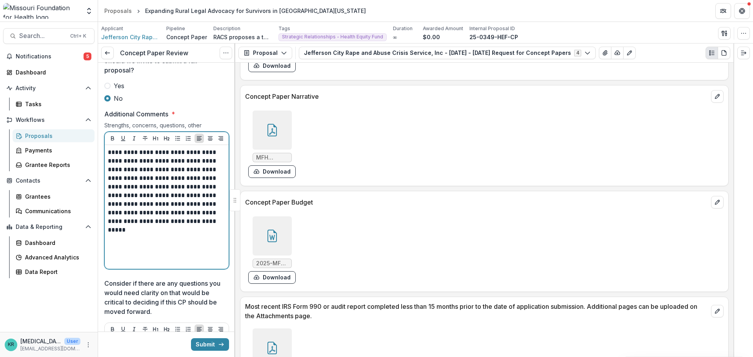
drag, startPoint x: 45, startPoint y: 117, endPoint x: 197, endPoint y: 255, distance: 205.5
click at [198, 262] on div "**********" at bounding box center [167, 207] width 118 height 118
click at [215, 216] on p "**********" at bounding box center [165, 187] width 115 height 78
click at [177, 224] on p "**********" at bounding box center [165, 187] width 115 height 78
click at [202, 226] on p "**********" at bounding box center [165, 187] width 115 height 78
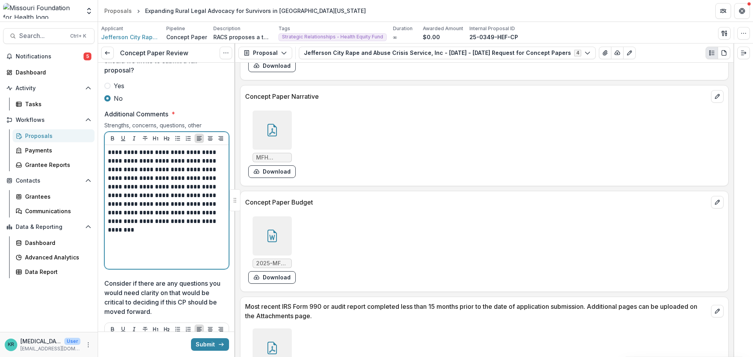
click at [217, 226] on p "**********" at bounding box center [165, 187] width 115 height 78
drag, startPoint x: 177, startPoint y: 235, endPoint x: 211, endPoint y: 233, distance: 34.2
click at [211, 226] on p "**********" at bounding box center [165, 187] width 115 height 78
click at [221, 226] on p "**********" at bounding box center [165, 187] width 115 height 78
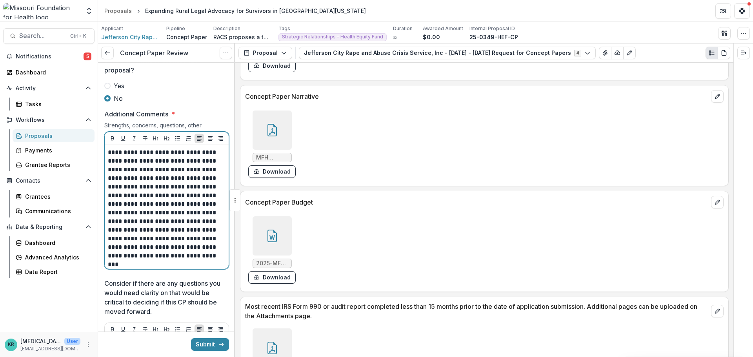
click at [187, 261] on p "**********" at bounding box center [165, 204] width 115 height 112
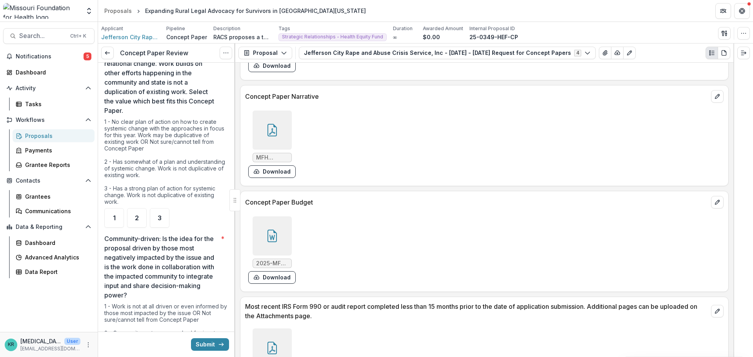
scroll to position [1059, 0]
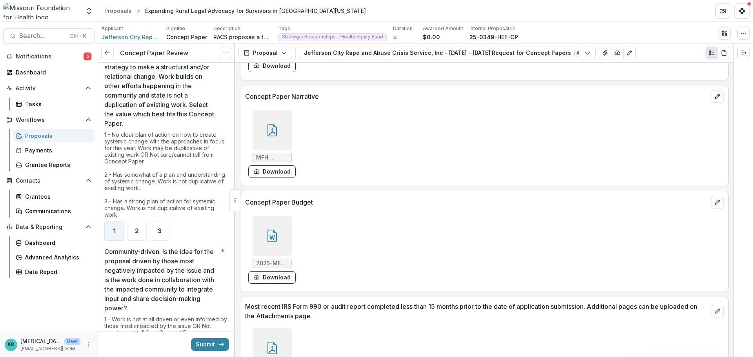
click at [114, 231] on span "1" at bounding box center [114, 231] width 3 height 6
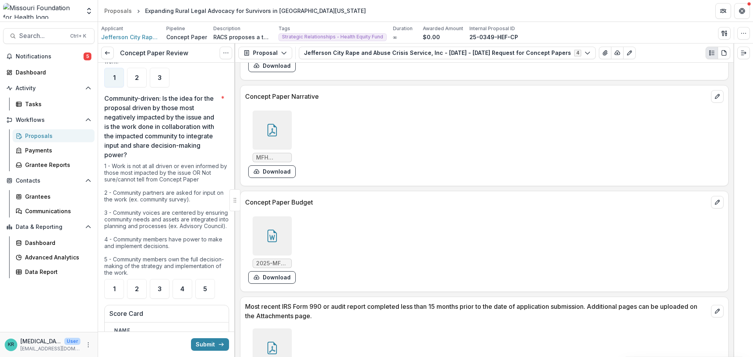
scroll to position [1216, 0]
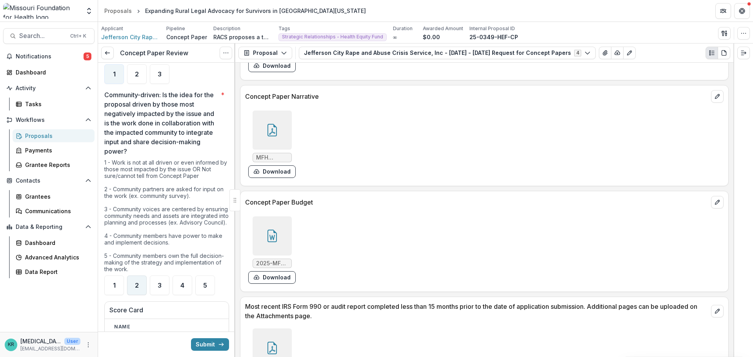
click at [144, 285] on div "2" at bounding box center [137, 286] width 20 height 20
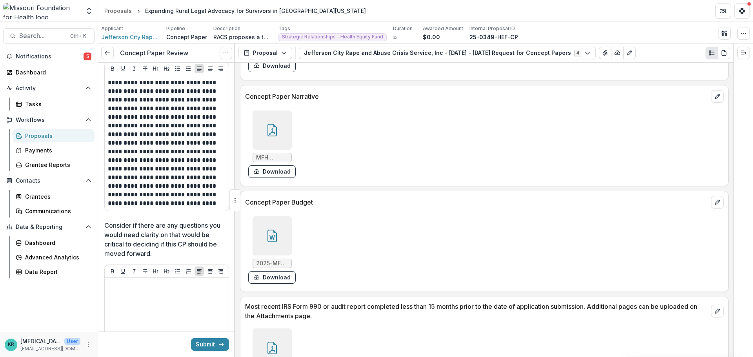
scroll to position [1648, 0]
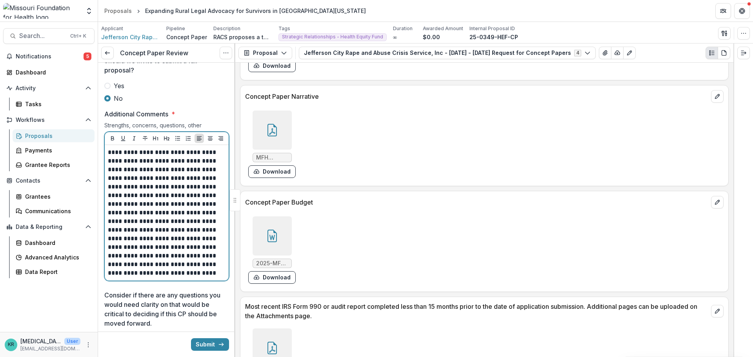
drag, startPoint x: 140, startPoint y: 172, endPoint x: 187, endPoint y: 187, distance: 48.6
click at [185, 190] on p "**********" at bounding box center [165, 212] width 115 height 129
drag, startPoint x: 191, startPoint y: 183, endPoint x: 139, endPoint y: 171, distance: 53.5
click at [139, 171] on p "**********" at bounding box center [165, 212] width 115 height 129
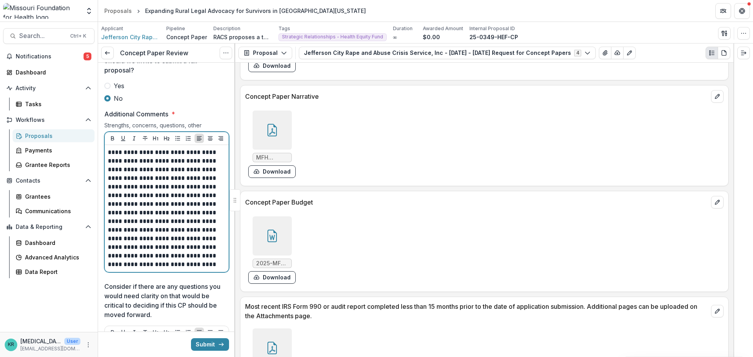
click at [143, 172] on p "**********" at bounding box center [165, 208] width 115 height 121
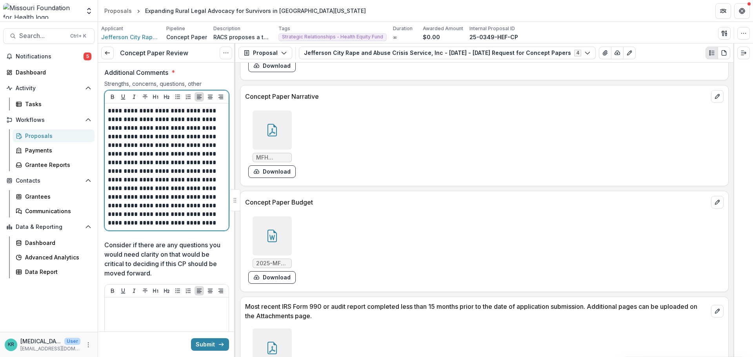
scroll to position [1687, 0]
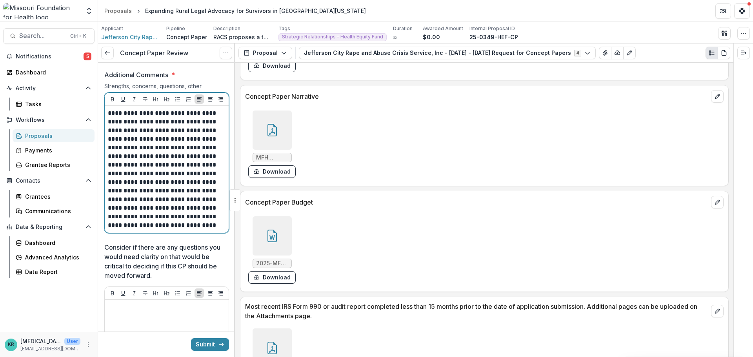
click at [130, 145] on p "**********" at bounding box center [165, 169] width 115 height 121
click at [145, 142] on p "**********" at bounding box center [165, 169] width 115 height 121
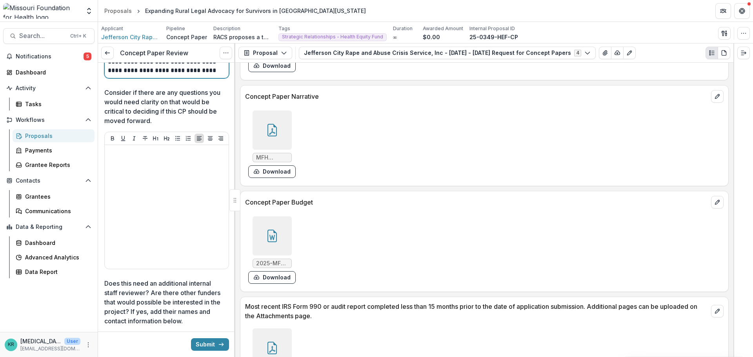
scroll to position [1844, 0]
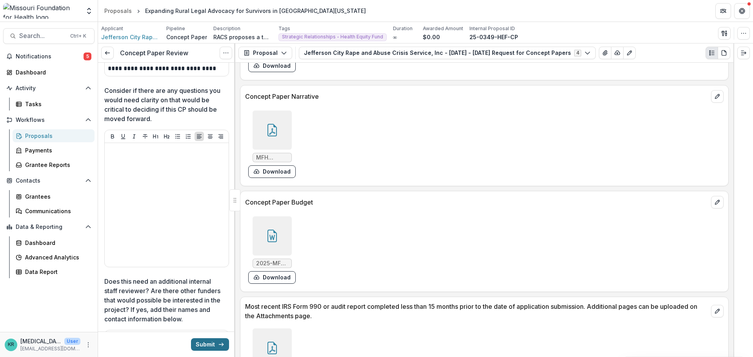
click at [211, 344] on button "Submit" at bounding box center [210, 345] width 38 height 13
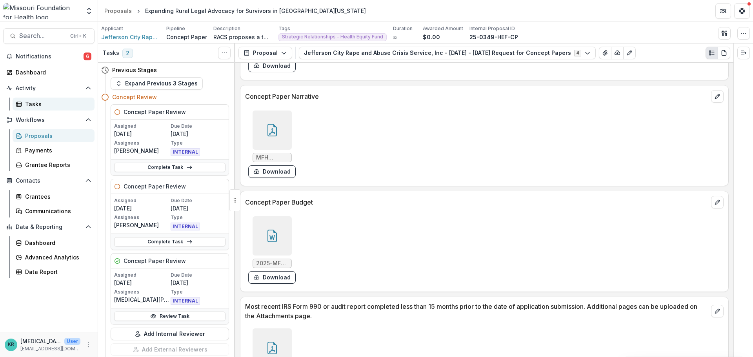
click at [48, 110] on link "Tasks" at bounding box center [54, 104] width 82 height 13
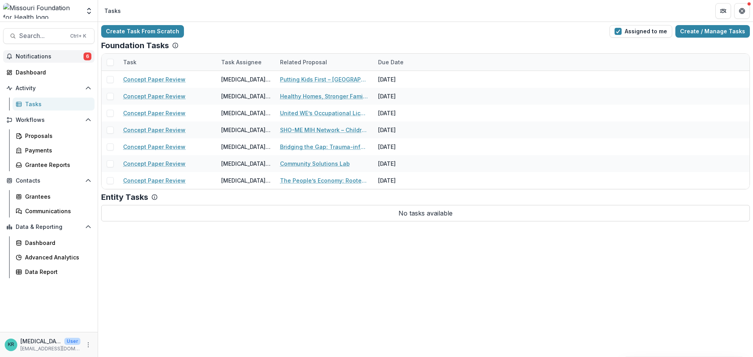
click at [45, 57] on span "Notifications" at bounding box center [50, 56] width 68 height 7
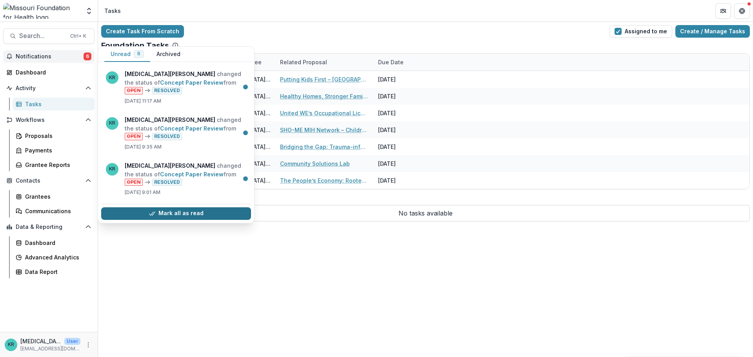
click at [167, 219] on button "Mark all as read" at bounding box center [176, 214] width 150 height 13
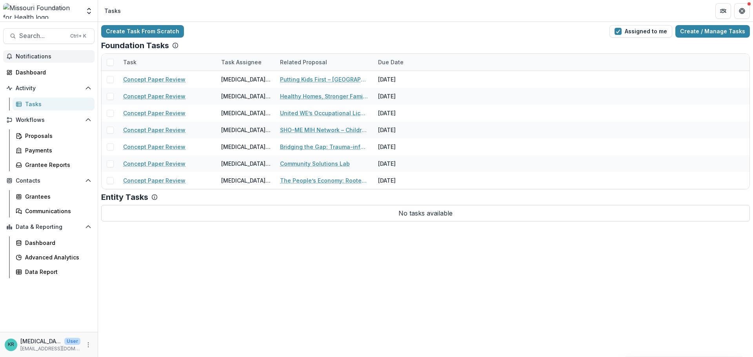
click at [348, 41] on div "Foundation Tasks" at bounding box center [425, 45] width 649 height 9
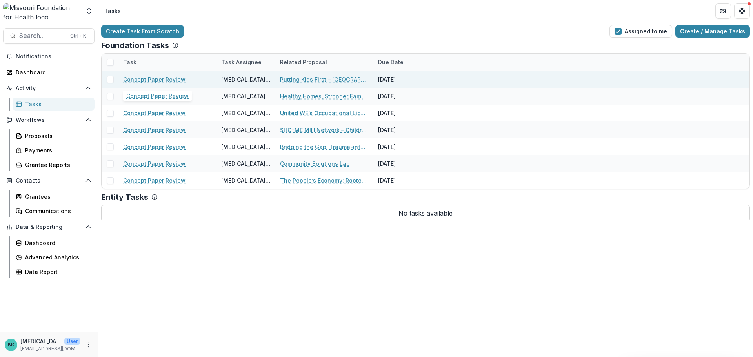
click at [159, 82] on link "Concept Paper Review" at bounding box center [154, 79] width 62 height 8
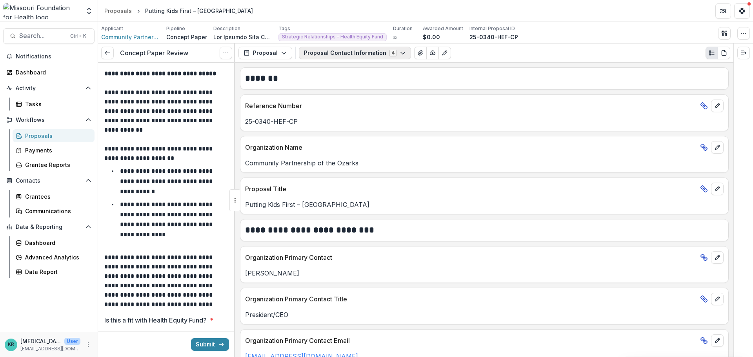
click at [371, 52] on button "Proposal Contact Information 4" at bounding box center [355, 53] width 112 height 13
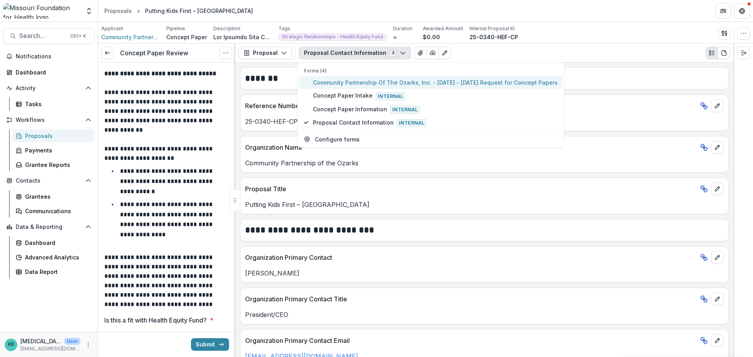
click at [373, 81] on span "Community Partnership Of The Ozarks, Inc. - [DATE] - [DATE] Request for Concept…" at bounding box center [435, 82] width 245 height 8
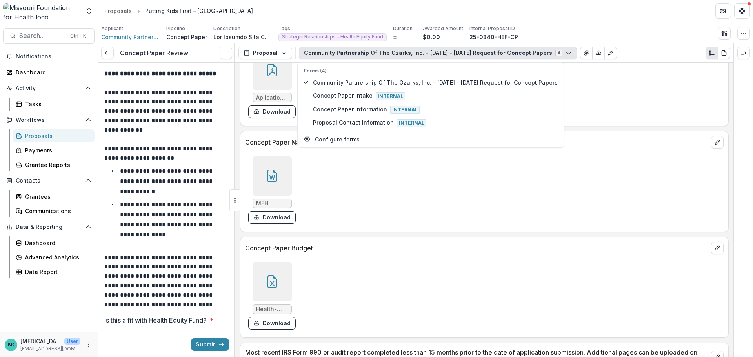
scroll to position [2472, 0]
click at [262, 290] on div at bounding box center [272, 283] width 39 height 39
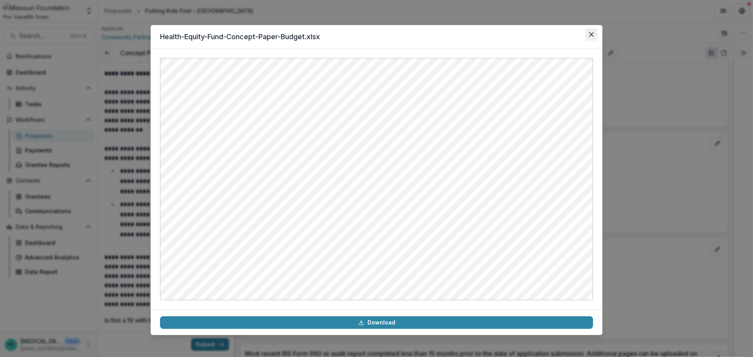
click at [589, 38] on button "Close" at bounding box center [591, 34] width 13 height 13
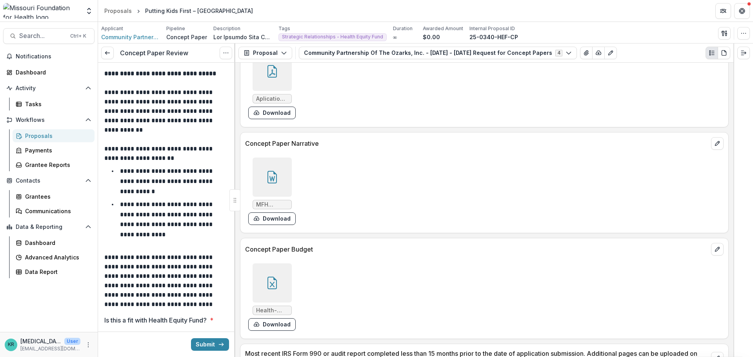
click at [250, 297] on div at bounding box center [273, 283] width 46 height 39
click at [259, 290] on div at bounding box center [272, 283] width 39 height 39
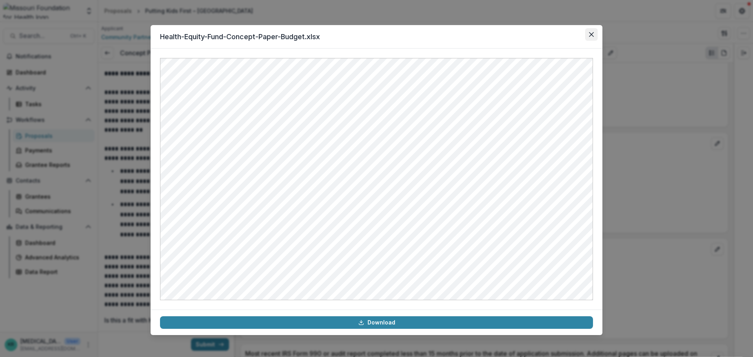
click at [590, 32] on icon "Close" at bounding box center [591, 34] width 5 height 5
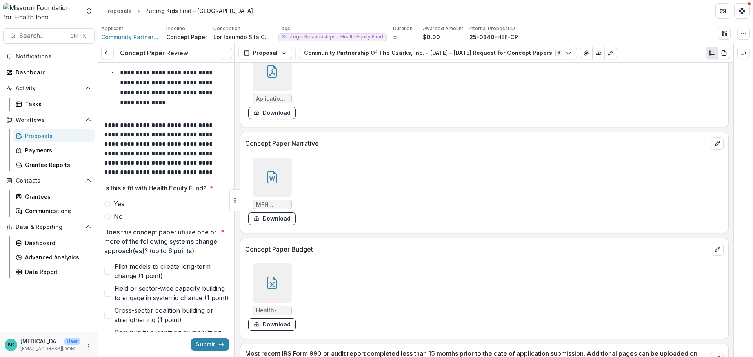
scroll to position [196, 0]
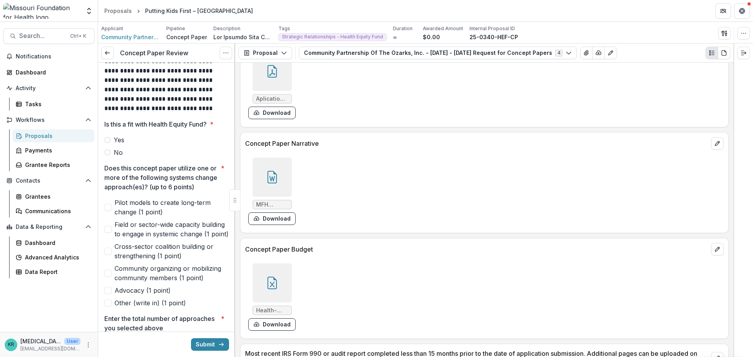
click at [120, 139] on span "Yes" at bounding box center [119, 139] width 11 height 9
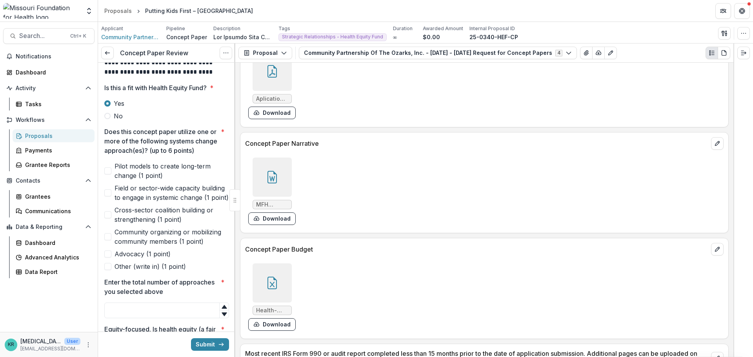
scroll to position [275, 0]
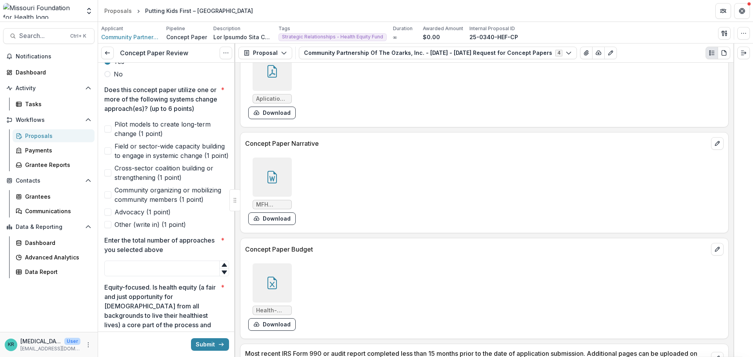
click at [153, 217] on span "Advocacy (1 point)" at bounding box center [143, 212] width 56 height 9
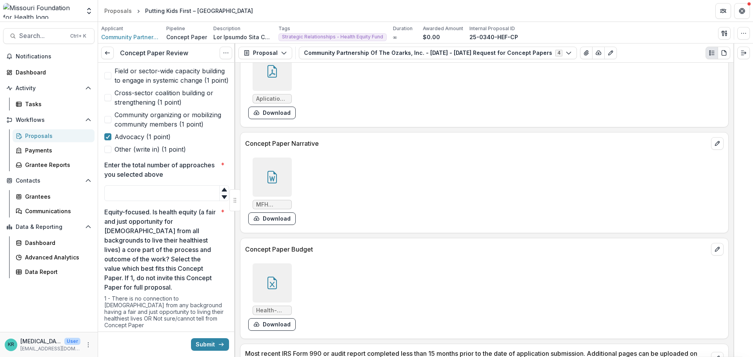
scroll to position [353, 0]
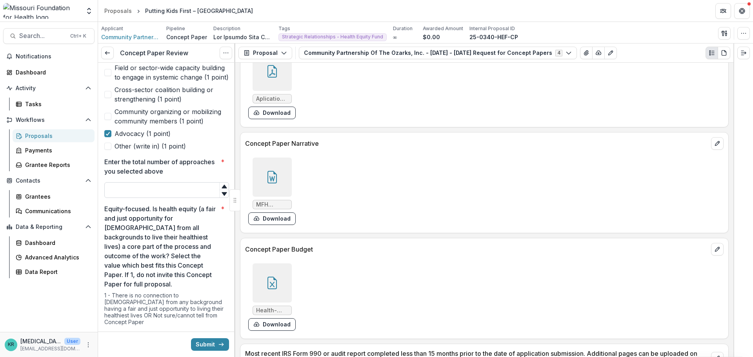
click at [160, 198] on input "Enter the total number of approaches you selected above *" at bounding box center [166, 190] width 125 height 16
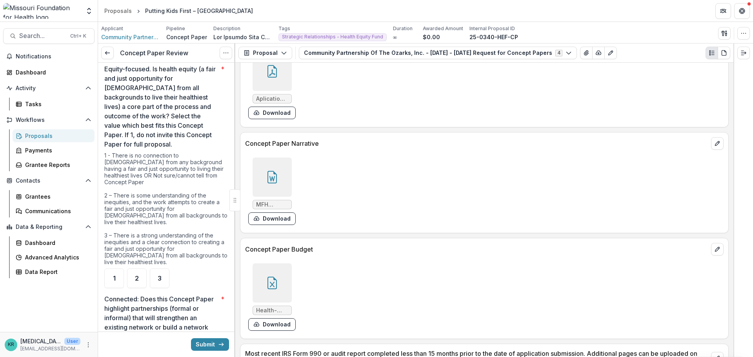
scroll to position [471, 0]
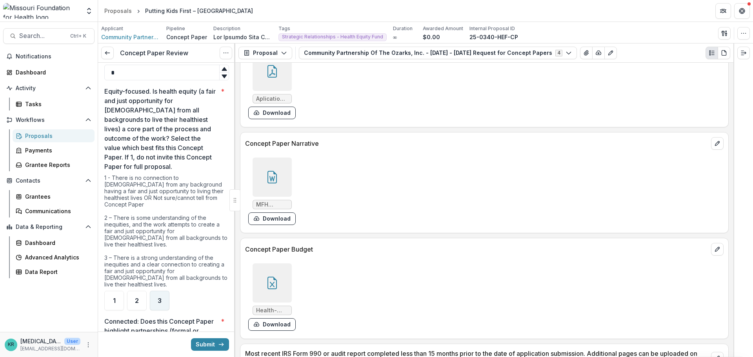
type input "*"
click at [154, 297] on div "3" at bounding box center [160, 301] width 20 height 20
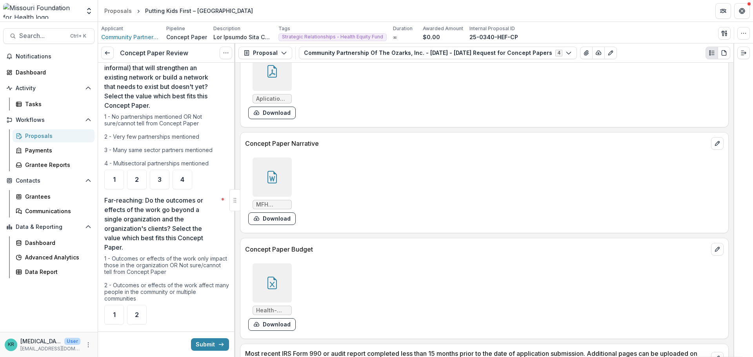
scroll to position [746, 0]
click at [161, 177] on span "3" at bounding box center [160, 178] width 4 height 6
click at [182, 179] on span "4" at bounding box center [182, 178] width 4 height 6
click at [133, 314] on div "2" at bounding box center [137, 313] width 20 height 20
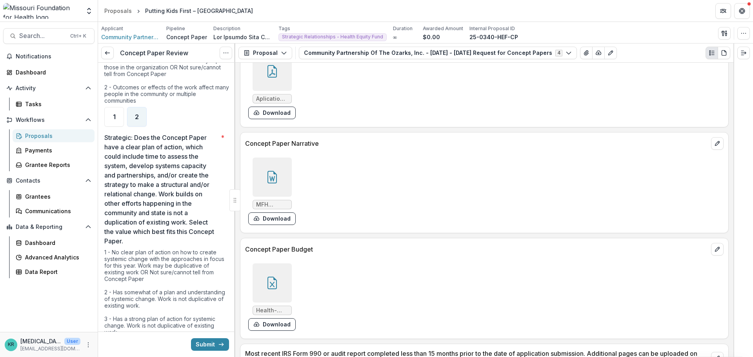
scroll to position [981, 0]
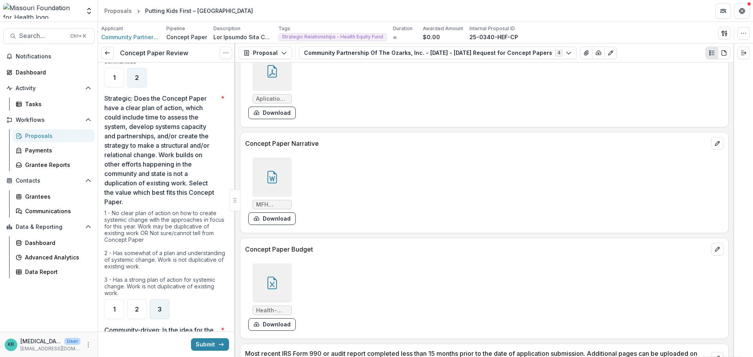
click at [163, 312] on div "3" at bounding box center [160, 310] width 20 height 20
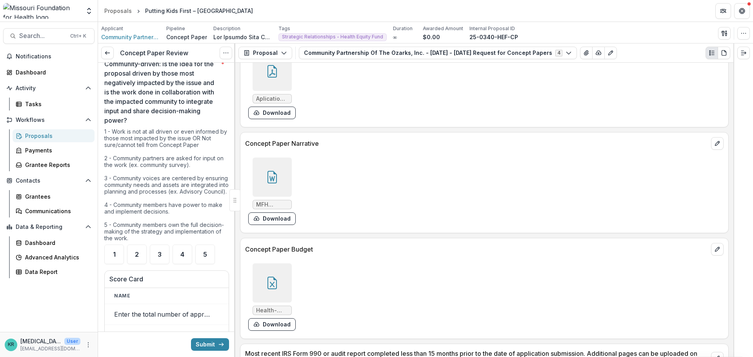
scroll to position [1256, 0]
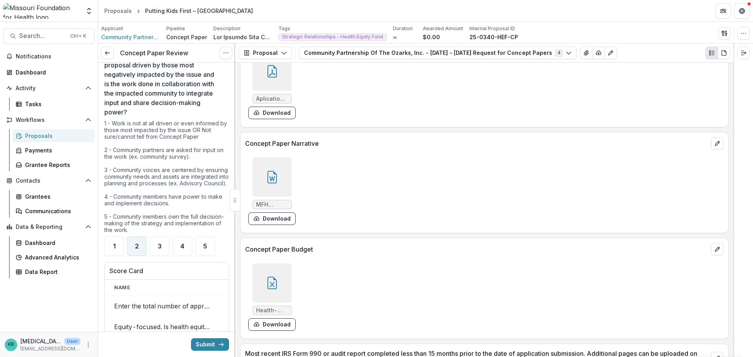
click at [132, 247] on div "2" at bounding box center [137, 247] width 20 height 20
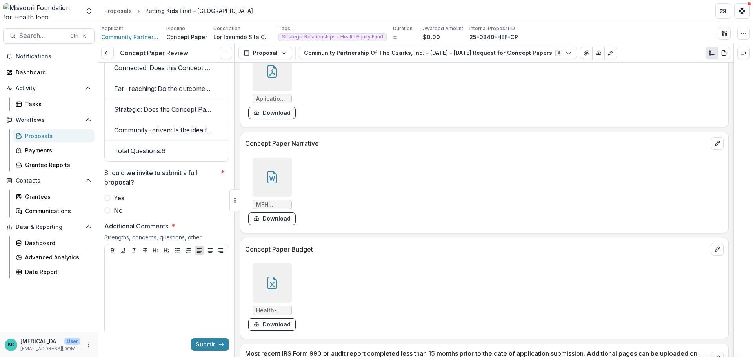
scroll to position [1530, 0]
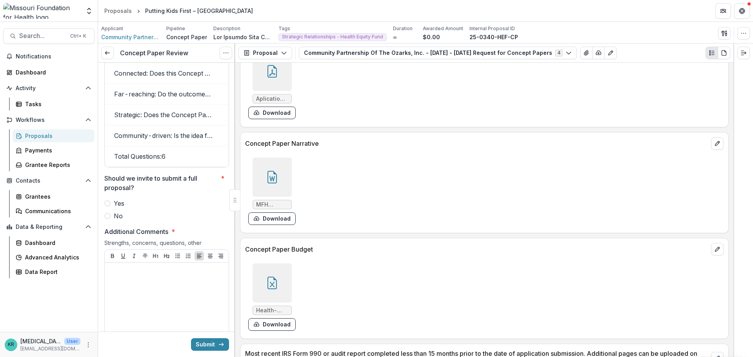
click at [119, 208] on span "Yes" at bounding box center [119, 203] width 11 height 9
click at [143, 275] on p at bounding box center [167, 270] width 118 height 9
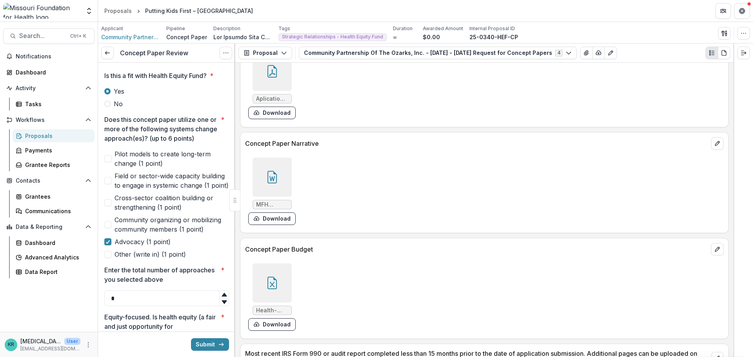
scroll to position [275, 0]
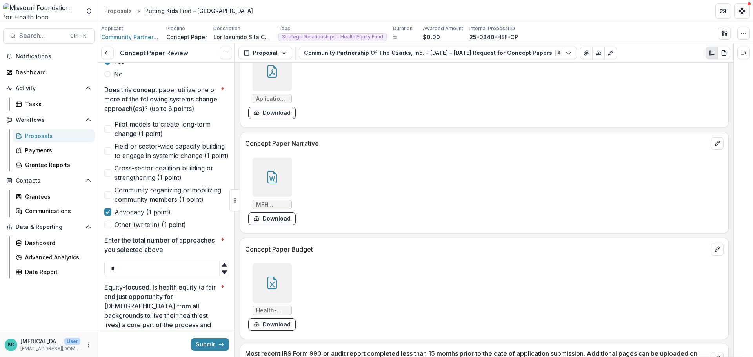
click at [128, 230] on span "Other (write in) (1 point)" at bounding box center [150, 224] width 71 height 9
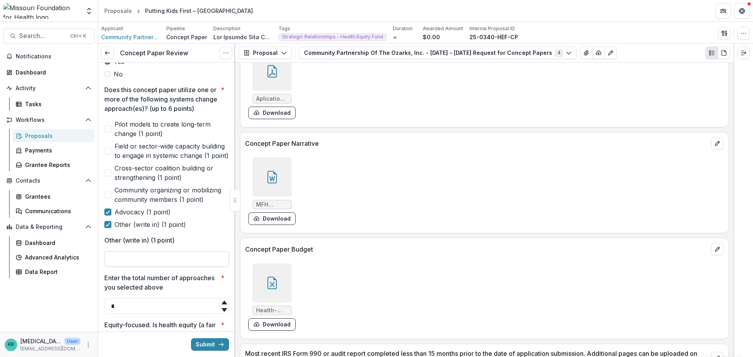
click at [139, 267] on input "Other (write in) (1 point)" at bounding box center [166, 260] width 125 height 16
type input "*"
click at [113, 230] on label "Other (write in) (1 point)" at bounding box center [166, 224] width 125 height 9
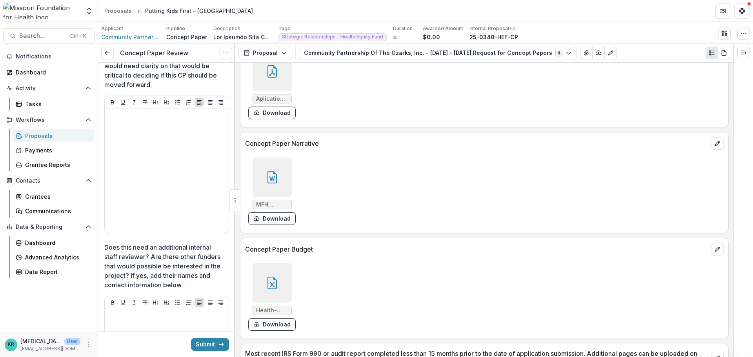
scroll to position [1727, 0]
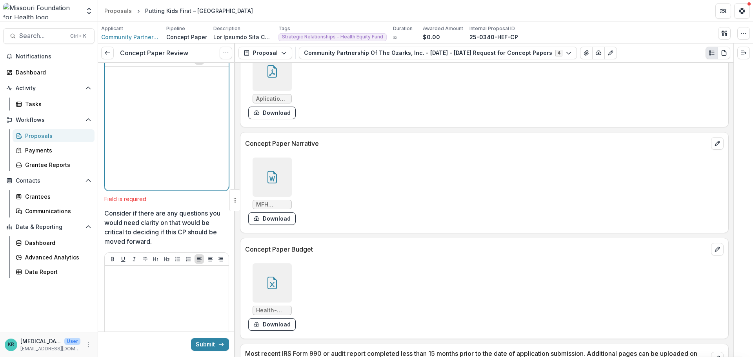
click at [137, 141] on div at bounding box center [167, 129] width 118 height 118
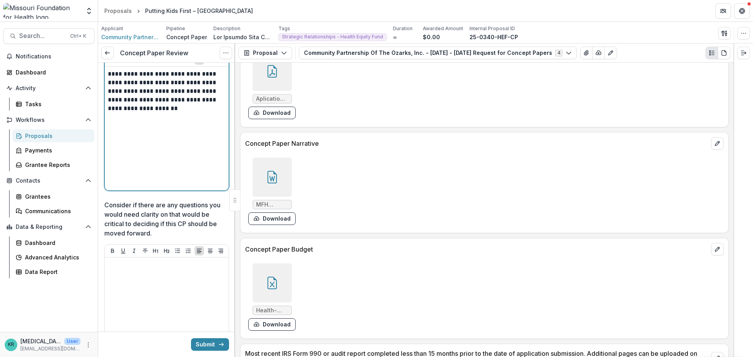
click at [197, 86] on p "**********" at bounding box center [165, 91] width 115 height 43
click at [181, 113] on p "**********" at bounding box center [165, 91] width 115 height 43
click at [166, 122] on p "**********" at bounding box center [165, 100] width 115 height 60
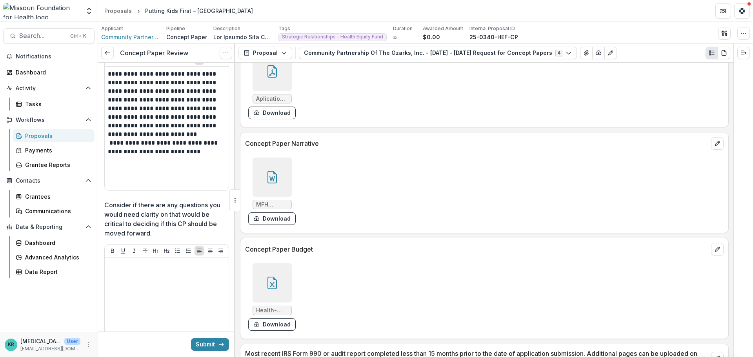
click at [105, 155] on div "**********" at bounding box center [167, 129] width 124 height 124
click at [107, 154] on div "**********" at bounding box center [167, 129] width 124 height 124
click at [108, 154] on p "**********" at bounding box center [165, 147] width 115 height 17
click at [162, 156] on p "**********" at bounding box center [165, 113] width 115 height 86
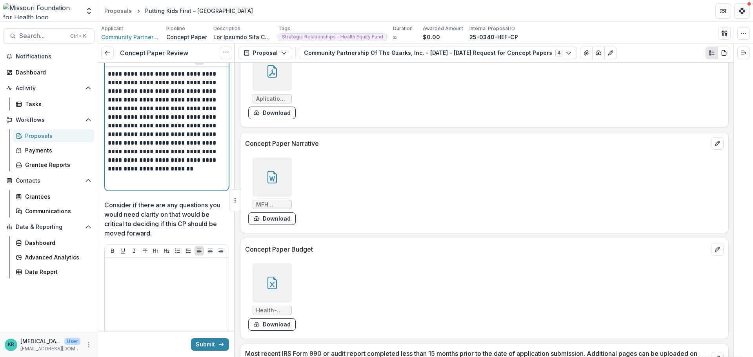
click at [135, 160] on p "**********" at bounding box center [165, 122] width 115 height 104
click at [132, 156] on p "**********" at bounding box center [165, 122] width 115 height 104
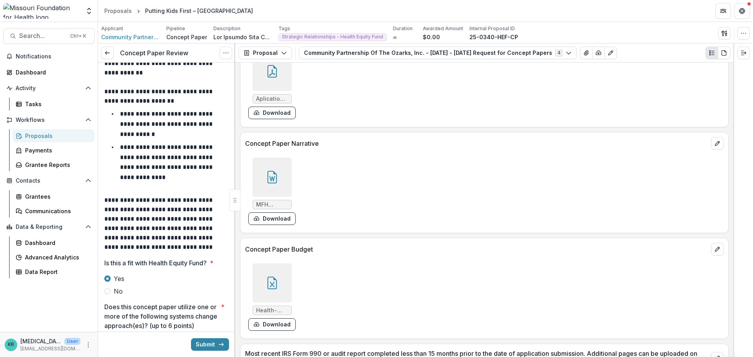
scroll to position [55, 0]
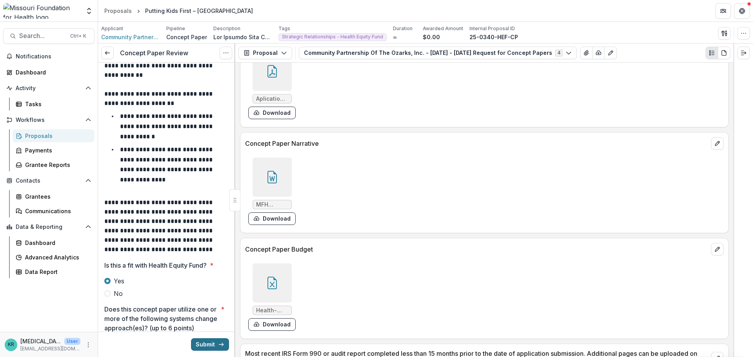
click at [209, 344] on button "Submit" at bounding box center [210, 345] width 38 height 13
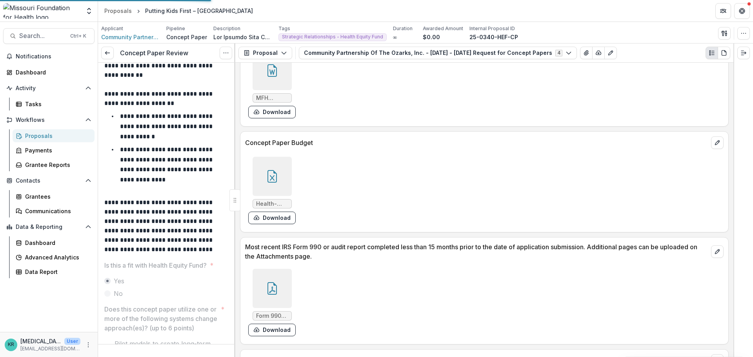
scroll to position [2590, 0]
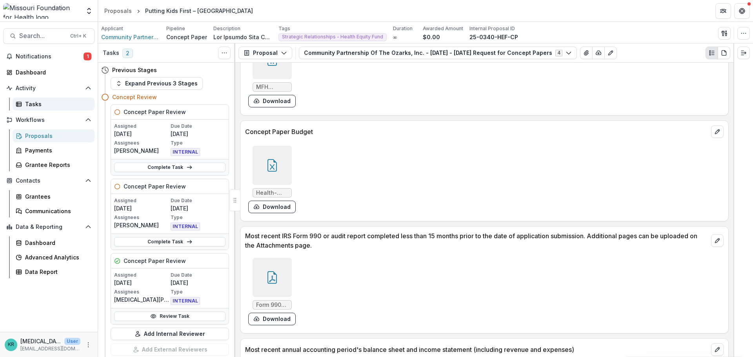
click at [31, 103] on div "Tasks" at bounding box center [56, 104] width 63 height 8
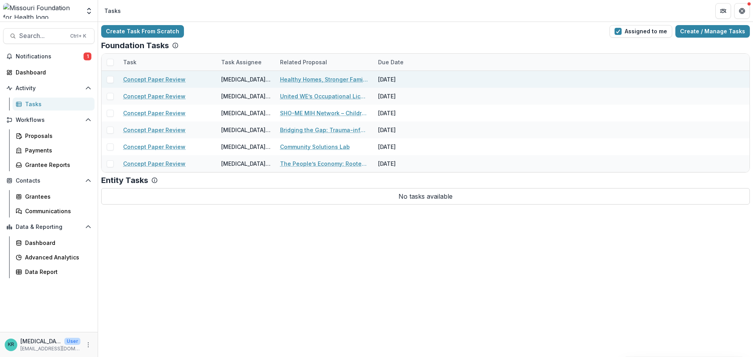
click at [162, 76] on link "Concept Paper Review" at bounding box center [154, 79] width 62 height 8
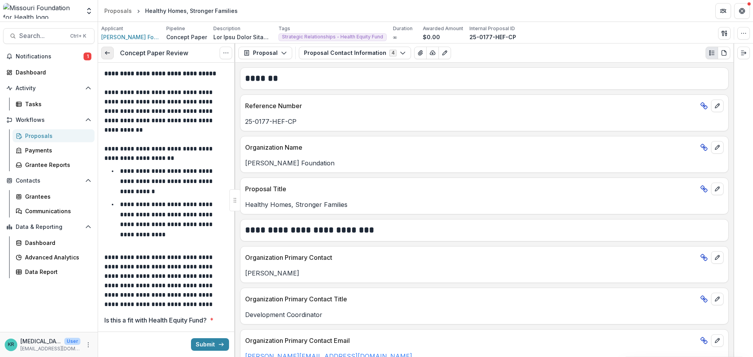
click at [102, 52] on link at bounding box center [107, 53] width 13 height 13
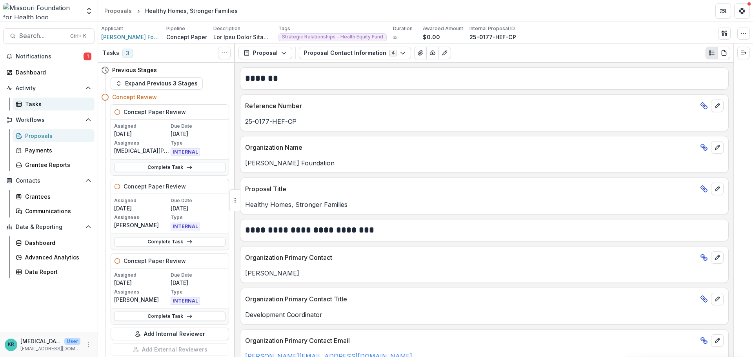
click at [50, 103] on div "Tasks" at bounding box center [56, 104] width 63 height 8
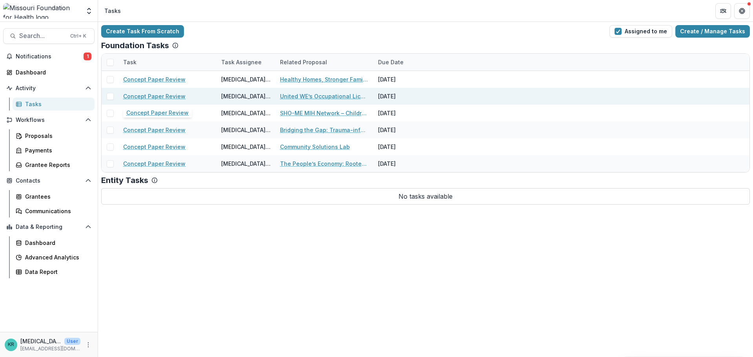
click at [161, 97] on link "Concept Paper Review" at bounding box center [154, 96] width 62 height 8
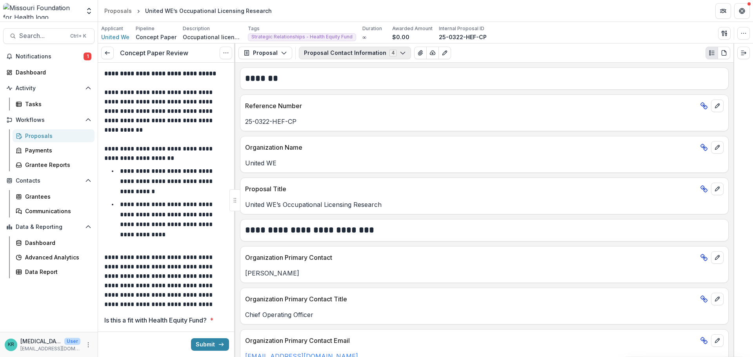
click at [402, 56] on button "Proposal Contact Information 4" at bounding box center [355, 53] width 112 height 13
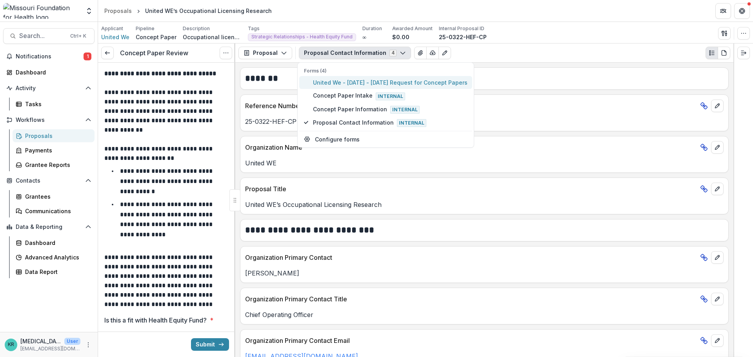
click at [397, 78] on button "United We - 2025 - 2025 Request for Concept Papers" at bounding box center [385, 82] width 173 height 13
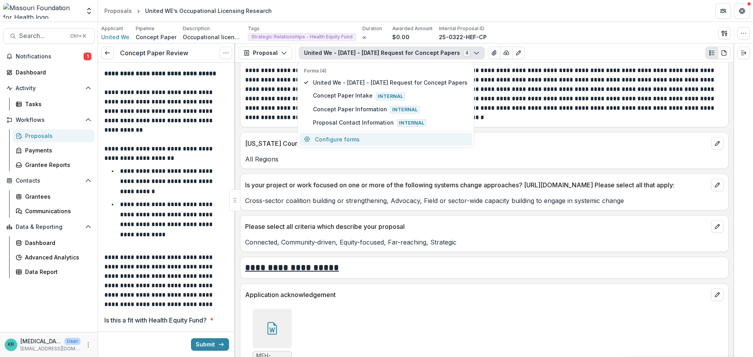
scroll to position [2001, 0]
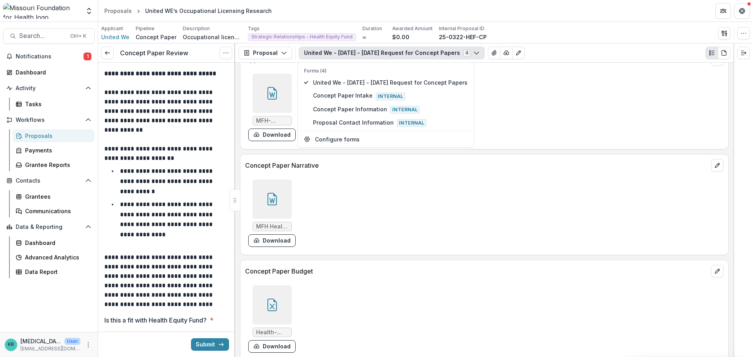
click at [276, 215] on div at bounding box center [272, 199] width 39 height 39
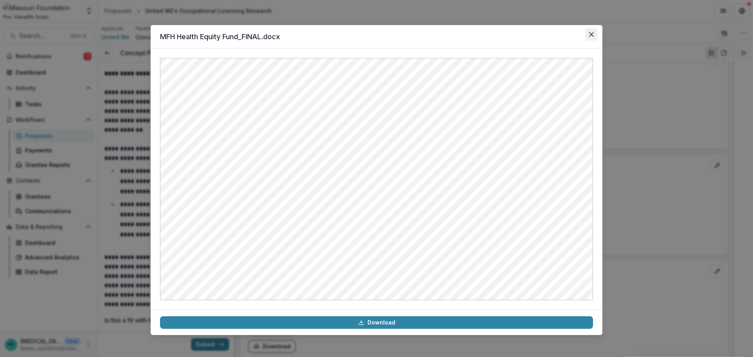
click at [590, 35] on icon "Close" at bounding box center [591, 34] width 5 height 5
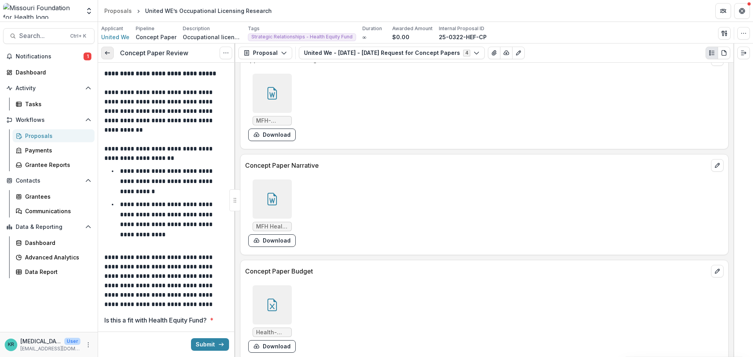
click at [106, 57] on link at bounding box center [107, 53] width 13 height 13
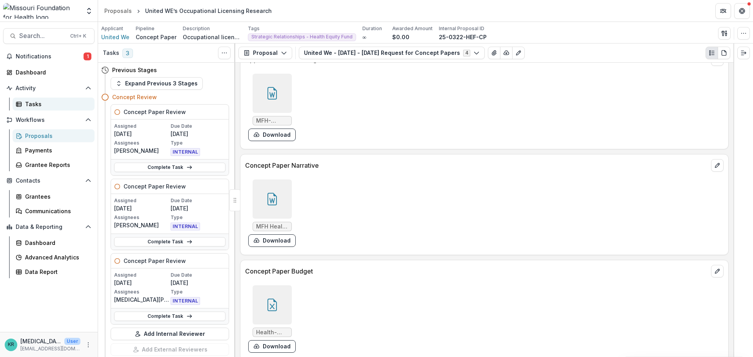
click at [54, 106] on div "Tasks" at bounding box center [56, 104] width 63 height 8
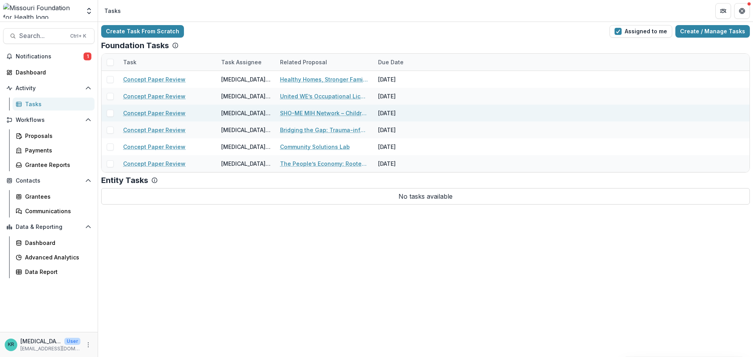
click at [157, 111] on link "Concept Paper Review" at bounding box center [154, 113] width 62 height 8
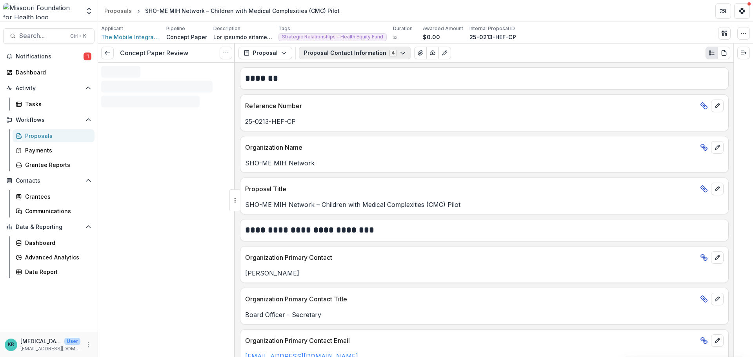
click at [348, 55] on button "Proposal Contact Information 4" at bounding box center [355, 53] width 112 height 13
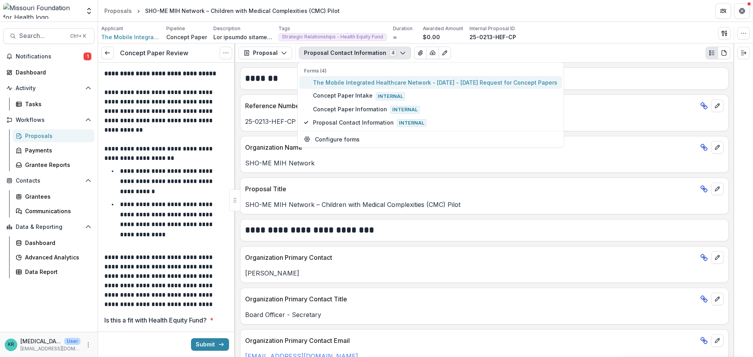
click at [347, 78] on button "The Mobile Integrated Healthcare Network - 2025 - 2025 Request for Concept Pape…" at bounding box center [430, 82] width 263 height 13
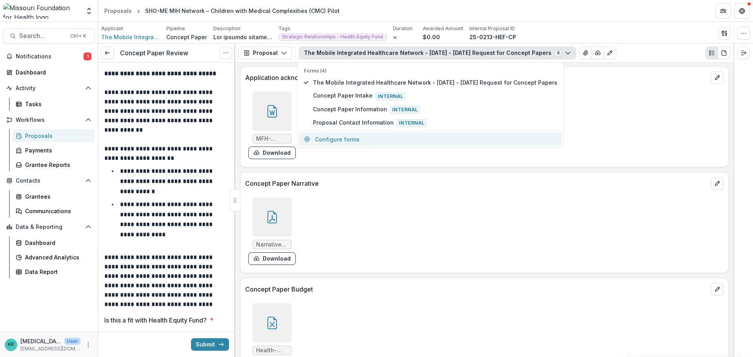
scroll to position [2040, 0]
click at [279, 209] on div at bounding box center [272, 216] width 39 height 39
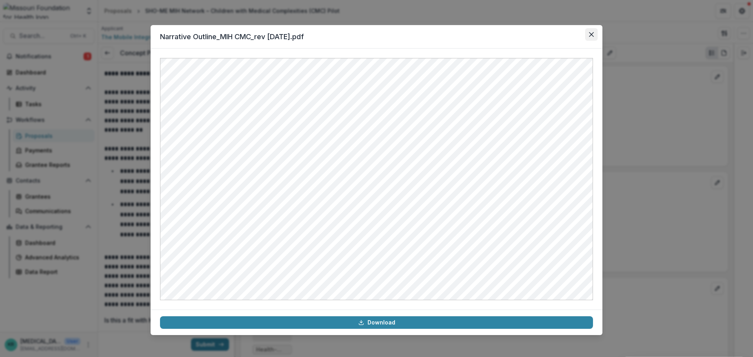
click at [588, 35] on button "Close" at bounding box center [591, 34] width 13 height 13
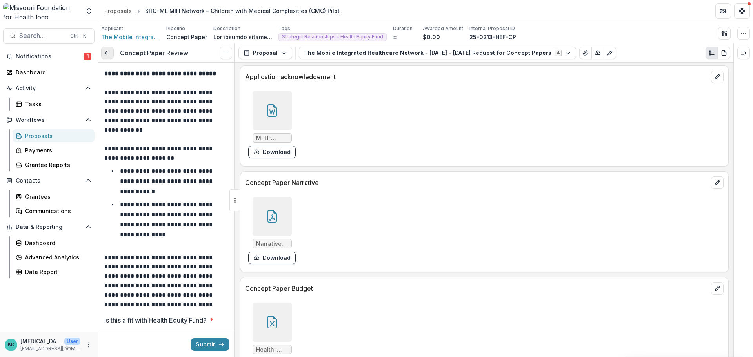
click at [108, 55] on icon at bounding box center [107, 53] width 6 height 6
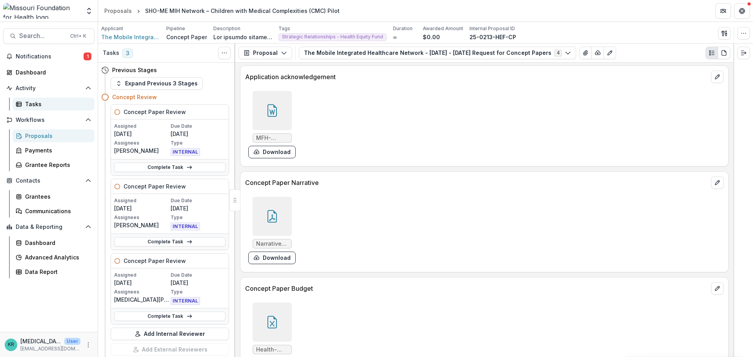
click at [36, 108] on div "Tasks" at bounding box center [56, 104] width 63 height 8
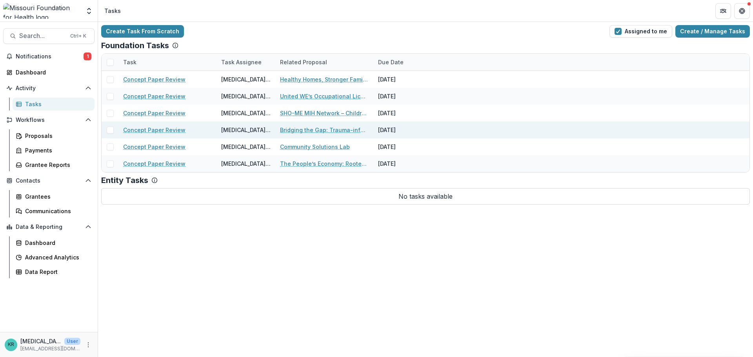
click at [127, 132] on link "Concept Paper Review" at bounding box center [154, 130] width 62 height 8
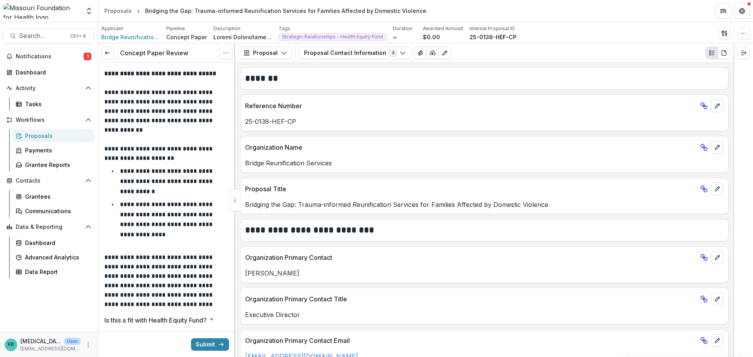
click at [357, 46] on div "Proposal Proposal Payments Reports Grant Agreements Board Summaries Bank Detail…" at bounding box center [484, 53] width 498 height 19
click at [355, 54] on button "Proposal Contact Information 4" at bounding box center [355, 53] width 112 height 13
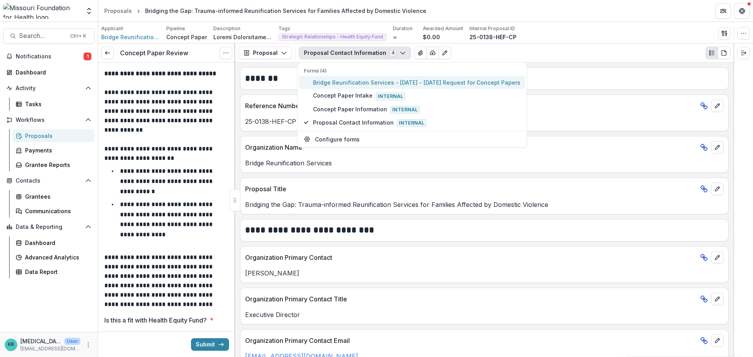
click at [358, 86] on span "Bridge Reunification Services - 2025 - 2025 Request for Concept Papers" at bounding box center [417, 82] width 208 height 8
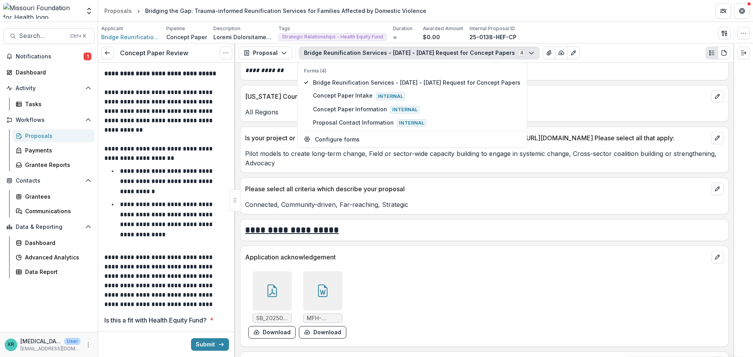
scroll to position [1962, 0]
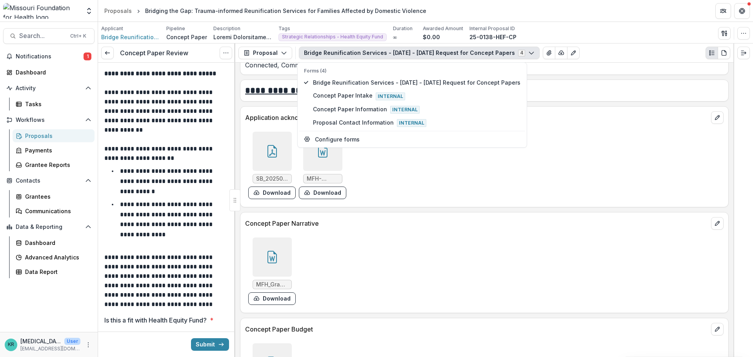
click at [278, 243] on div at bounding box center [272, 257] width 39 height 39
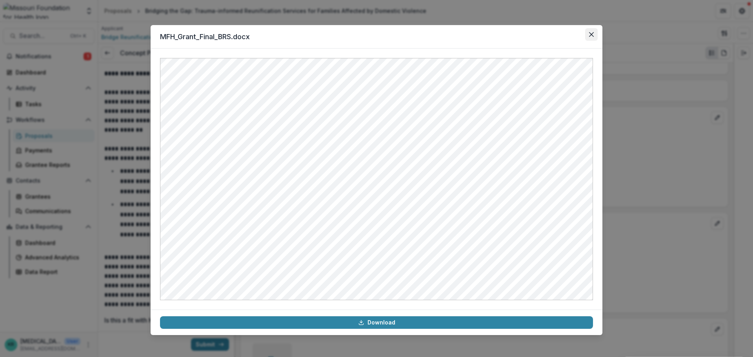
click at [594, 35] on button "Close" at bounding box center [591, 34] width 13 height 13
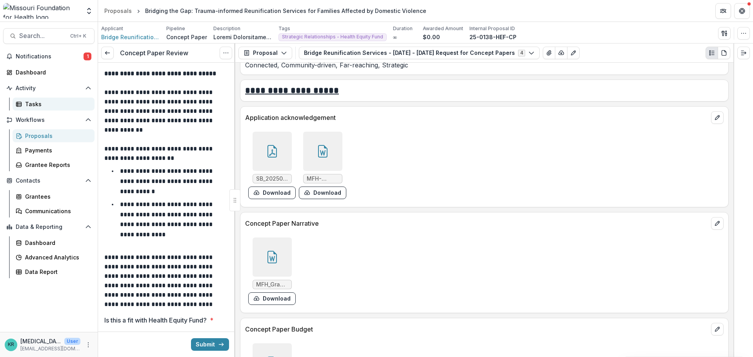
click at [41, 108] on link "Tasks" at bounding box center [54, 104] width 82 height 13
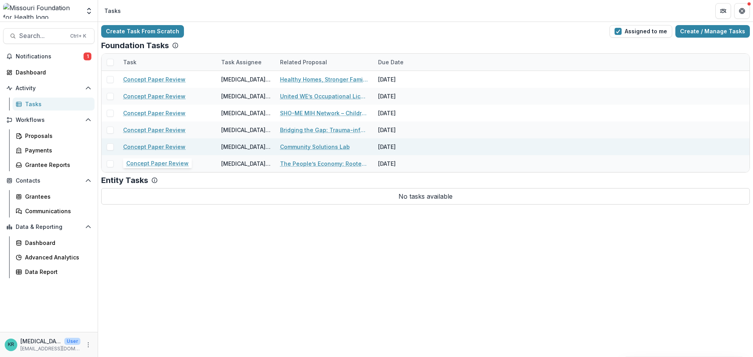
click at [154, 148] on link "Concept Paper Review" at bounding box center [154, 147] width 62 height 8
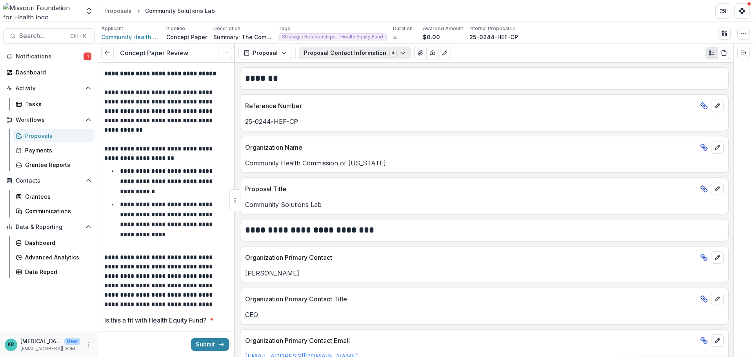
click at [358, 57] on button "Proposal Contact Information 4" at bounding box center [355, 53] width 112 height 13
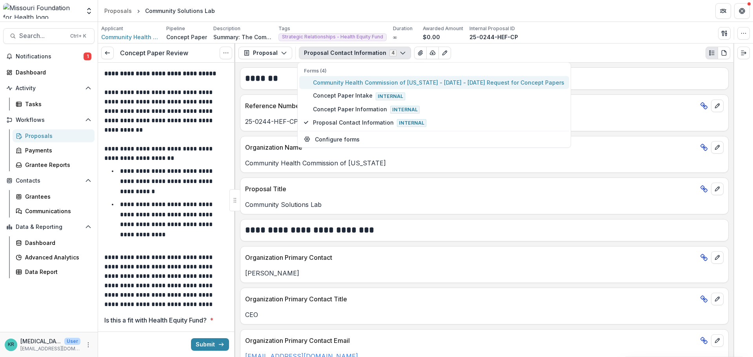
click at [361, 85] on span "Community Health Commission of Missouri - 2025 - 2025 Request for Concept Papers" at bounding box center [439, 82] width 252 height 8
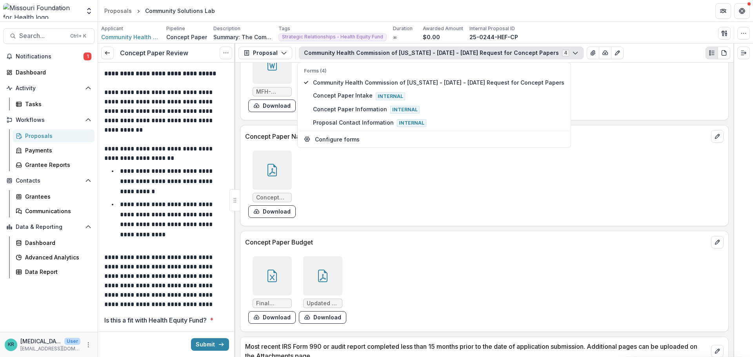
scroll to position [2158, 0]
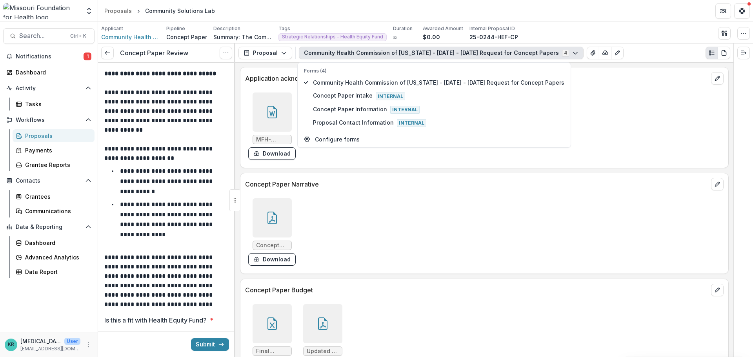
click at [281, 224] on div at bounding box center [272, 218] width 39 height 39
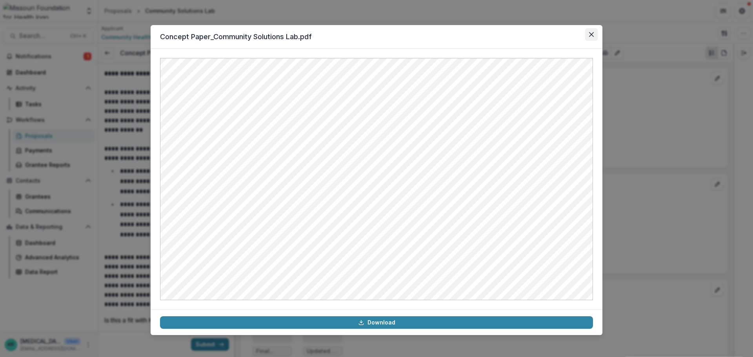
click at [594, 31] on button "Close" at bounding box center [591, 34] width 13 height 13
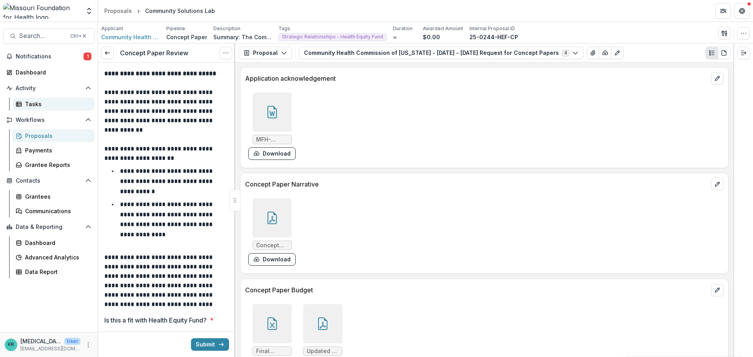
click at [48, 108] on div "Tasks" at bounding box center [56, 104] width 63 height 8
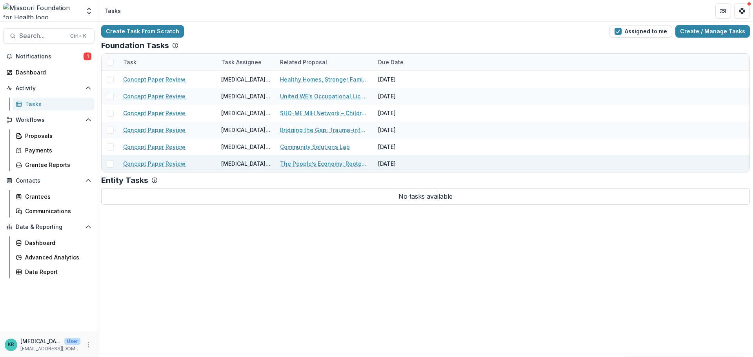
click at [136, 164] on link "Concept Paper Review" at bounding box center [154, 164] width 62 height 8
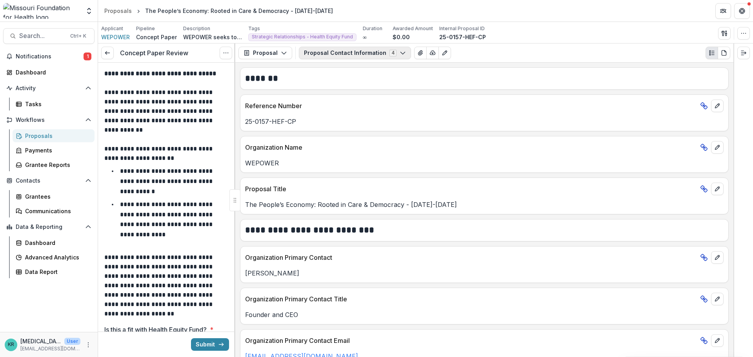
click at [366, 51] on button "Proposal Contact Information 4" at bounding box center [355, 53] width 112 height 13
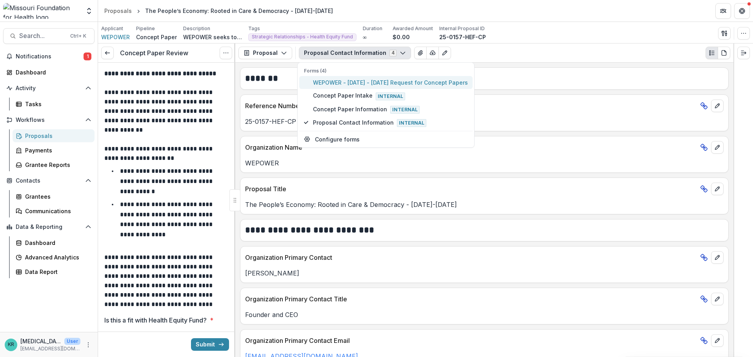
click at [372, 80] on span "WEPOWER - 2025 - 2025 Request for Concept Papers" at bounding box center [390, 82] width 155 height 8
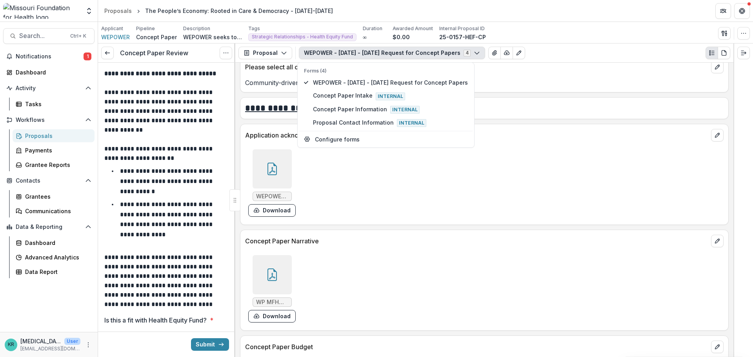
scroll to position [1923, 0]
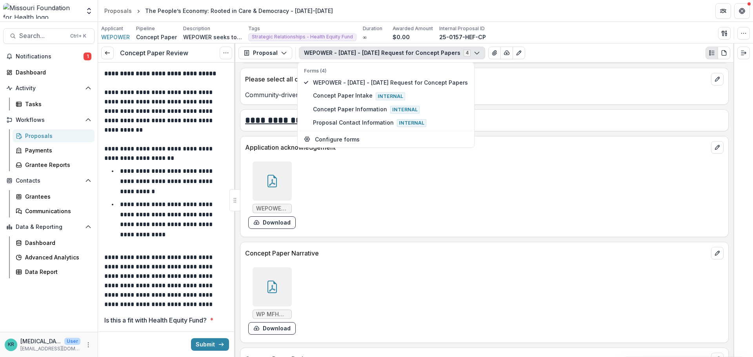
click at [275, 282] on div at bounding box center [272, 287] width 39 height 39
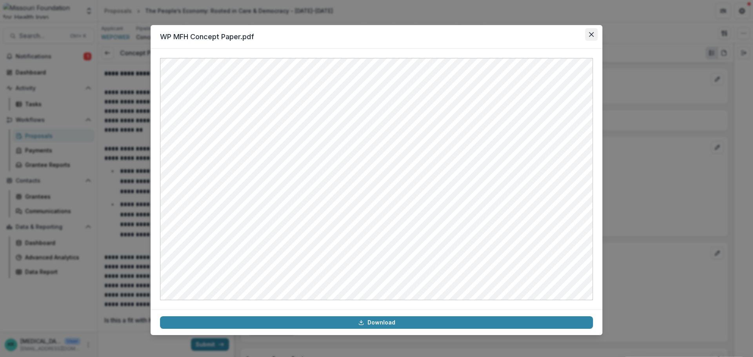
click at [586, 38] on button "Close" at bounding box center [591, 34] width 13 height 13
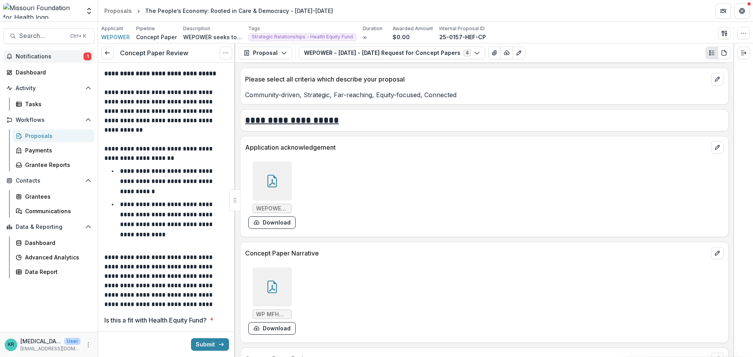
click at [24, 55] on span "Notifications" at bounding box center [50, 56] width 68 height 7
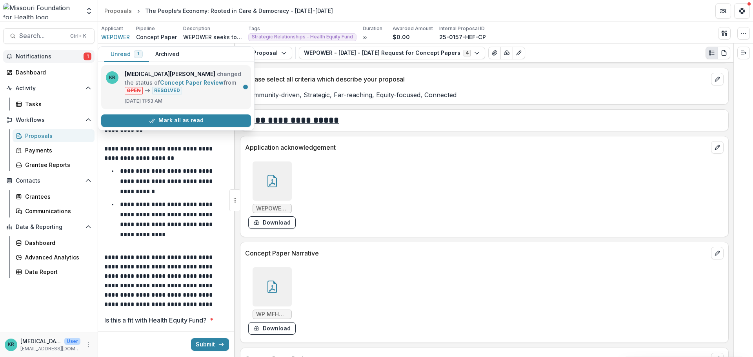
click at [169, 86] on link "Concept Paper Review" at bounding box center [192, 82] width 64 height 7
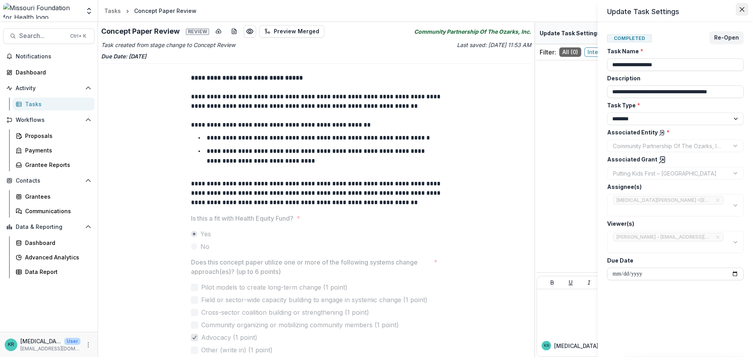
click at [745, 11] on button "Close" at bounding box center [742, 9] width 13 height 13
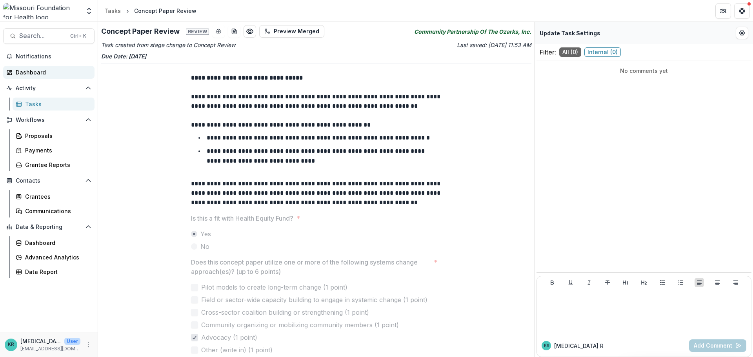
click at [25, 75] on div "Dashboard" at bounding box center [52, 72] width 73 height 8
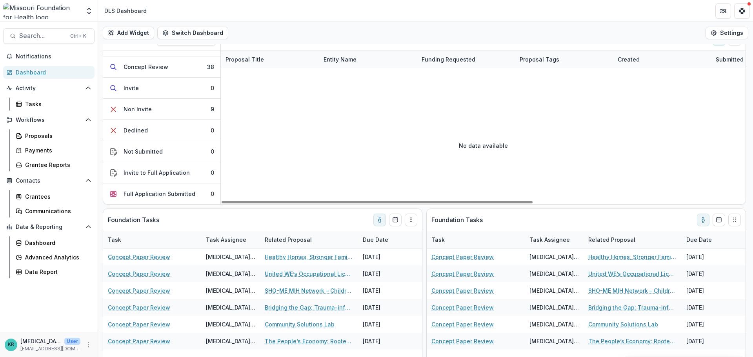
scroll to position [224, 0]
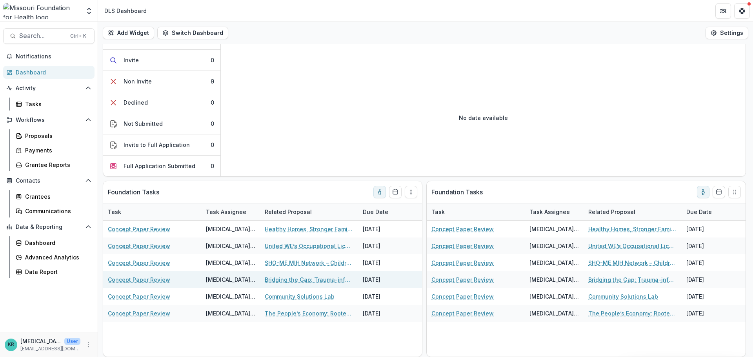
drag, startPoint x: 510, startPoint y: 269, endPoint x: 334, endPoint y: 280, distance: 176.5
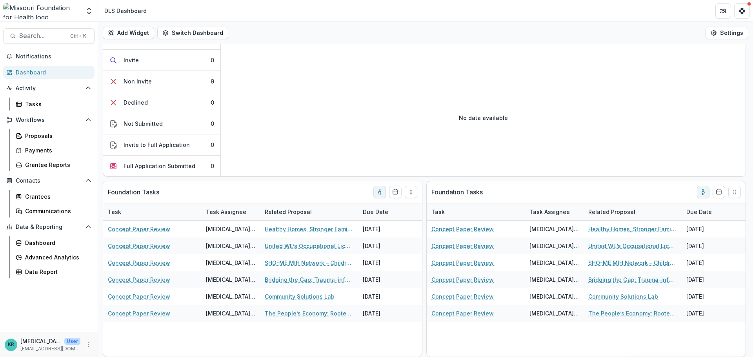
drag, startPoint x: 334, startPoint y: 280, endPoint x: 300, endPoint y: 155, distance: 129.7
click at [300, 155] on div "No data available" at bounding box center [483, 118] width 525 height 118
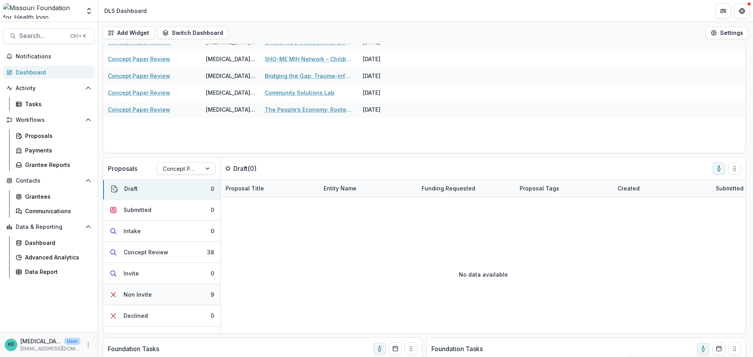
scroll to position [0, 0]
click at [175, 253] on button "Concept Review 38" at bounding box center [161, 254] width 117 height 21
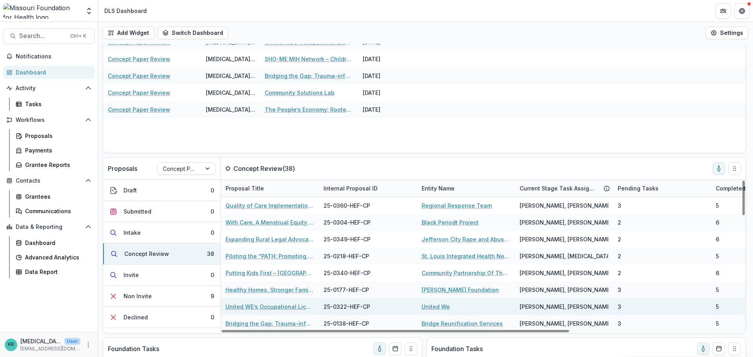
scroll to position [505, 0]
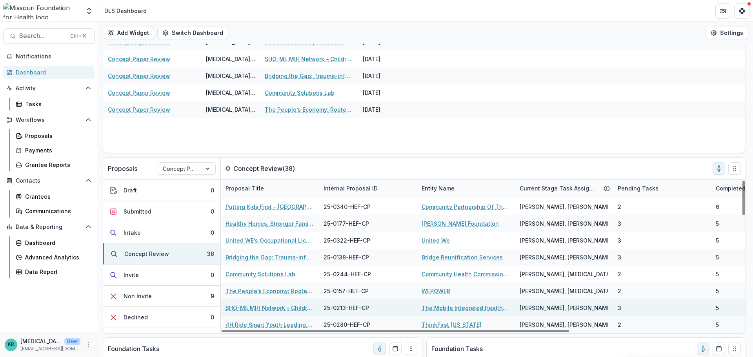
click at [297, 308] on link "SHO-ME MIH Network – Children with Medical Complexities (CMC) Pilot" at bounding box center [270, 308] width 89 height 8
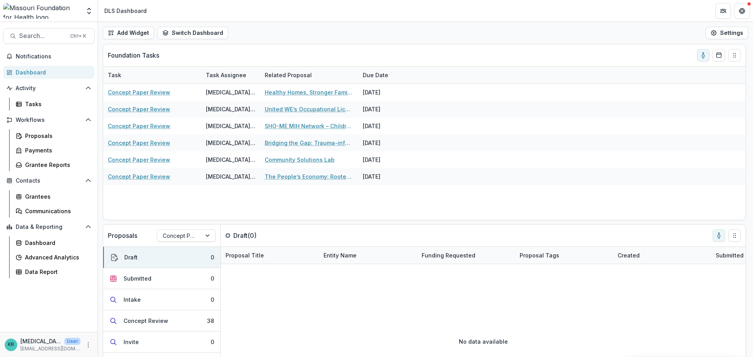
scroll to position [224, 0]
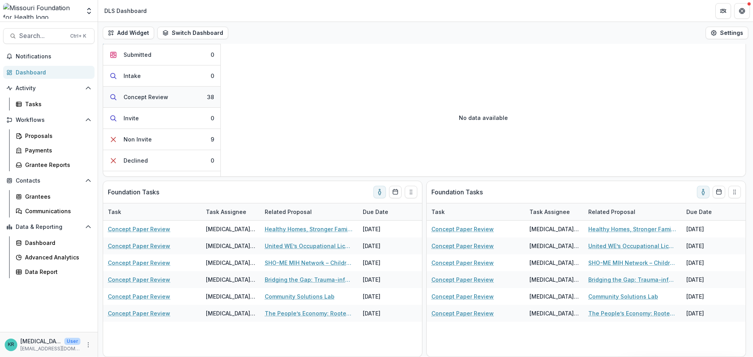
click at [146, 90] on button "Concept Review 38" at bounding box center [161, 97] width 117 height 21
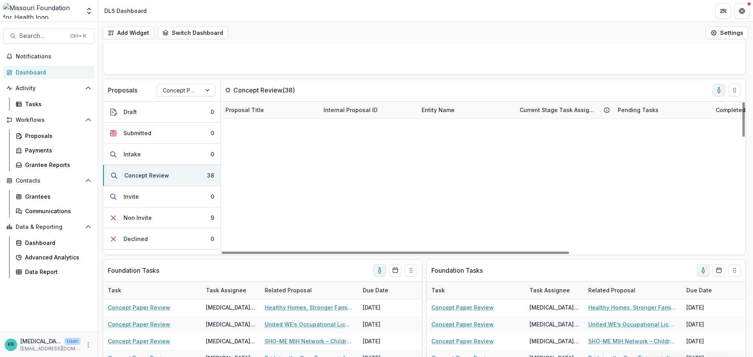
scroll to position [78, 0]
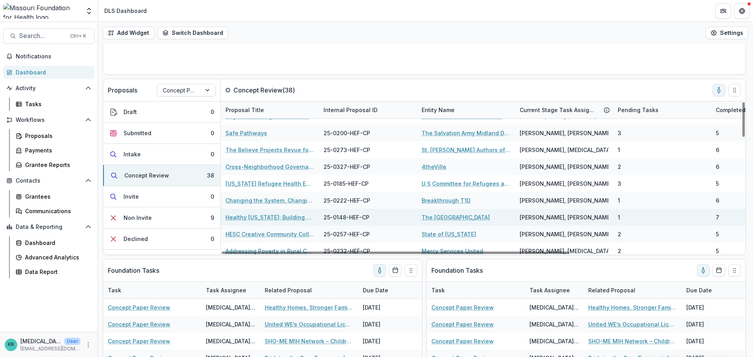
click at [291, 217] on link "Healthy [US_STATE]: Building a Healthcare System Where Everyone Thrives" at bounding box center [270, 217] width 89 height 8
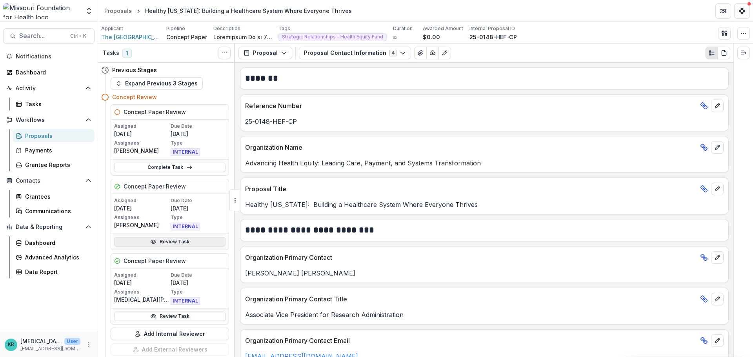
click at [150, 243] on icon at bounding box center [153, 242] width 6 height 6
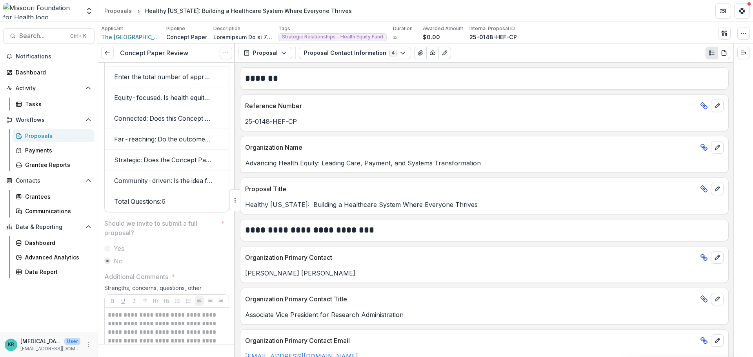
scroll to position [1482, 0]
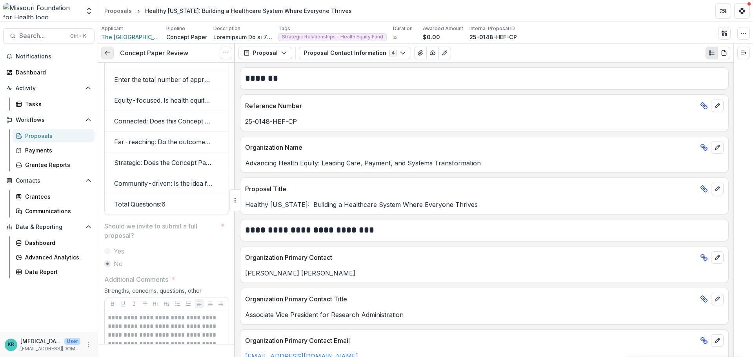
click at [113, 52] on link at bounding box center [107, 53] width 13 height 13
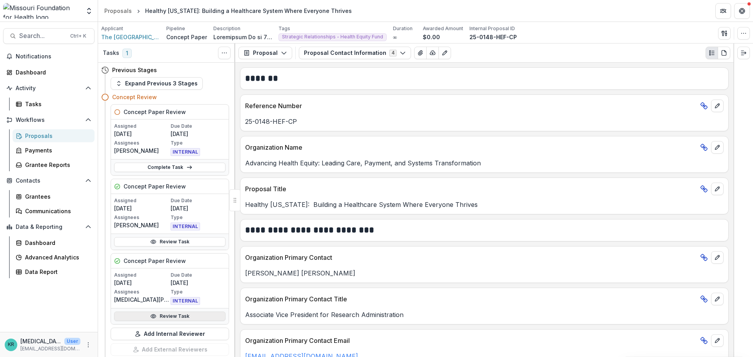
click at [184, 317] on link "Review Task" at bounding box center [169, 316] width 111 height 9
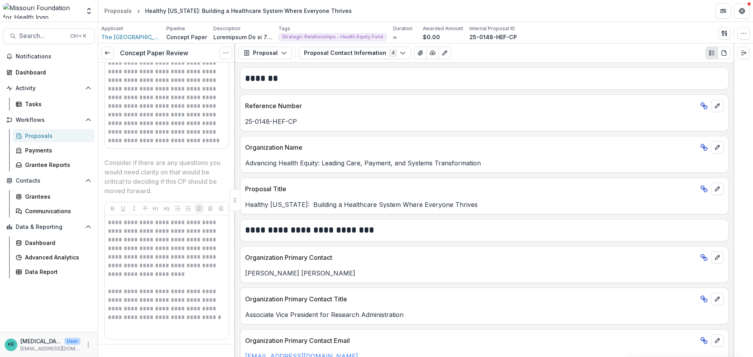
scroll to position [1554, 0]
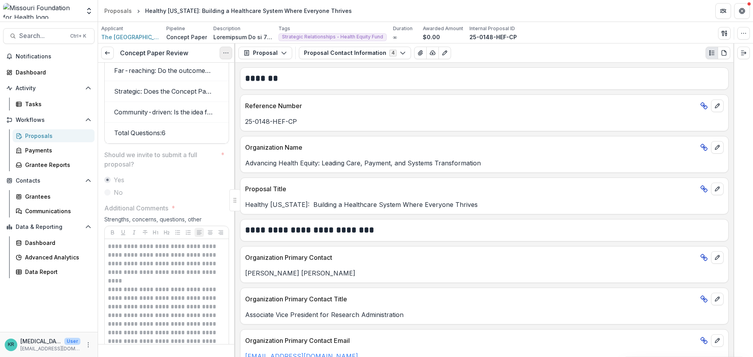
click at [226, 52] on icon "Options" at bounding box center [226, 53] width 6 height 6
click at [193, 89] on button "Reopen Task" at bounding box center [188, 87] width 84 height 13
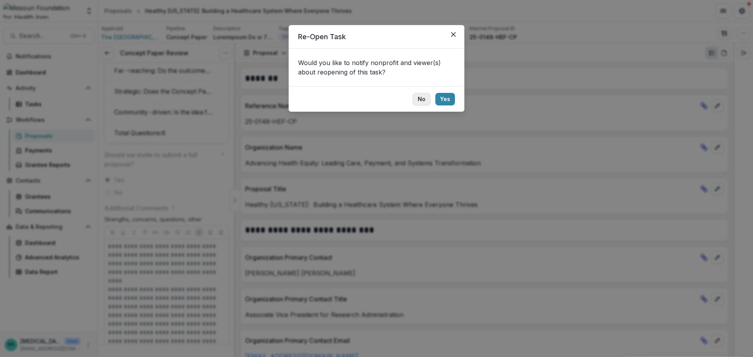
click at [419, 100] on button "No" at bounding box center [422, 99] width 18 height 13
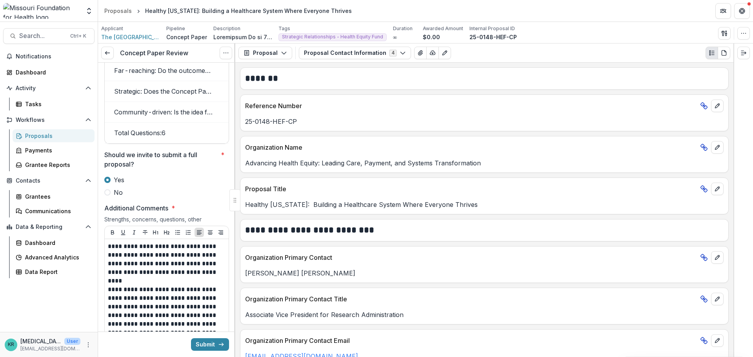
click at [110, 197] on label "No" at bounding box center [166, 192] width 125 height 9
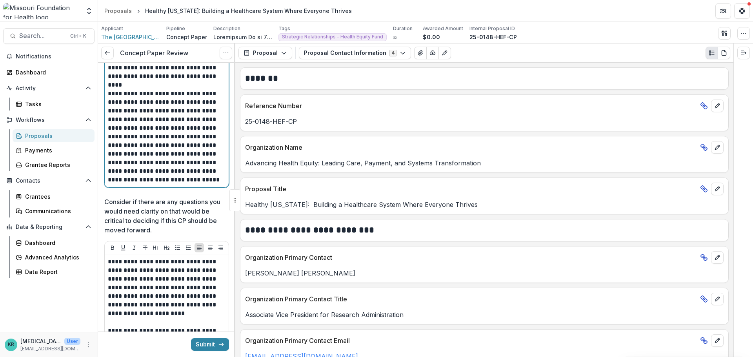
scroll to position [1743, 0]
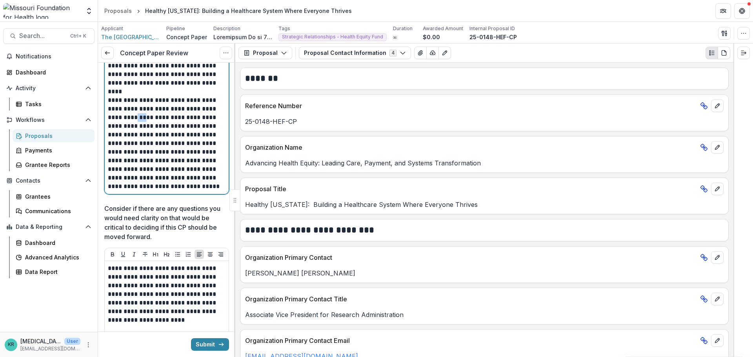
drag, startPoint x: 134, startPoint y: 131, endPoint x: 126, endPoint y: 132, distance: 8.8
click at [126, 132] on p "**********" at bounding box center [165, 143] width 115 height 95
click at [139, 140] on p "**********" at bounding box center [165, 143] width 115 height 95
drag, startPoint x: 135, startPoint y: 139, endPoint x: 109, endPoint y: 139, distance: 25.5
click at [109, 139] on p "**********" at bounding box center [165, 143] width 115 height 95
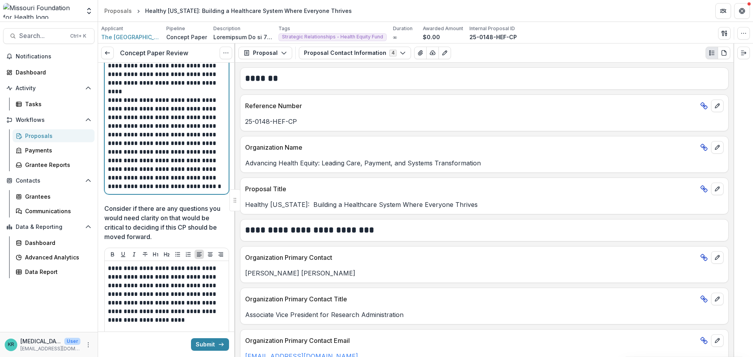
click at [204, 191] on p "**********" at bounding box center [165, 143] width 115 height 95
click at [194, 164] on p "**********" at bounding box center [165, 143] width 115 height 95
click at [196, 164] on p "**********" at bounding box center [165, 143] width 115 height 95
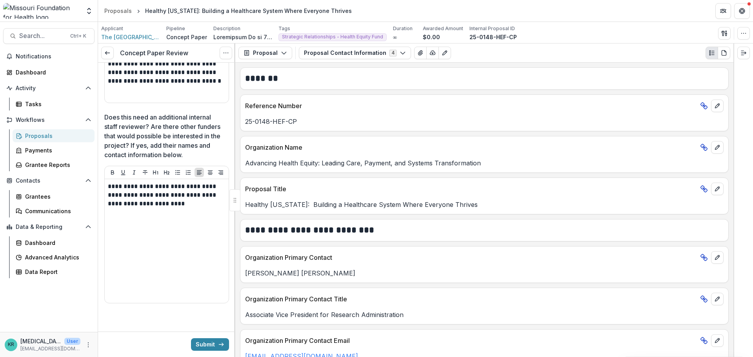
scroll to position [2037, 0]
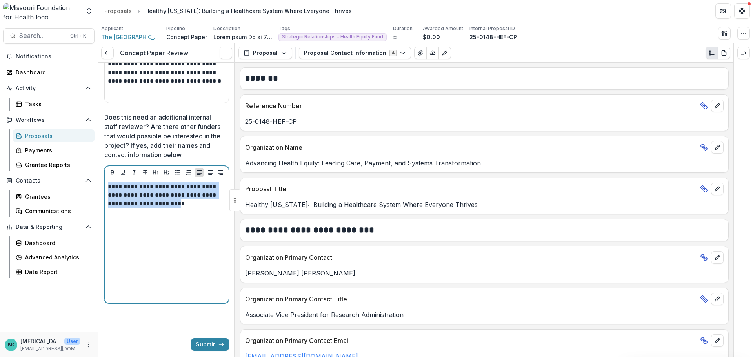
drag, startPoint x: 170, startPoint y: 208, endPoint x: 100, endPoint y: 182, distance: 75.2
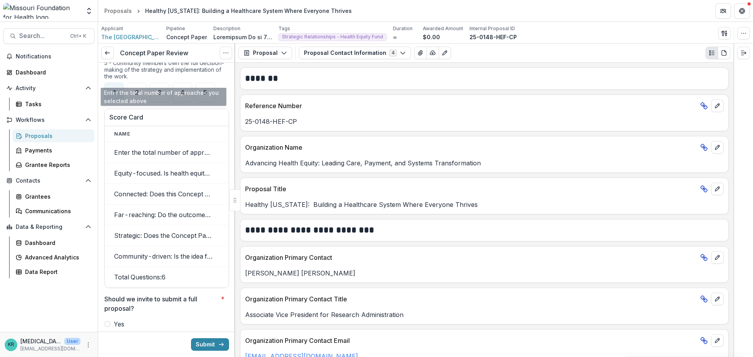
scroll to position [1566, 0]
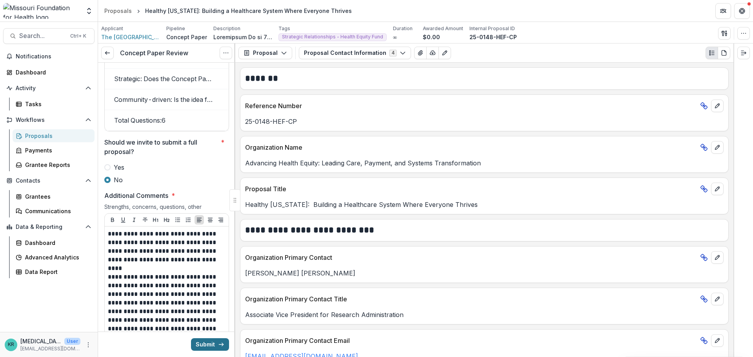
click at [204, 347] on button "Submit" at bounding box center [210, 345] width 38 height 13
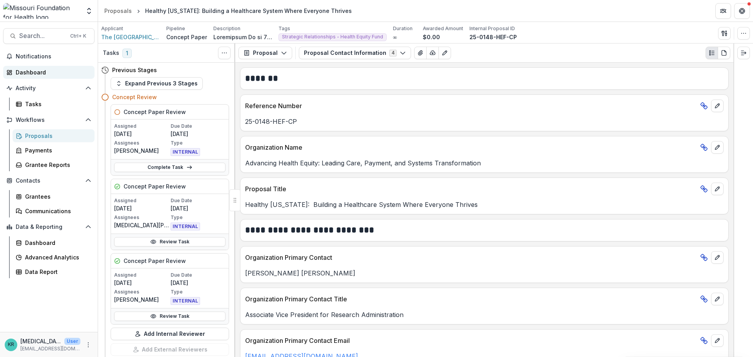
click at [32, 71] on div "Dashboard" at bounding box center [52, 72] width 73 height 8
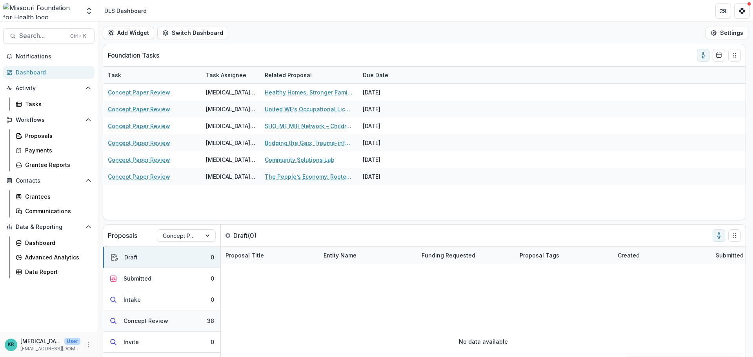
click at [151, 322] on div "Concept Review" at bounding box center [146, 321] width 45 height 8
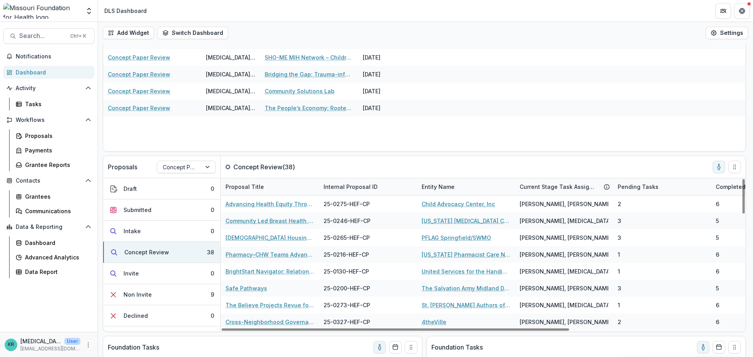
scroll to position [118, 0]
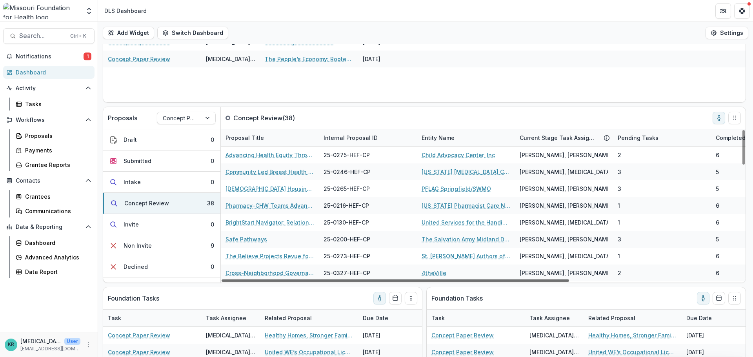
drag, startPoint x: 268, startPoint y: 280, endPoint x: 244, endPoint y: 282, distance: 24.0
click at [244, 282] on div at bounding box center [396, 281] width 348 height 2
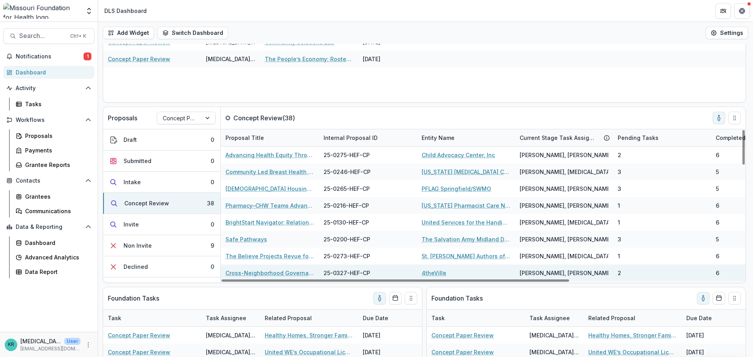
click at [249, 272] on link "Cross-Neighborhood Governance to Address Structural Determinants of Community H…" at bounding box center [270, 273] width 89 height 8
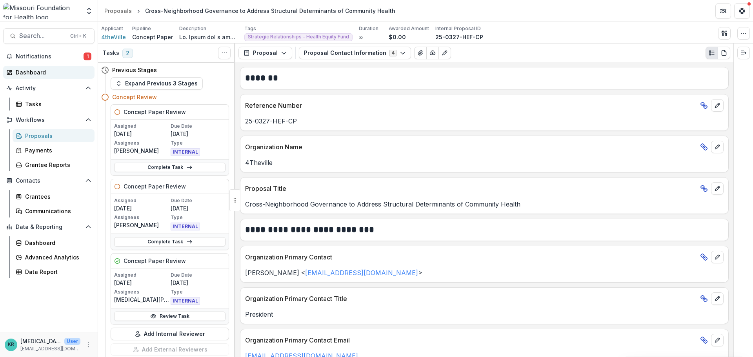
click at [44, 74] on div "Dashboard" at bounding box center [52, 72] width 73 height 8
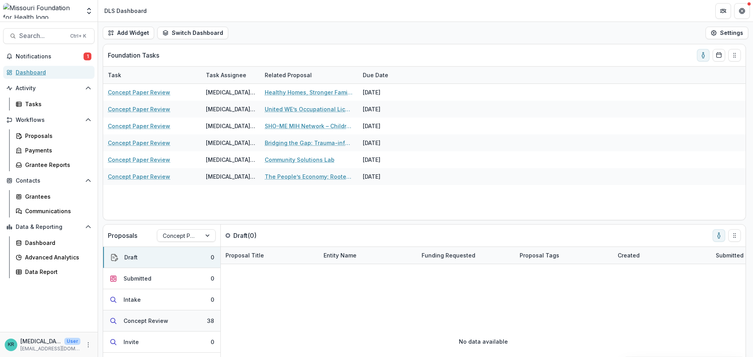
scroll to position [58, 0]
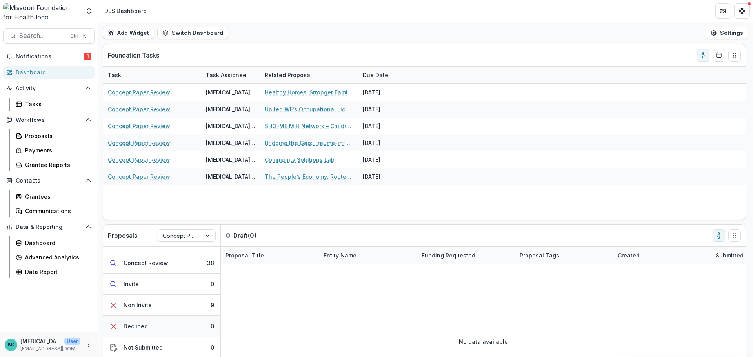
click at [167, 330] on button "Declined 0" at bounding box center [161, 326] width 117 height 21
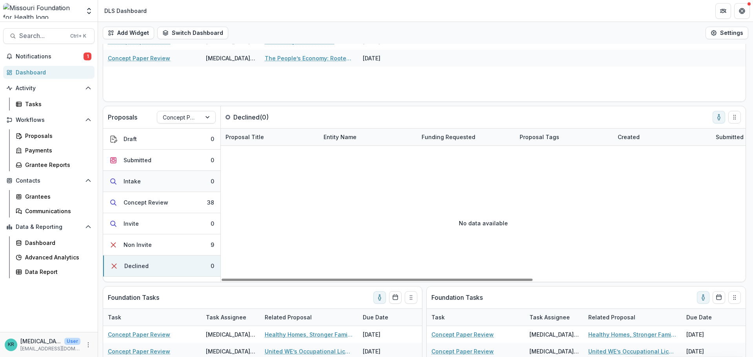
scroll to position [118, 0]
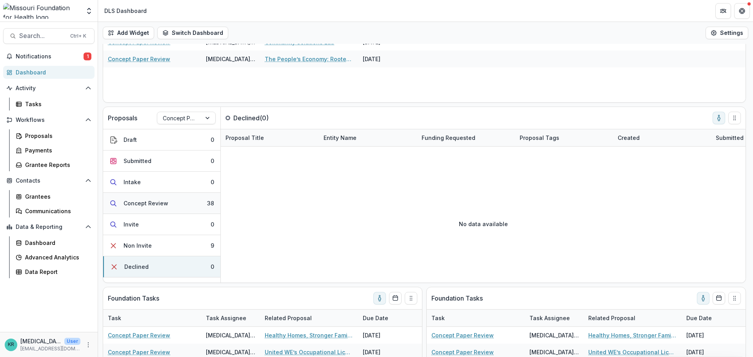
click at [180, 202] on button "Concept Review 38" at bounding box center [161, 203] width 117 height 21
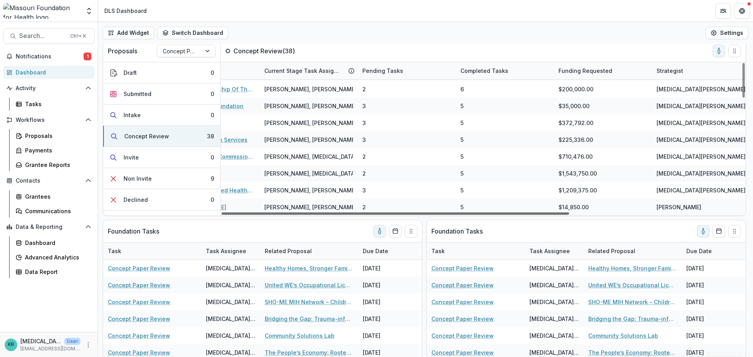
scroll to position [505, 260]
drag, startPoint x: 453, startPoint y: 213, endPoint x: 631, endPoint y: 228, distance: 178.4
click at [569, 215] on div at bounding box center [396, 214] width 348 height 2
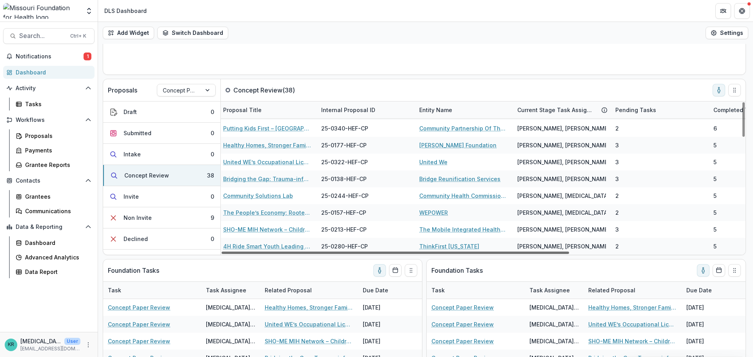
scroll to position [505, 0]
drag, startPoint x: 637, startPoint y: 254, endPoint x: 441, endPoint y: 249, distance: 195.9
click at [441, 252] on div at bounding box center [396, 253] width 348 height 2
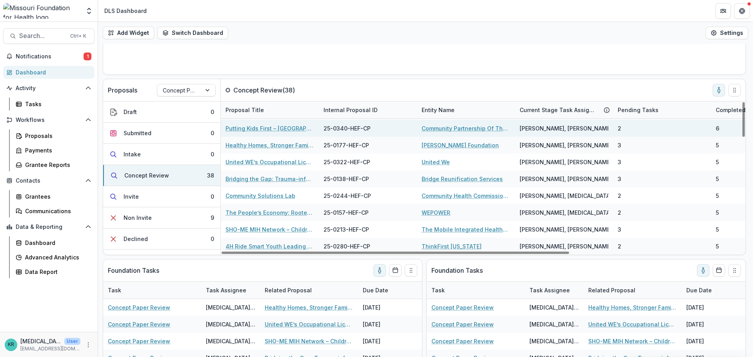
click at [290, 126] on link "Putting Kids First – [GEOGRAPHIC_DATA]" at bounding box center [270, 128] width 89 height 8
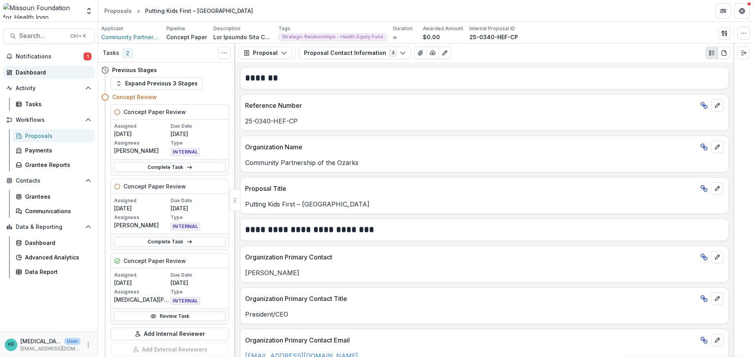
click at [25, 74] on div "Dashboard" at bounding box center [52, 72] width 73 height 8
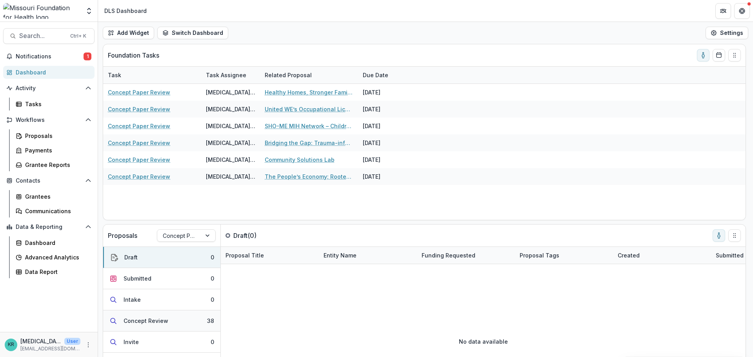
click at [165, 321] on div "Concept Review" at bounding box center [146, 321] width 45 height 8
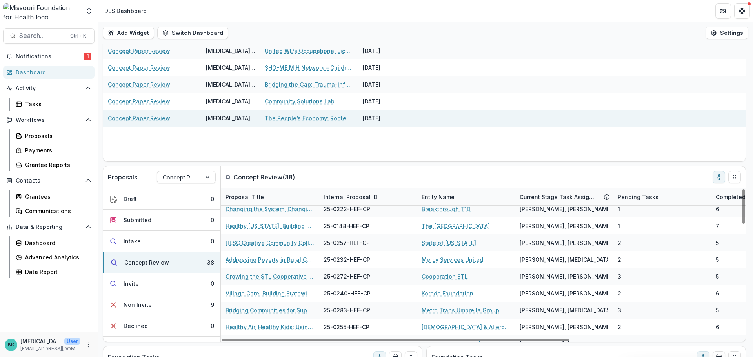
scroll to position [157, 0]
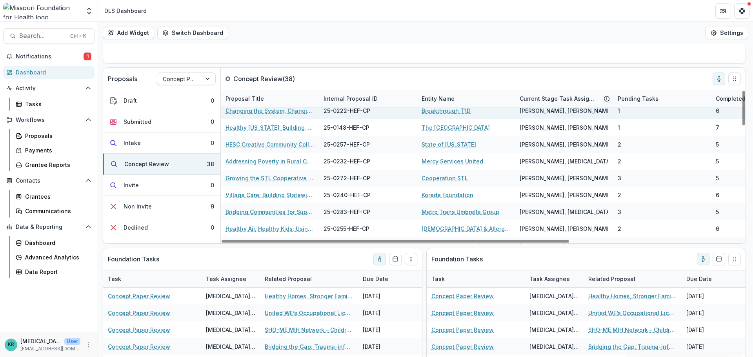
click at [292, 114] on link "Changing the System, Changing Outcomes: A Pilot for Equitable [MEDICAL_DATA] Ma…" at bounding box center [270, 111] width 89 height 8
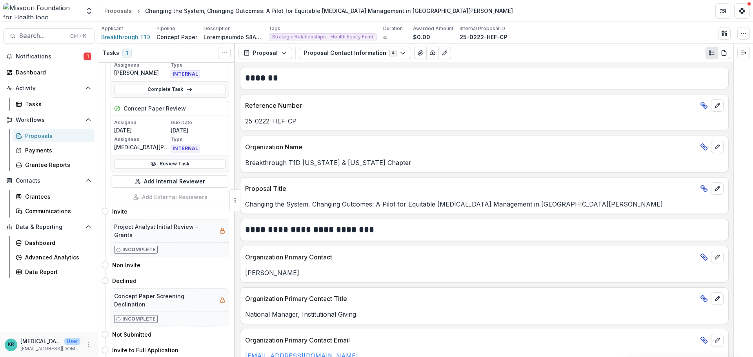
scroll to position [39, 0]
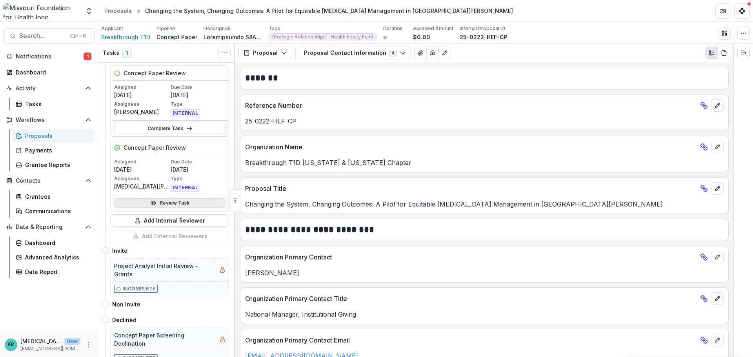
click at [158, 204] on link "Review Task" at bounding box center [169, 203] width 111 height 9
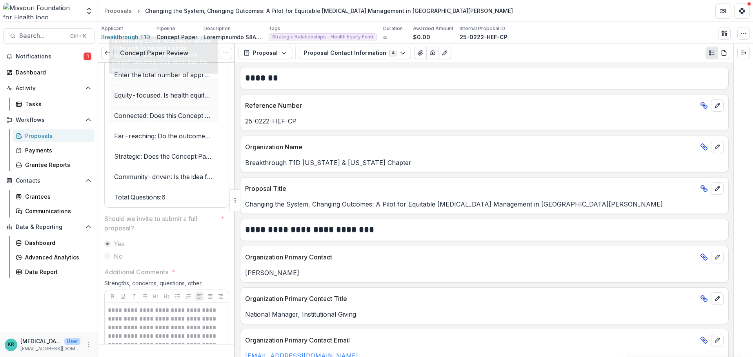
scroll to position [1609, 0]
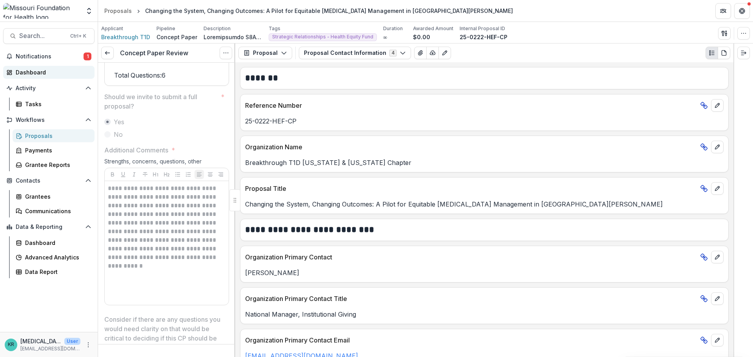
click at [48, 70] on div "Dashboard" at bounding box center [52, 72] width 73 height 8
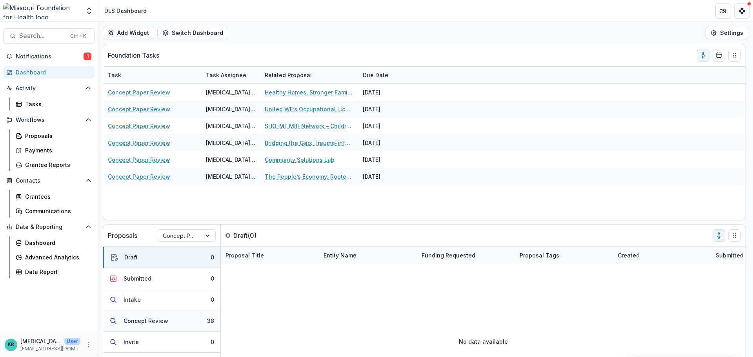
click at [175, 319] on button "Concept Review 38" at bounding box center [161, 321] width 117 height 21
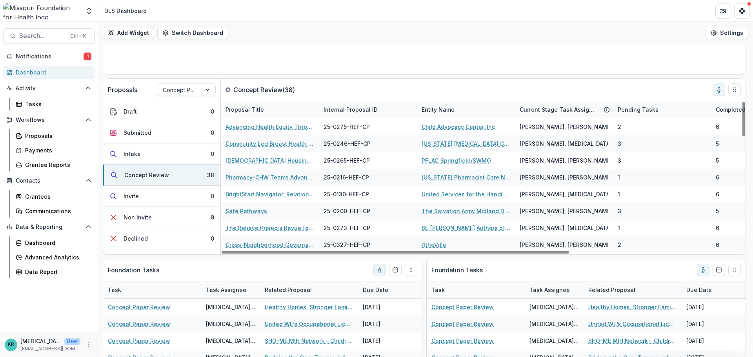
scroll to position [146, 0]
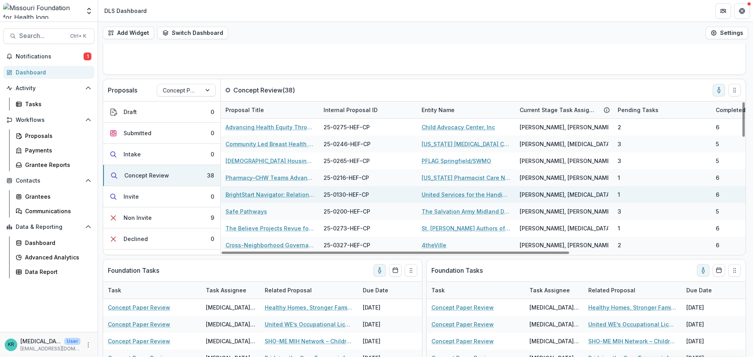
click at [288, 195] on link "BrightStart Navigator: Relational Navigation for Developmental Equity in [GEOGR…" at bounding box center [270, 195] width 89 height 8
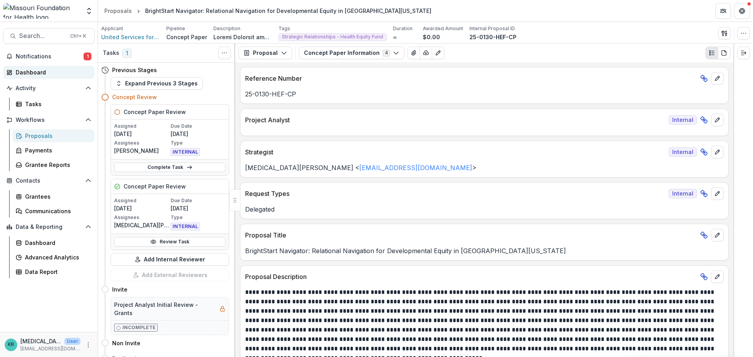
click at [42, 77] on link "Dashboard" at bounding box center [48, 72] width 91 height 13
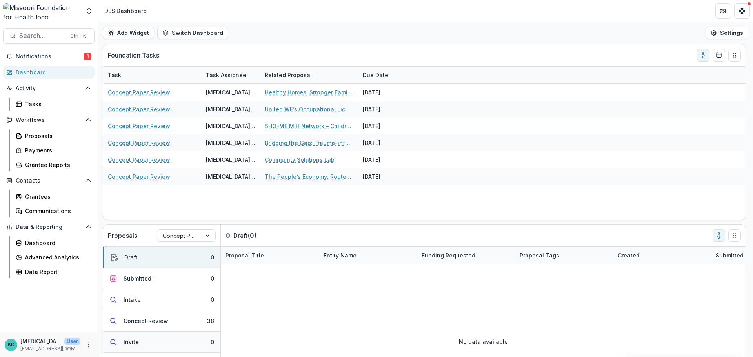
scroll to position [224, 0]
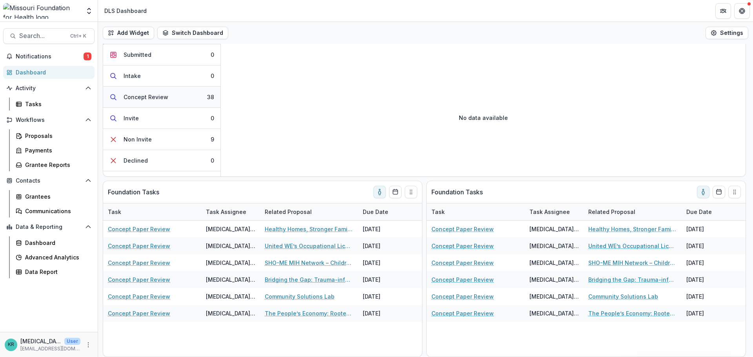
click at [175, 101] on button "Concept Review 38" at bounding box center [161, 97] width 117 height 21
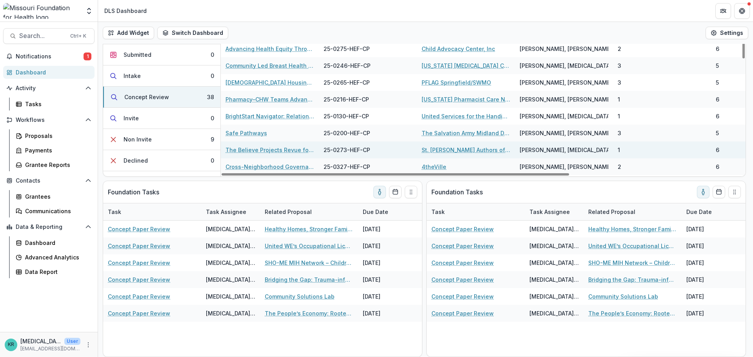
click at [275, 150] on link "The Believe Projects Revue for Preschools" at bounding box center [270, 150] width 89 height 8
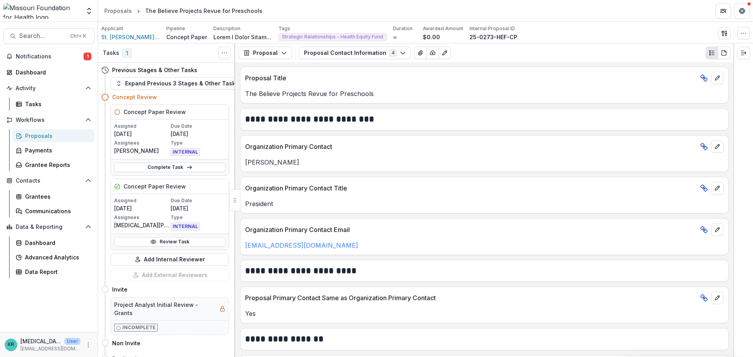
scroll to position [78, 0]
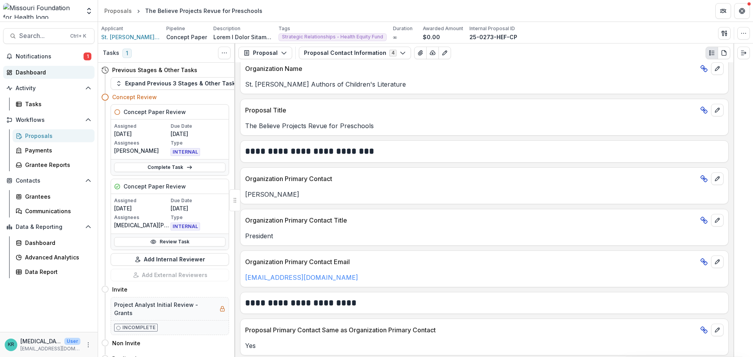
click at [35, 72] on div "Dashboard" at bounding box center [52, 72] width 73 height 8
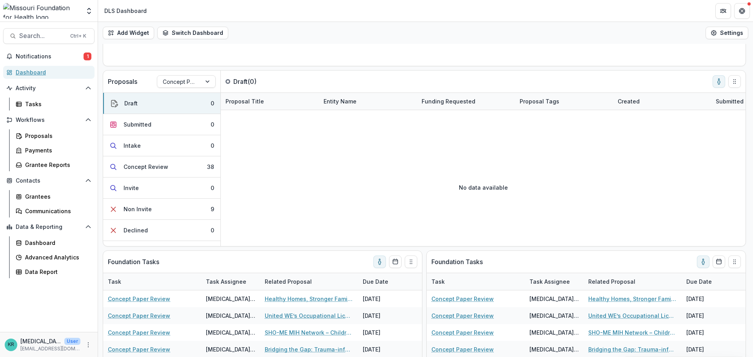
scroll to position [157, 0]
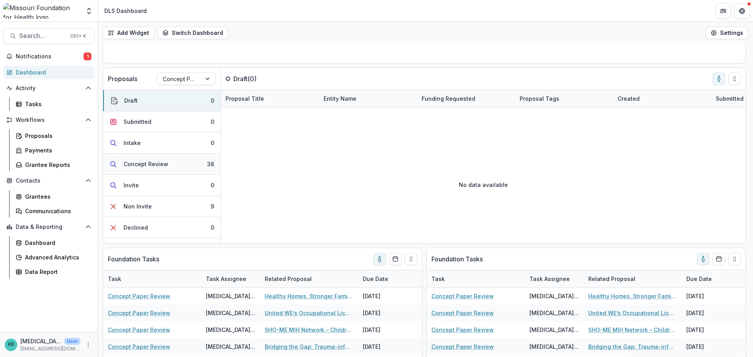
click at [173, 167] on button "Concept Review 38" at bounding box center [161, 164] width 117 height 21
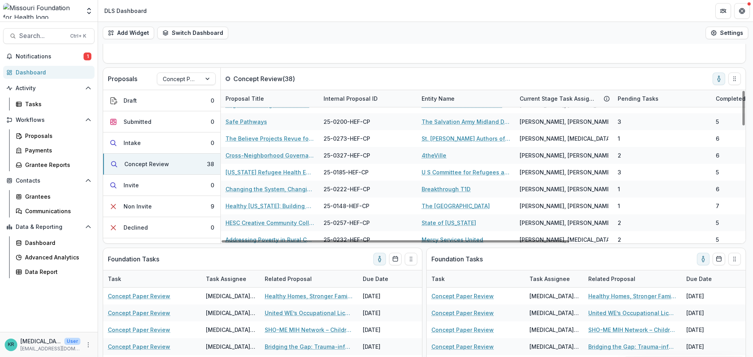
scroll to position [0, 0]
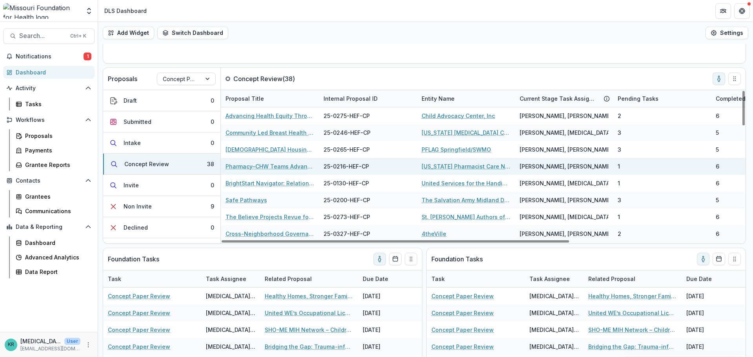
click at [259, 168] on link "Pharmacy–CHW Teams Advancing Health Equity for Patients with [MEDICAL_DATA] thr…" at bounding box center [270, 166] width 89 height 8
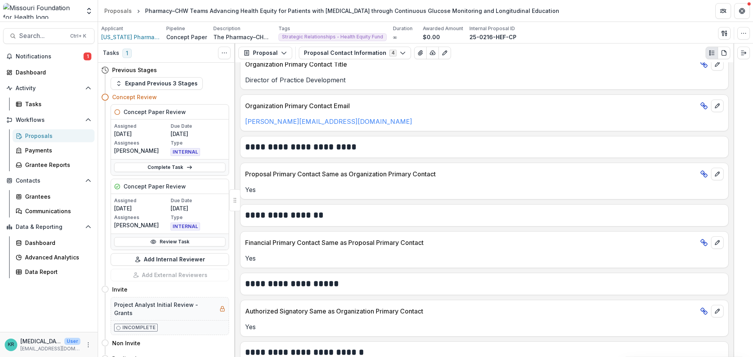
scroll to position [235, 0]
click at [190, 239] on link "Review Task" at bounding box center [169, 241] width 111 height 9
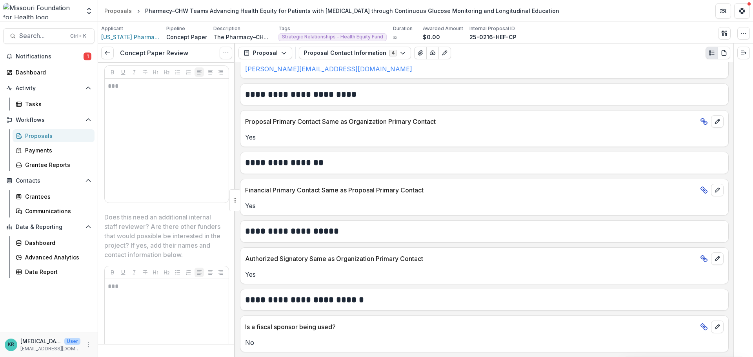
scroll to position [2025, 0]
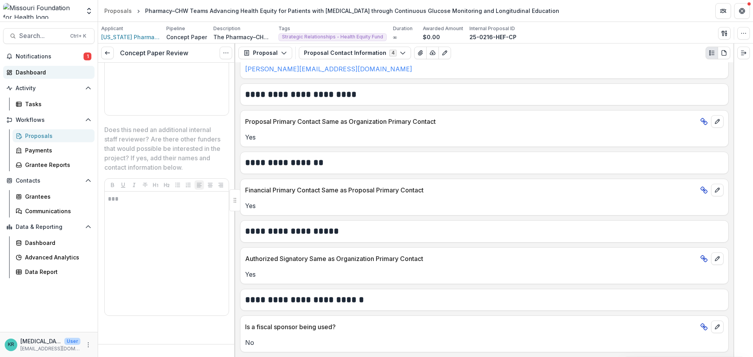
click at [34, 71] on div "Dashboard" at bounding box center [52, 72] width 73 height 8
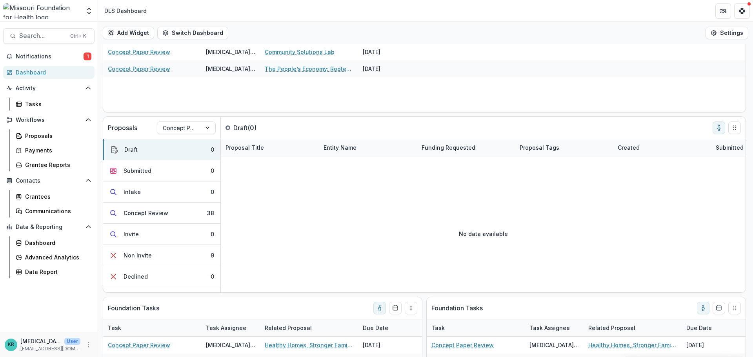
scroll to position [118, 0]
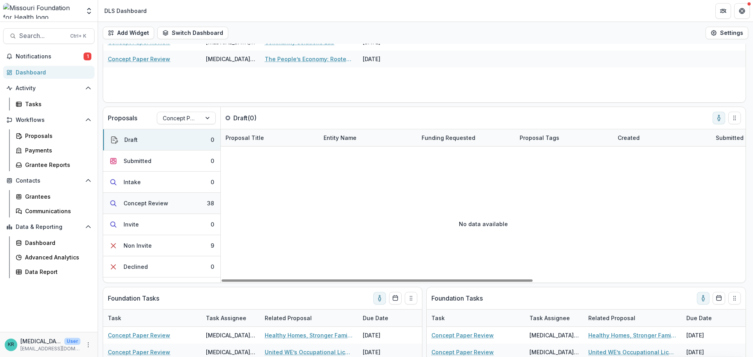
click at [182, 196] on button "Concept Review 38" at bounding box center [161, 203] width 117 height 21
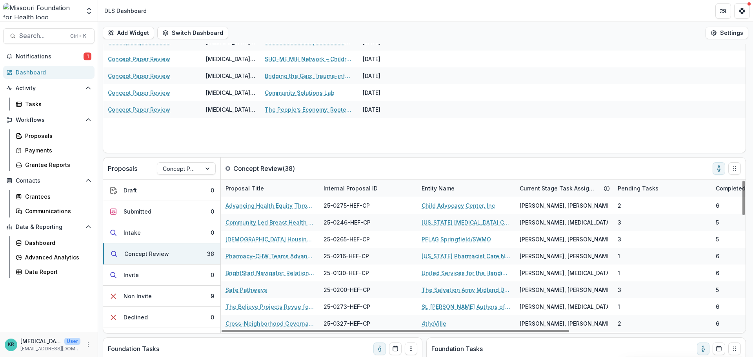
scroll to position [78, 0]
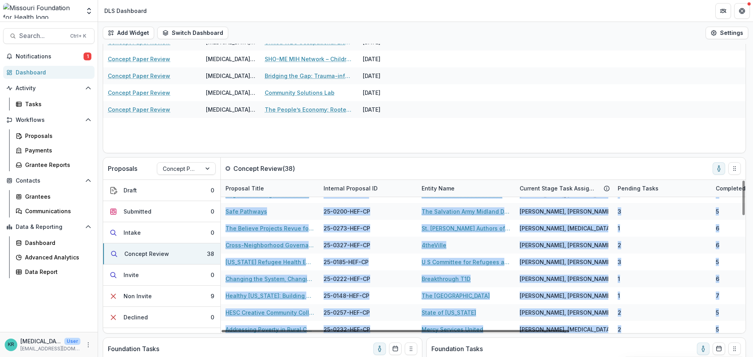
click at [529, 333] on div "Proposals Concept Paper Concept Review ( 38 ) Draft 0 Submitted 0 Intake 0 Conc…" at bounding box center [425, 245] width 644 height 177
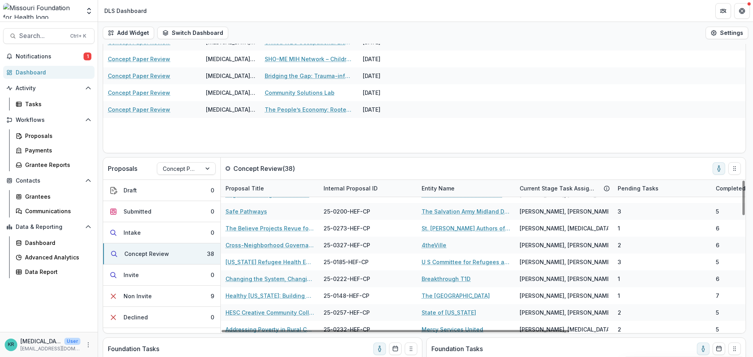
click at [636, 151] on div "Concept Paper Review [MEDICAL_DATA][PERSON_NAME] Healthy Homes, Stronger Famili…" at bounding box center [424, 85] width 643 height 136
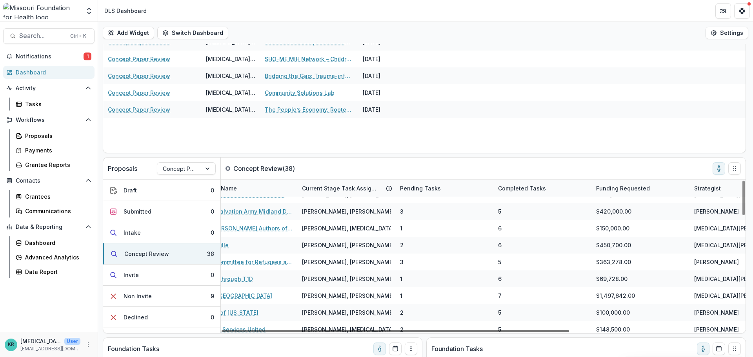
scroll to position [78, 227]
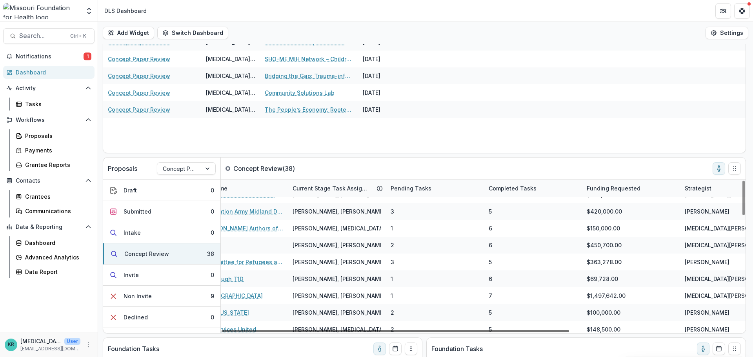
drag, startPoint x: 548, startPoint y: 332, endPoint x: 698, endPoint y: 340, distance: 150.5
click at [569, 333] on div at bounding box center [396, 331] width 348 height 2
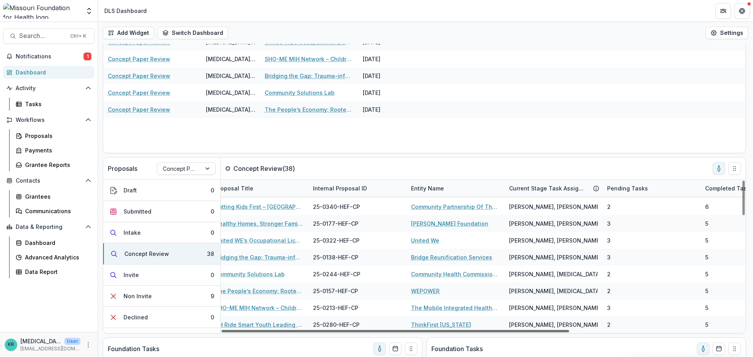
scroll to position [505, 0]
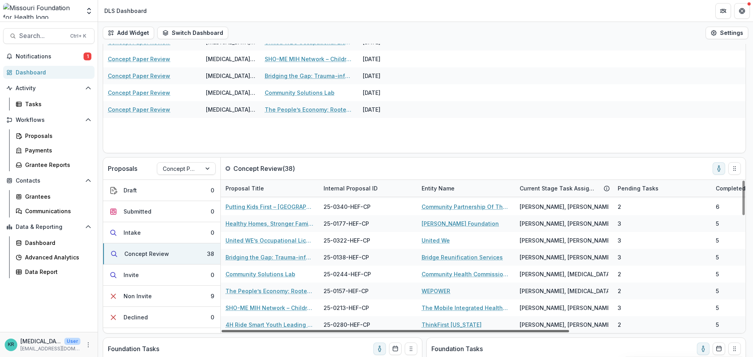
drag, startPoint x: 474, startPoint y: 333, endPoint x: 292, endPoint y: 351, distance: 183.7
click at [292, 333] on div at bounding box center [396, 331] width 348 height 2
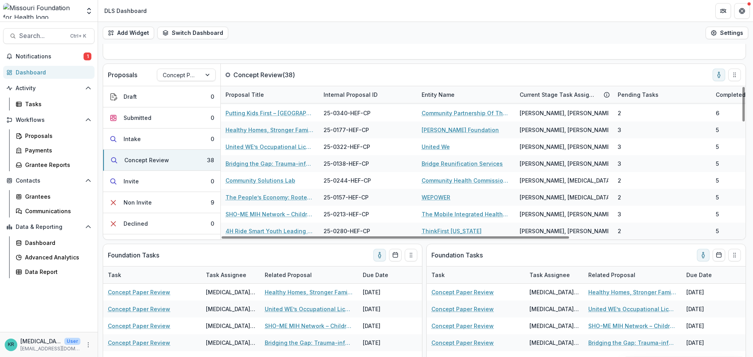
scroll to position [224, 0]
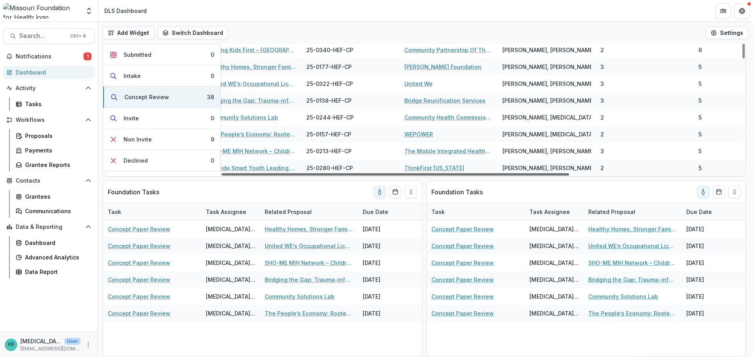
drag, startPoint x: 500, startPoint y: 172, endPoint x: 512, endPoint y: 171, distance: 12.2
click at [512, 173] on div at bounding box center [396, 174] width 348 height 2
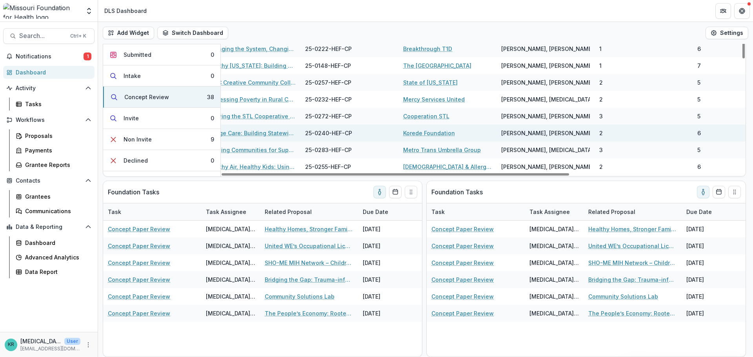
click at [259, 132] on link "Village Care: Building Statewide Infrastructure to Address [US_STATE]'s Lonelin…" at bounding box center [251, 133] width 89 height 8
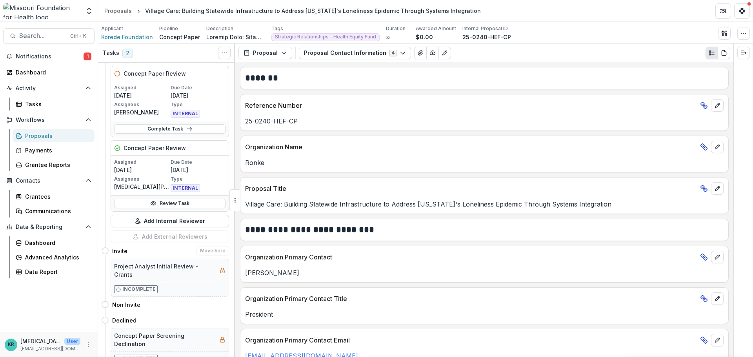
scroll to position [118, 0]
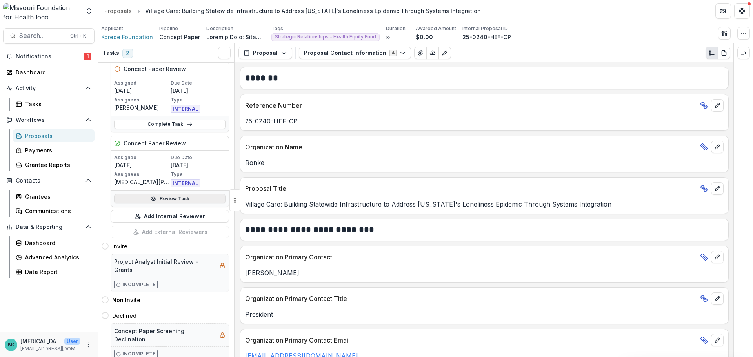
click at [189, 196] on link "Review Task" at bounding box center [169, 198] width 111 height 9
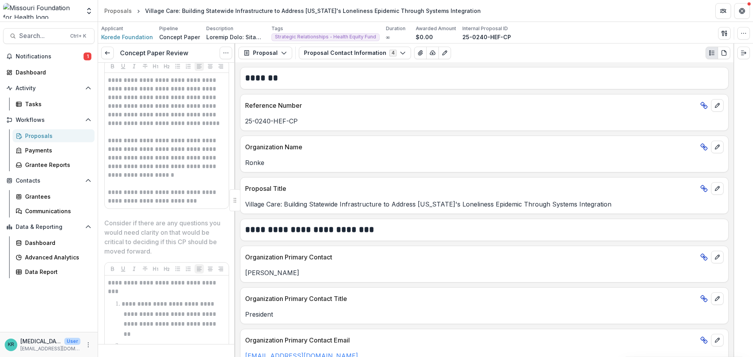
scroll to position [1727, 0]
